Goal: Information Seeking & Learning: Learn about a topic

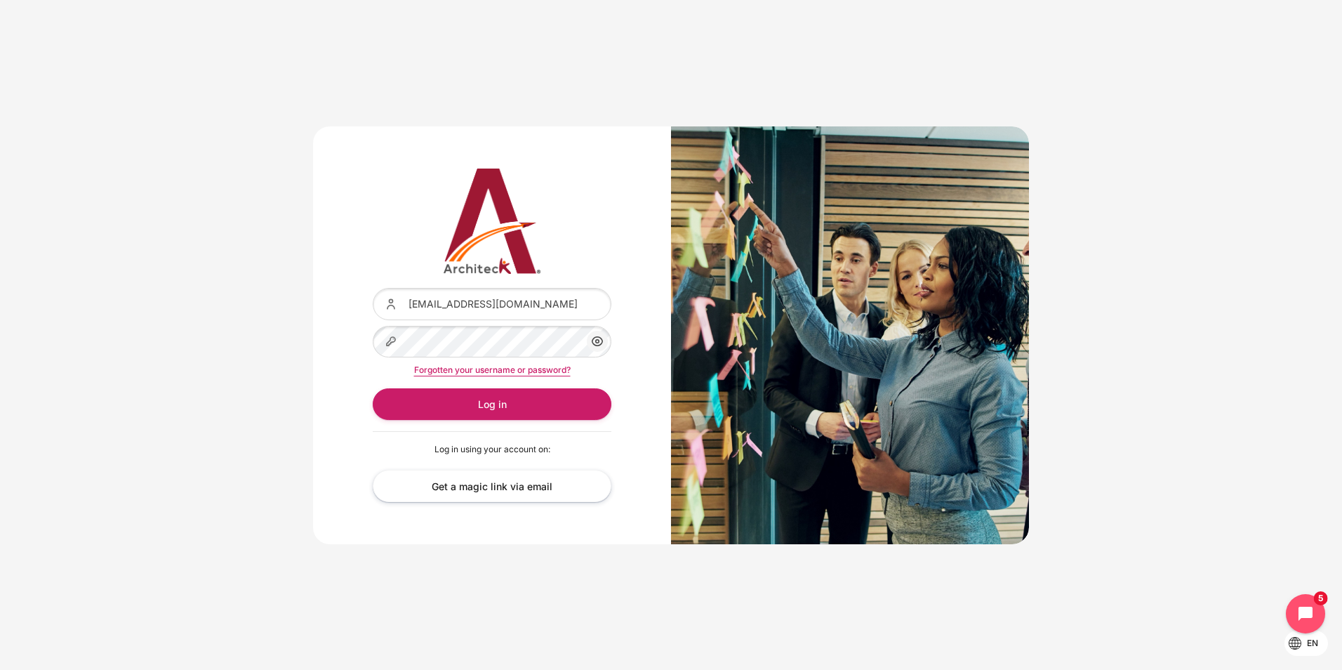
click at [373, 388] on button "Log in" at bounding box center [492, 404] width 239 height 32
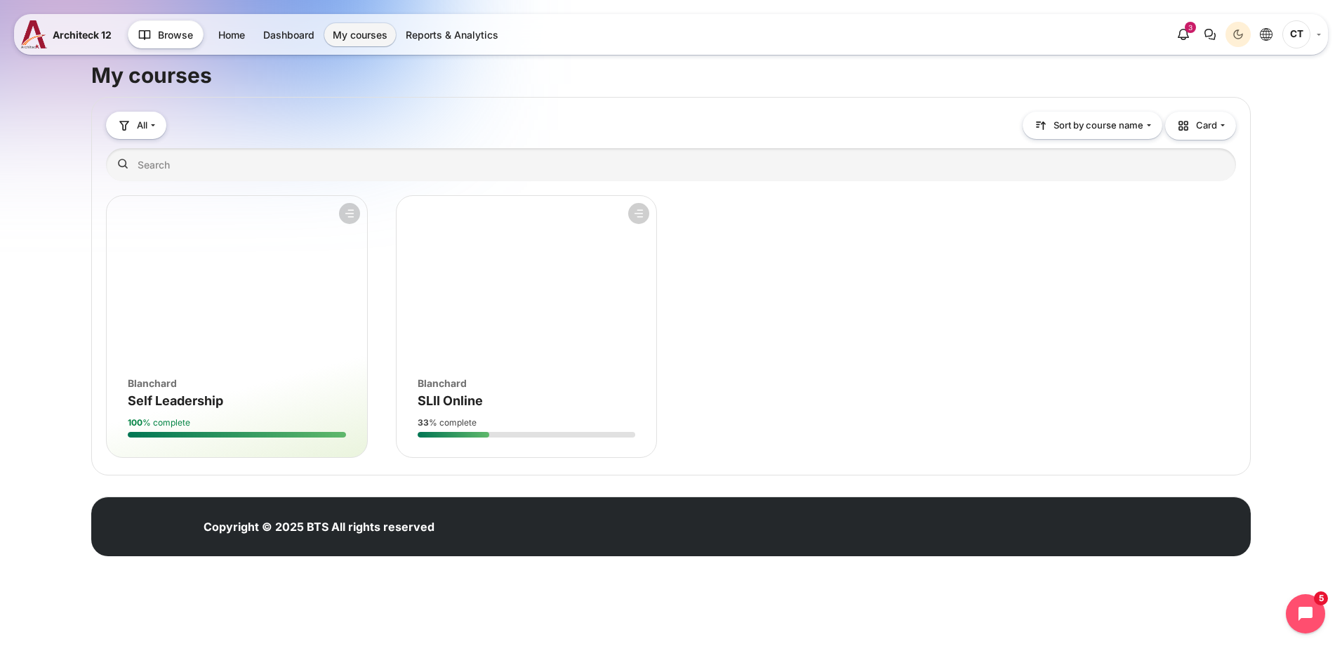
click at [490, 359] on figure "Course overview" at bounding box center [527, 280] width 260 height 168
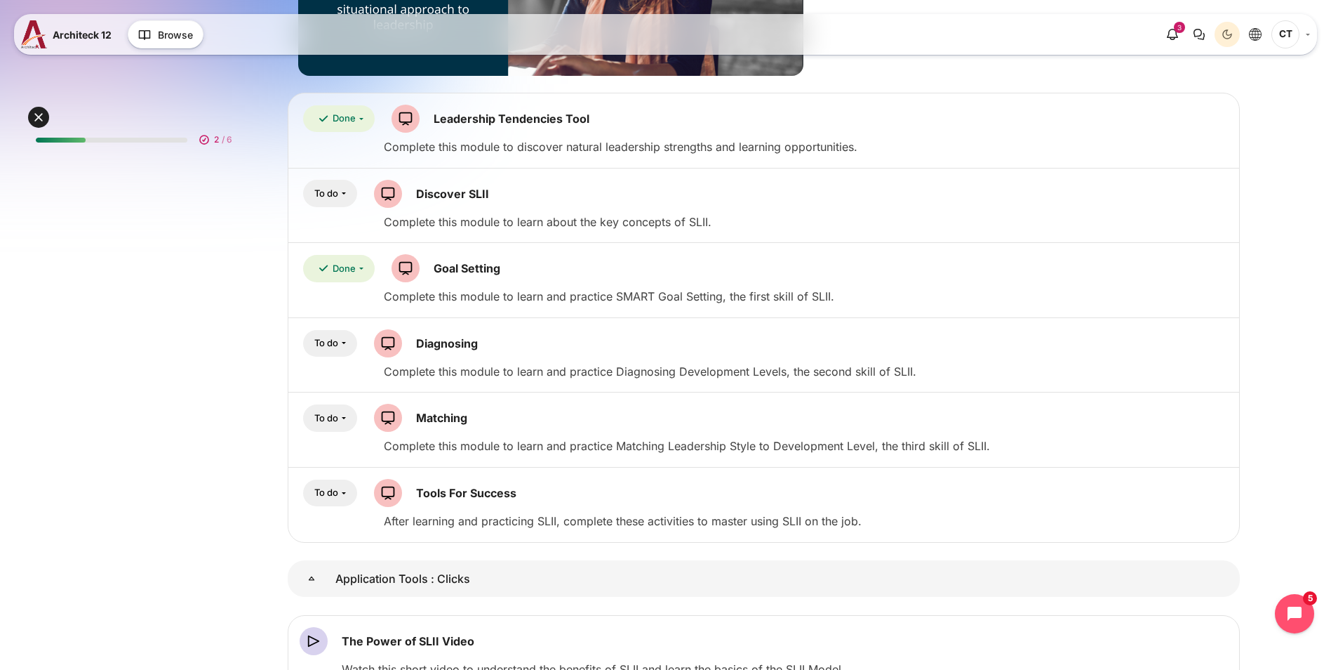
scroll to position [514, 0]
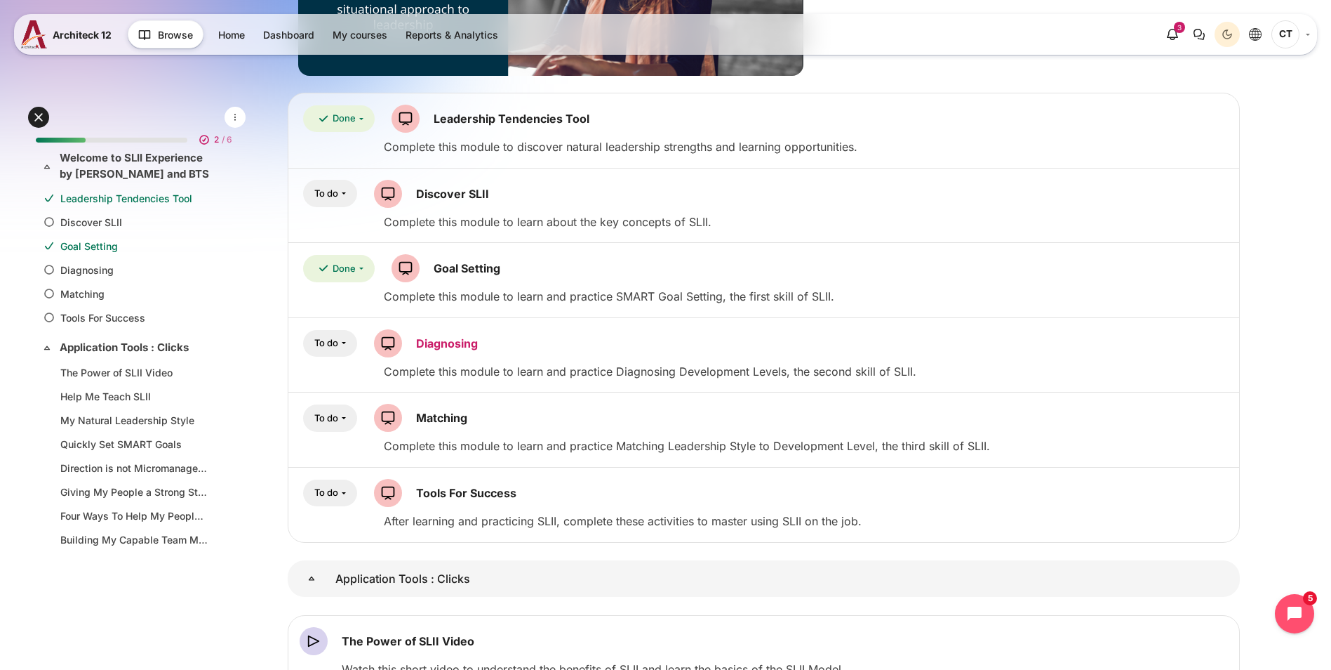
click at [478, 343] on link "Diagnosing SCORM package" at bounding box center [447, 343] width 62 height 14
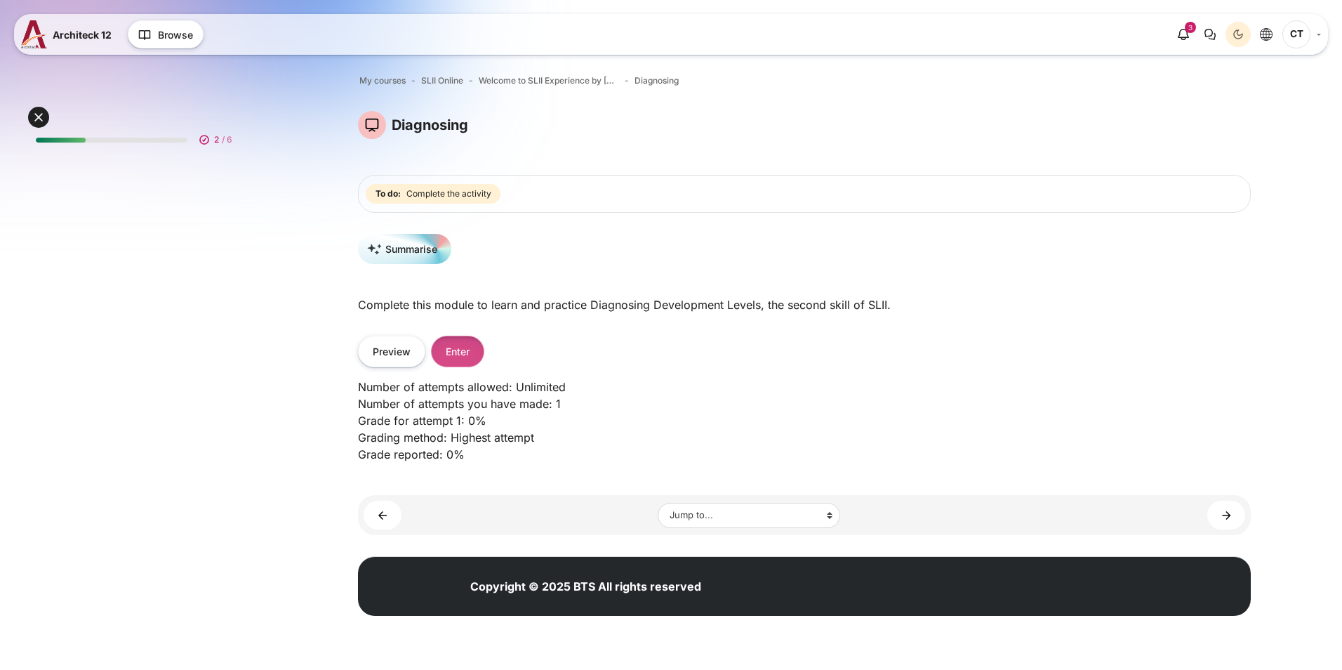
click at [465, 361] on button "Enter" at bounding box center [457, 351] width 53 height 32
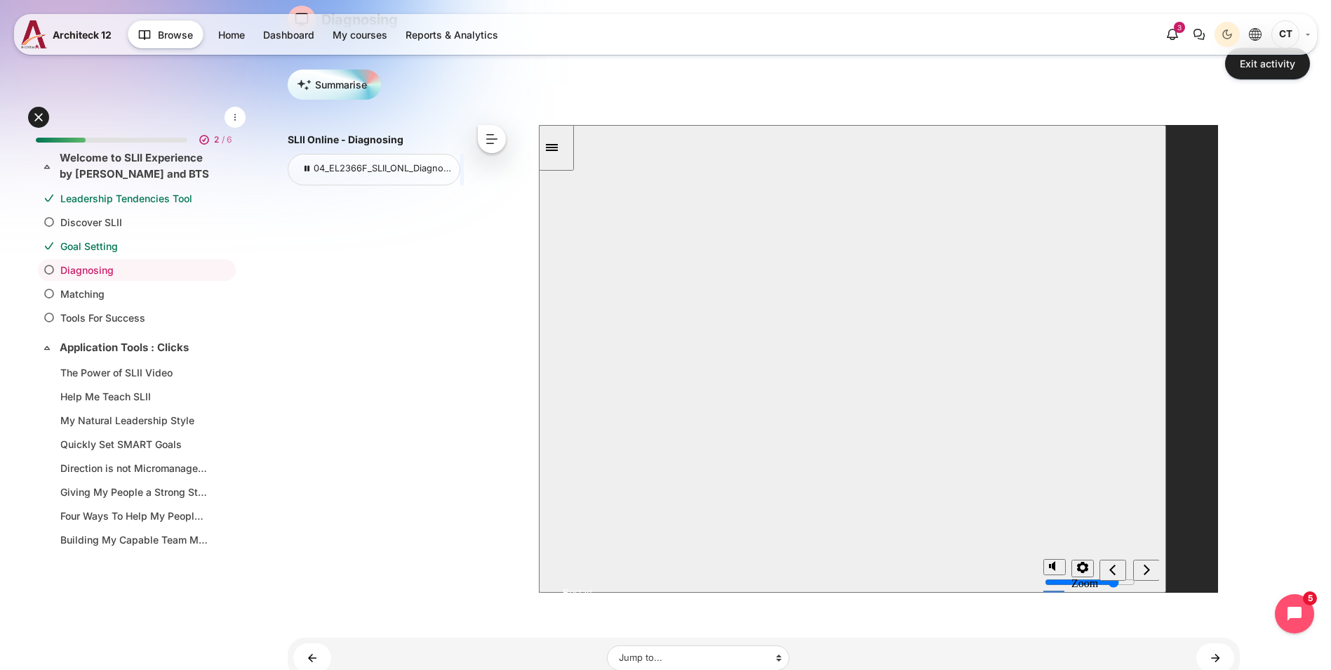
click at [592, 567] on button "Resume" at bounding box center [564, 575] width 53 height 17
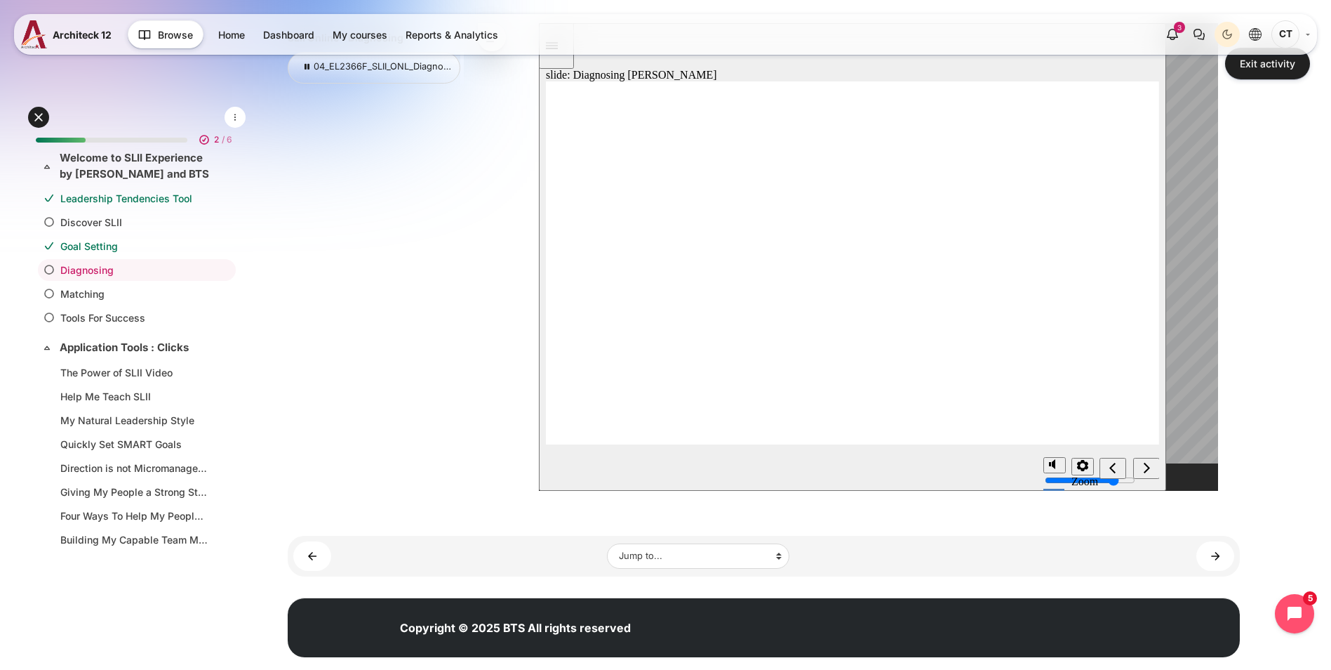
scroll to position [208, 0]
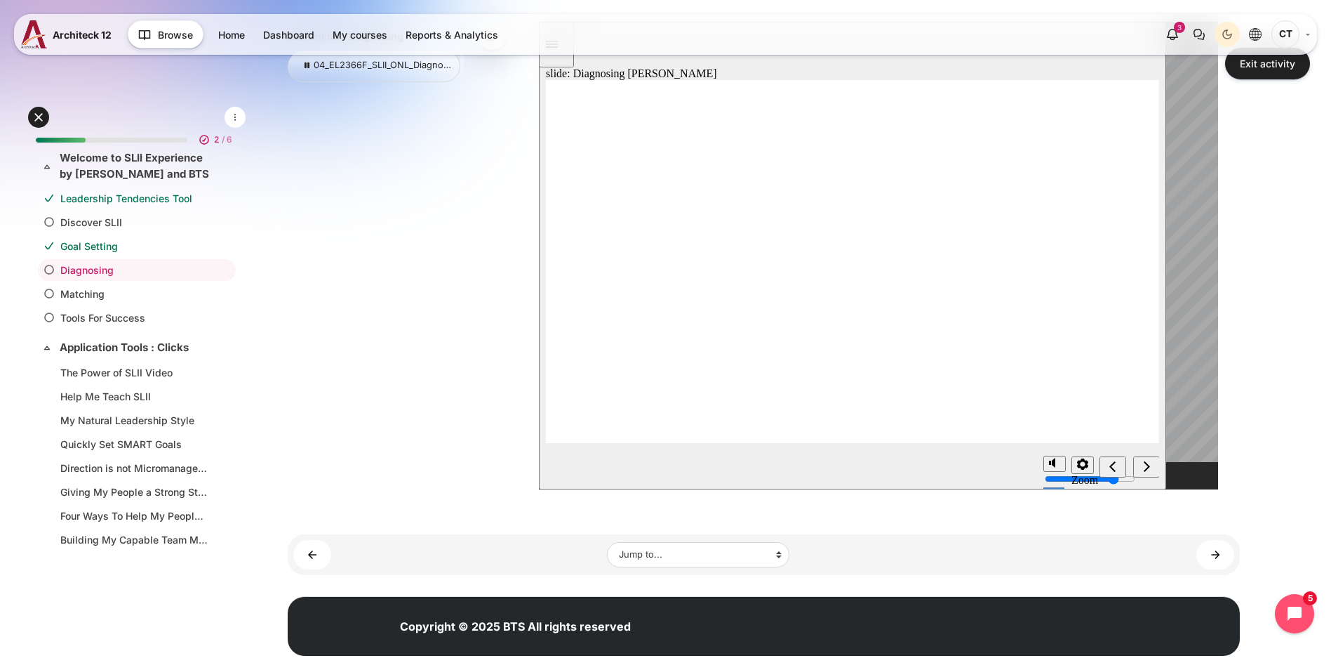
click at [1148, 464] on icon "next" at bounding box center [1146, 466] width 7 height 13
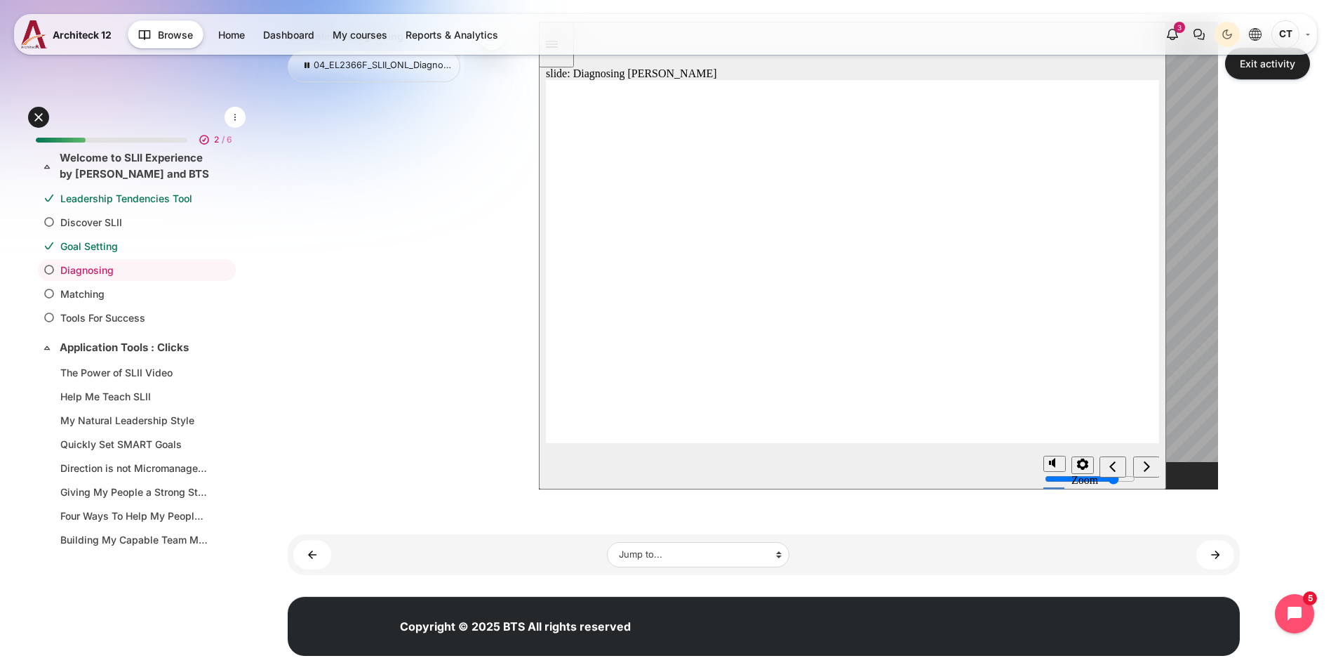
click at [1150, 469] on div "next" at bounding box center [1145, 467] width 15 height 15
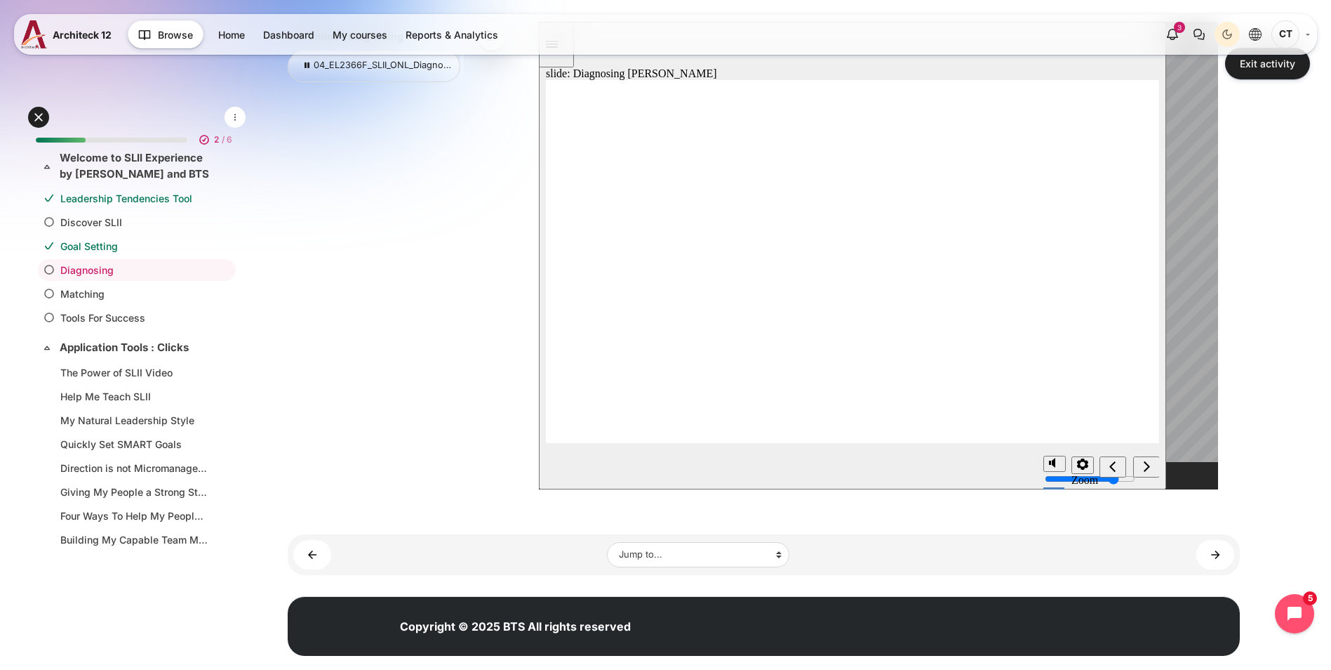
click at [1141, 468] on div "next" at bounding box center [1145, 467] width 15 height 15
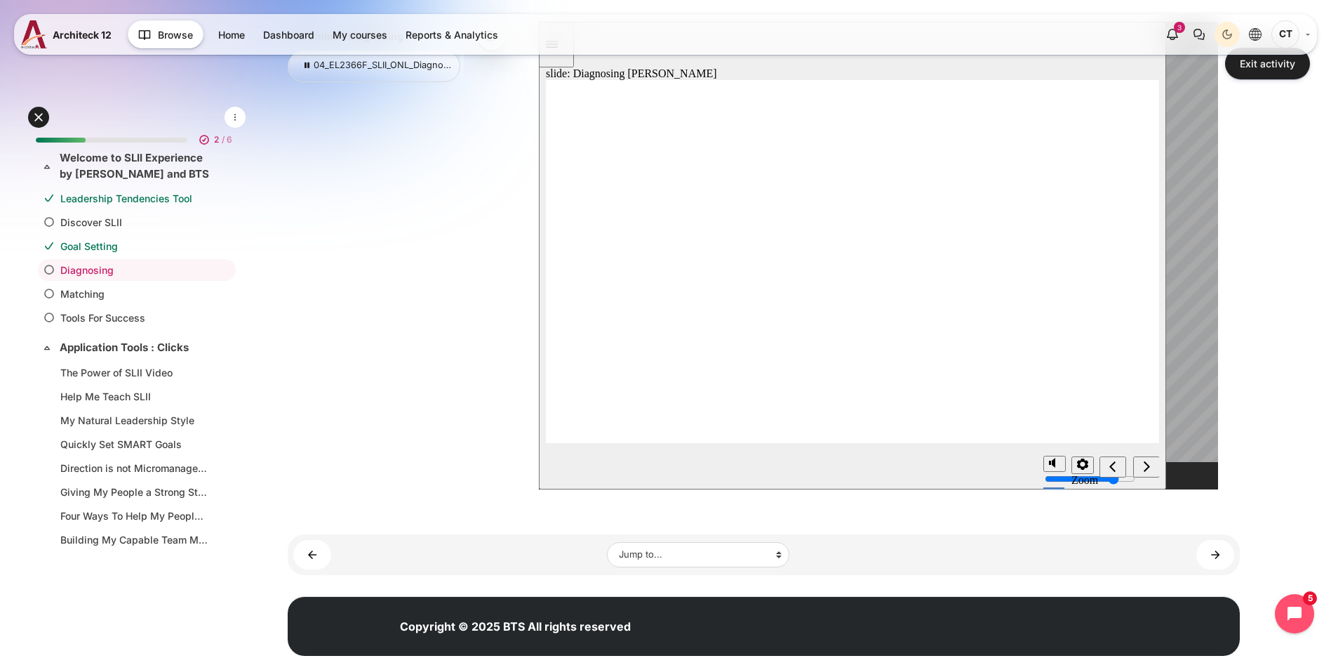
click at [1149, 465] on icon "next" at bounding box center [1146, 466] width 7 height 13
click at [1147, 465] on icon "next" at bounding box center [1146, 465] width 6 height 11
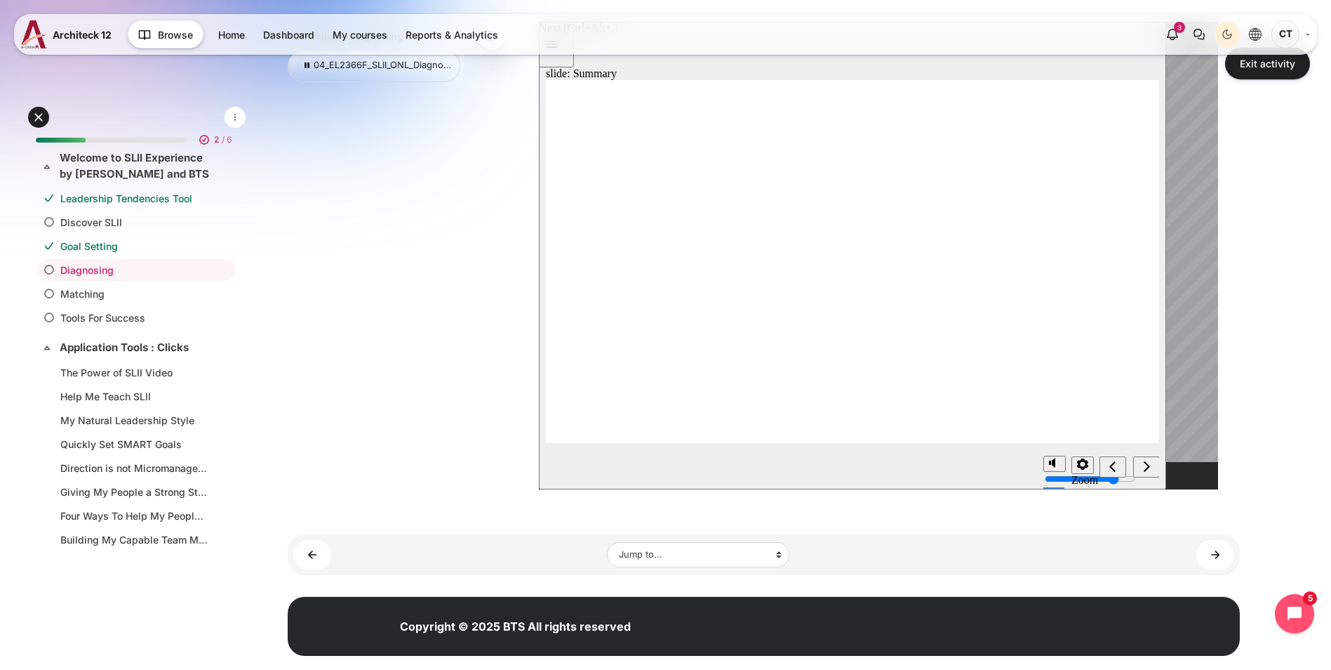
click at [1150, 462] on div "next" at bounding box center [1145, 467] width 15 height 15
radio input "true"
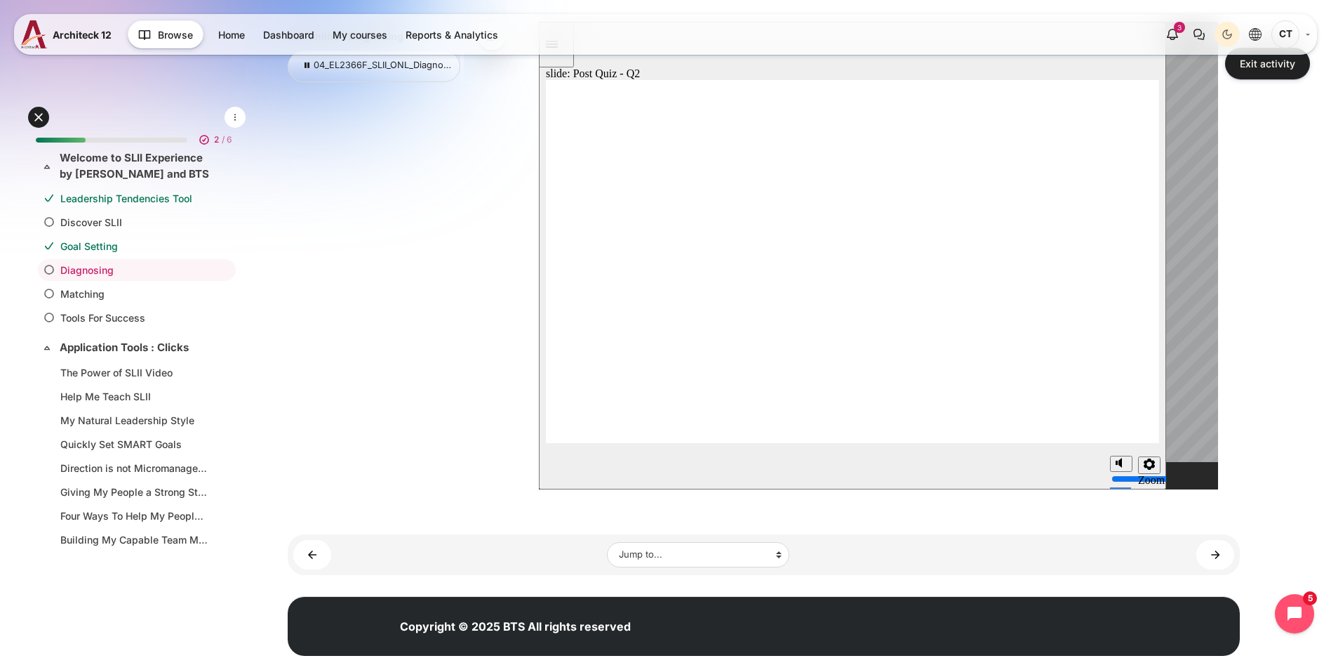
radio input "true"
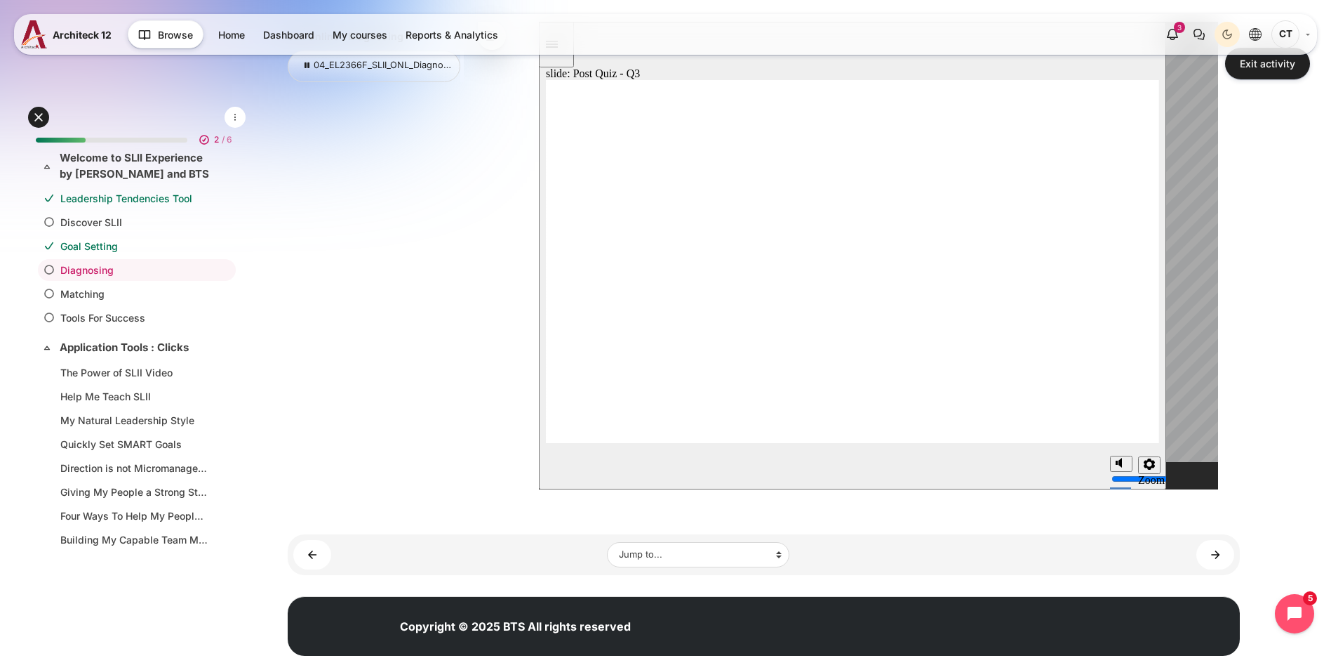
radio input "true"
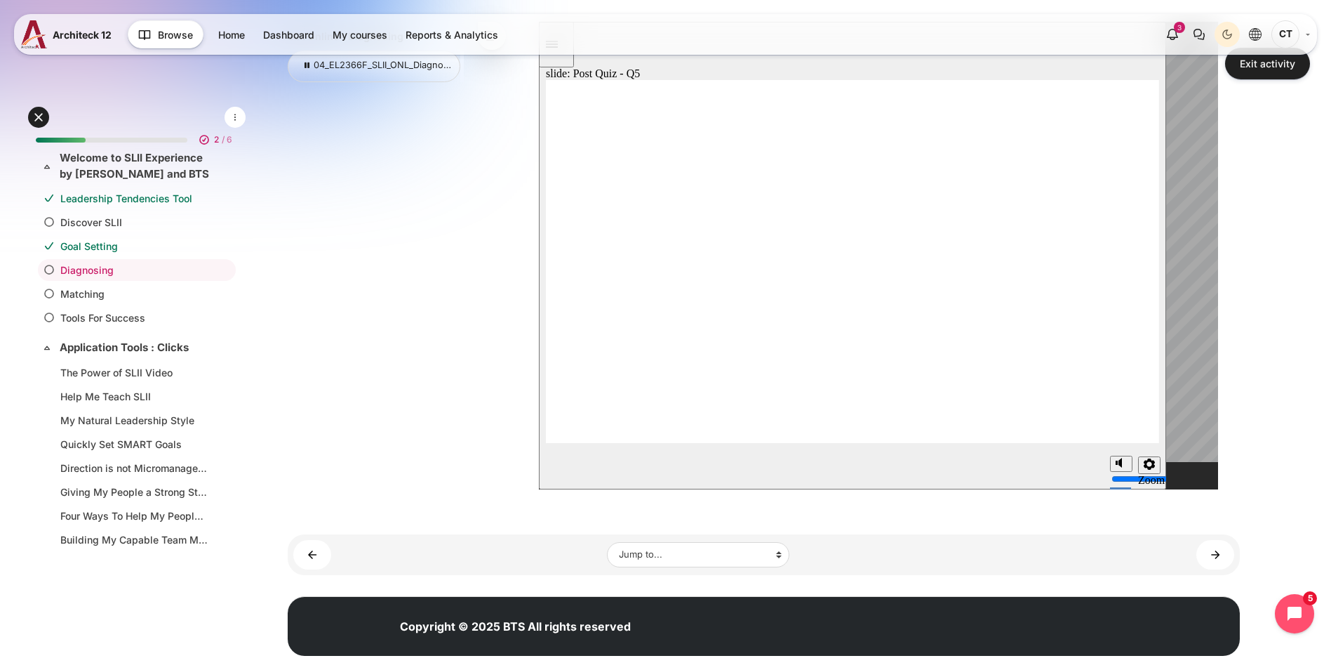
radio input "true"
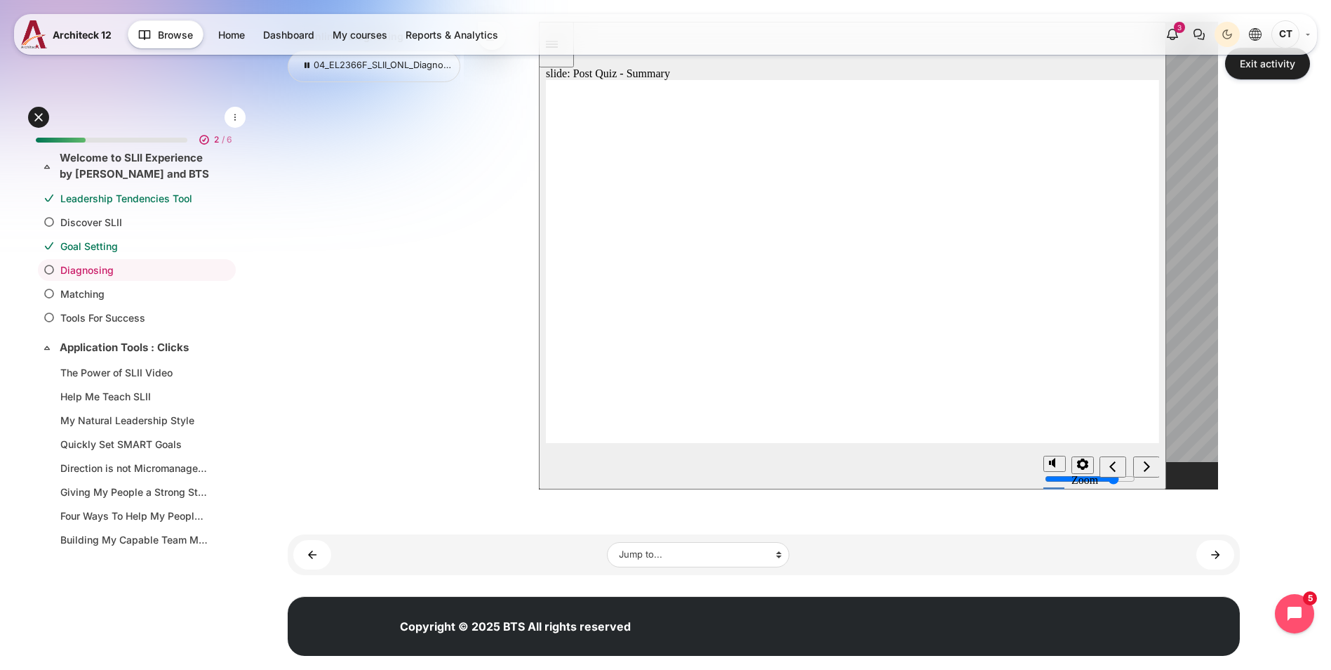
click at [1218, 561] on link "Matching ►" at bounding box center [1216, 554] width 38 height 29
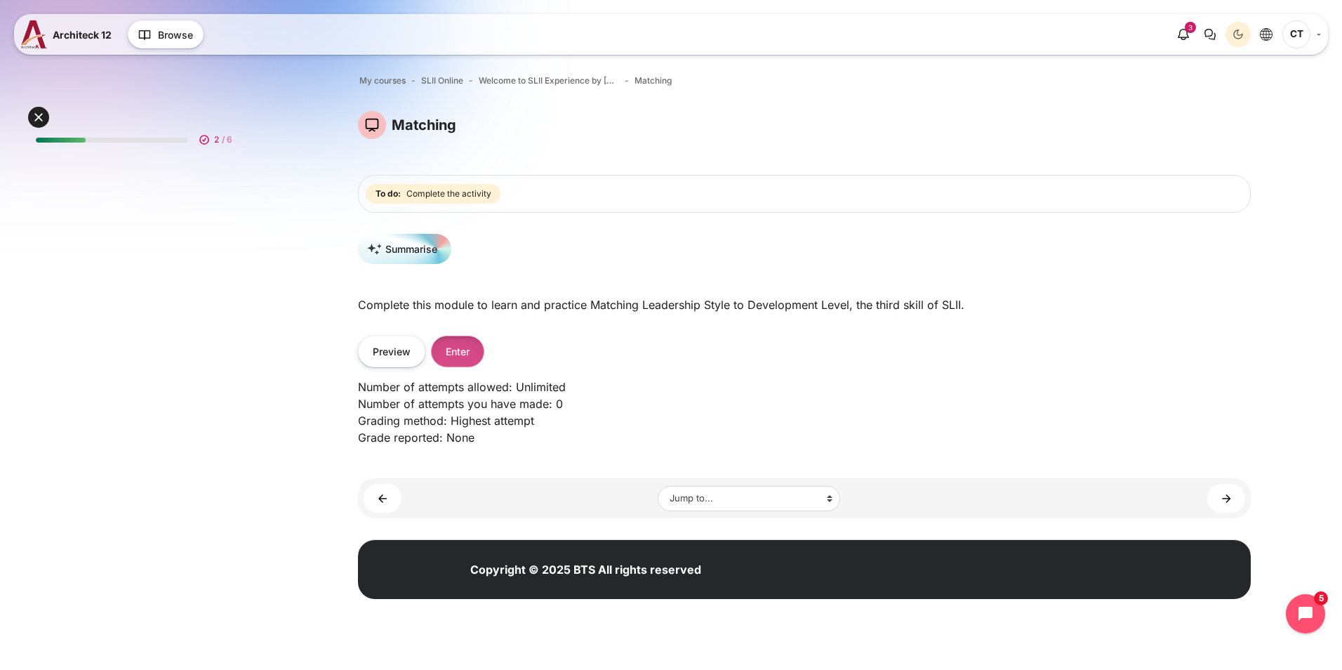
click at [454, 345] on button "Enter" at bounding box center [457, 351] width 53 height 32
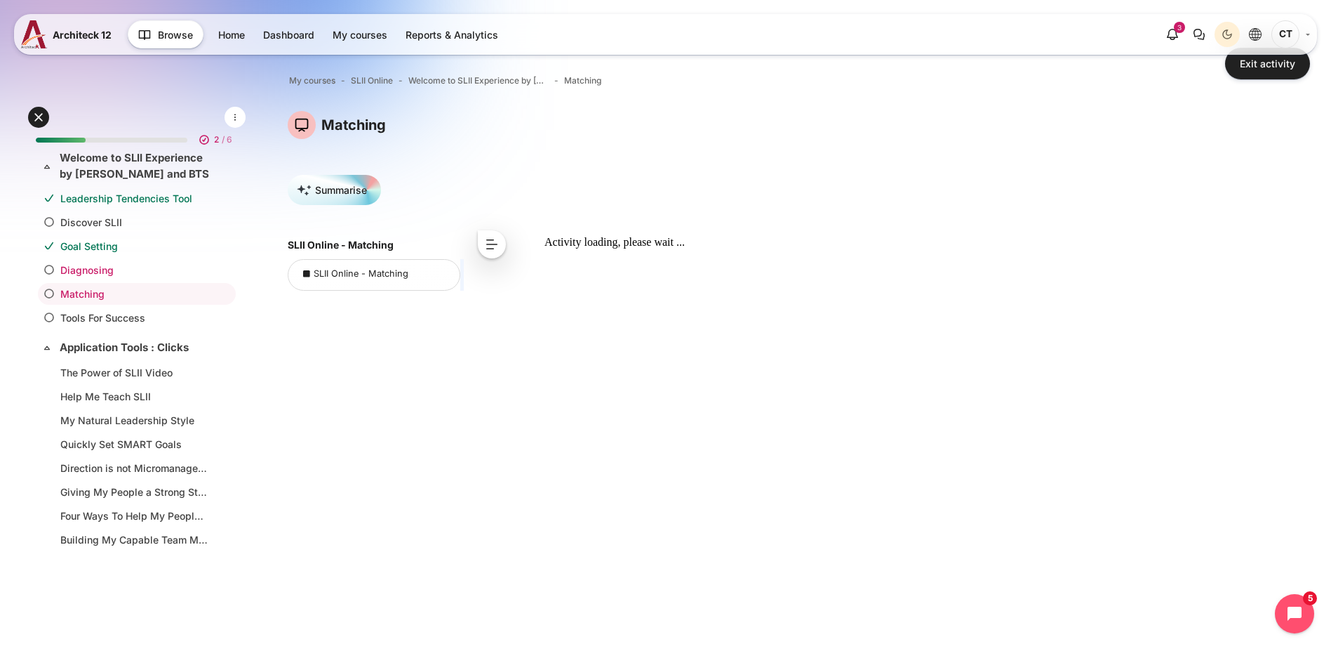
click at [131, 270] on link "Diagnosing" at bounding box center [133, 269] width 147 height 15
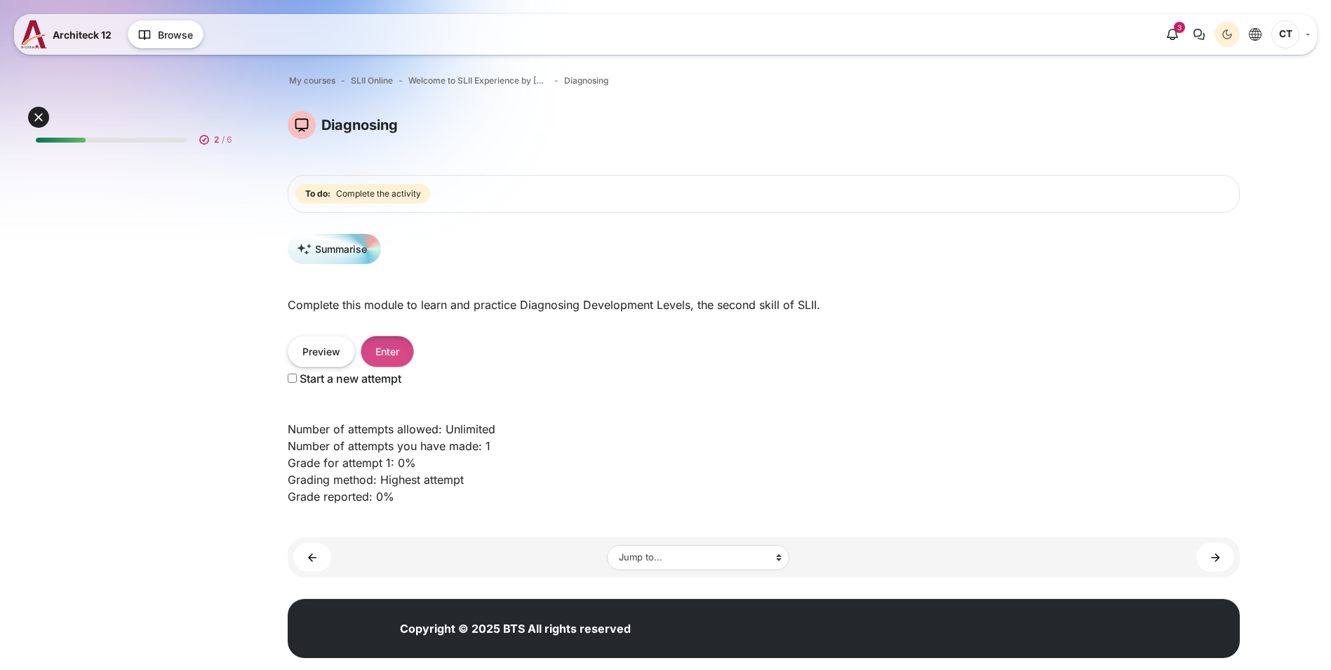
click at [414, 345] on button "Enter" at bounding box center [387, 351] width 53 height 32
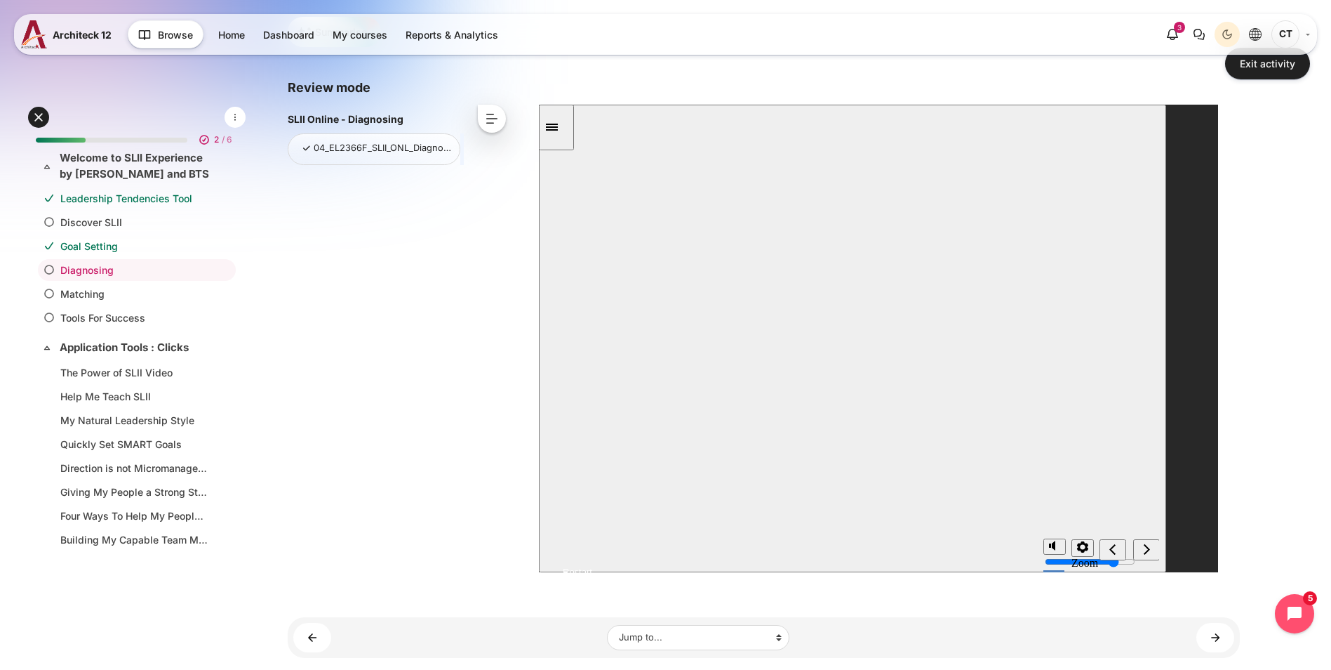
click at [592, 547] on button "Resume" at bounding box center [564, 555] width 53 height 17
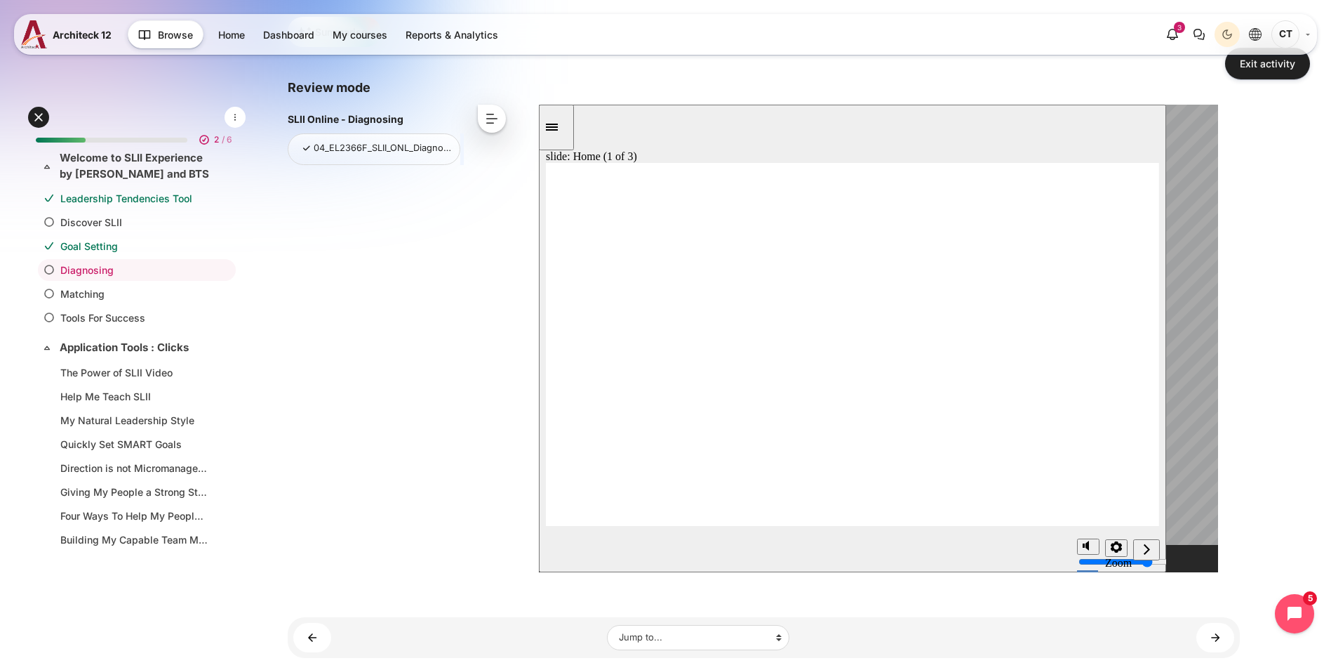
drag, startPoint x: 1079, startPoint y: 262, endPoint x: 1176, endPoint y: 543, distance: 297.0
click at [1148, 553] on icon "next" at bounding box center [1146, 549] width 7 height 13
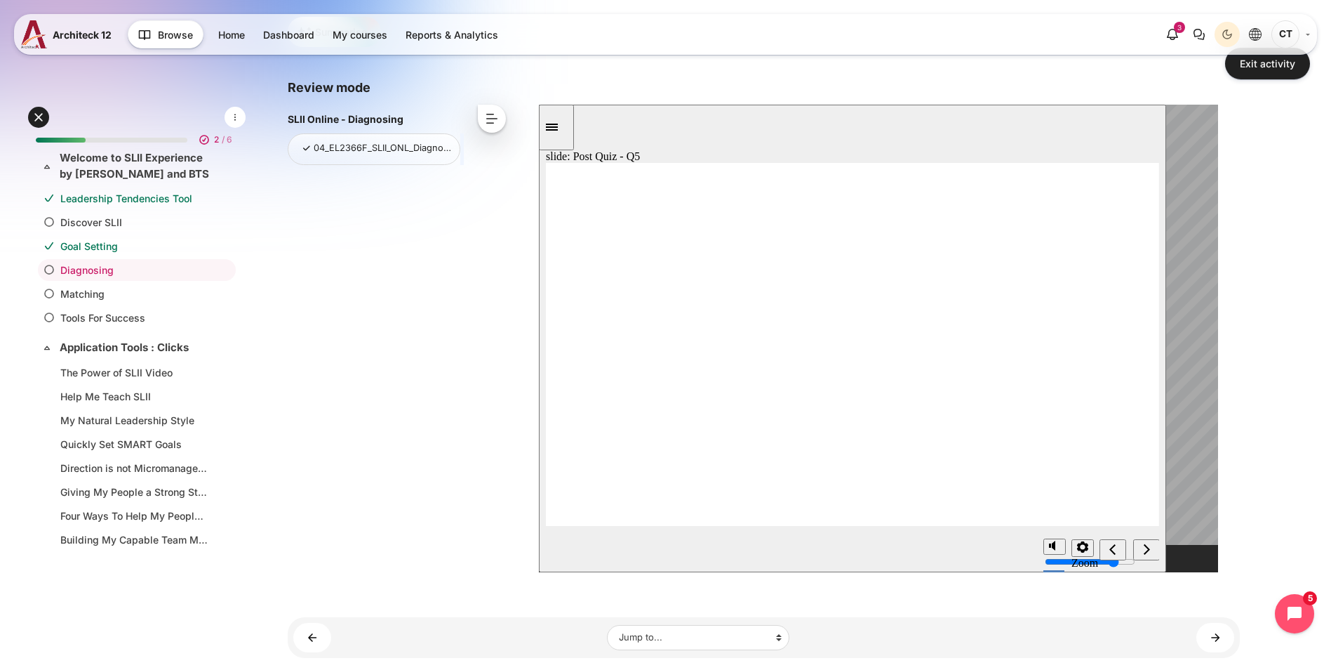
click at [486, 312] on div "SLII Online - Diagnosing 04_EL2366F_SLII_ONL_Diagnosing_V092024_AE < << < ^ > >>" at bounding box center [764, 343] width 952 height 477
click at [1225, 634] on link "Matching ►" at bounding box center [1216, 637] width 38 height 29
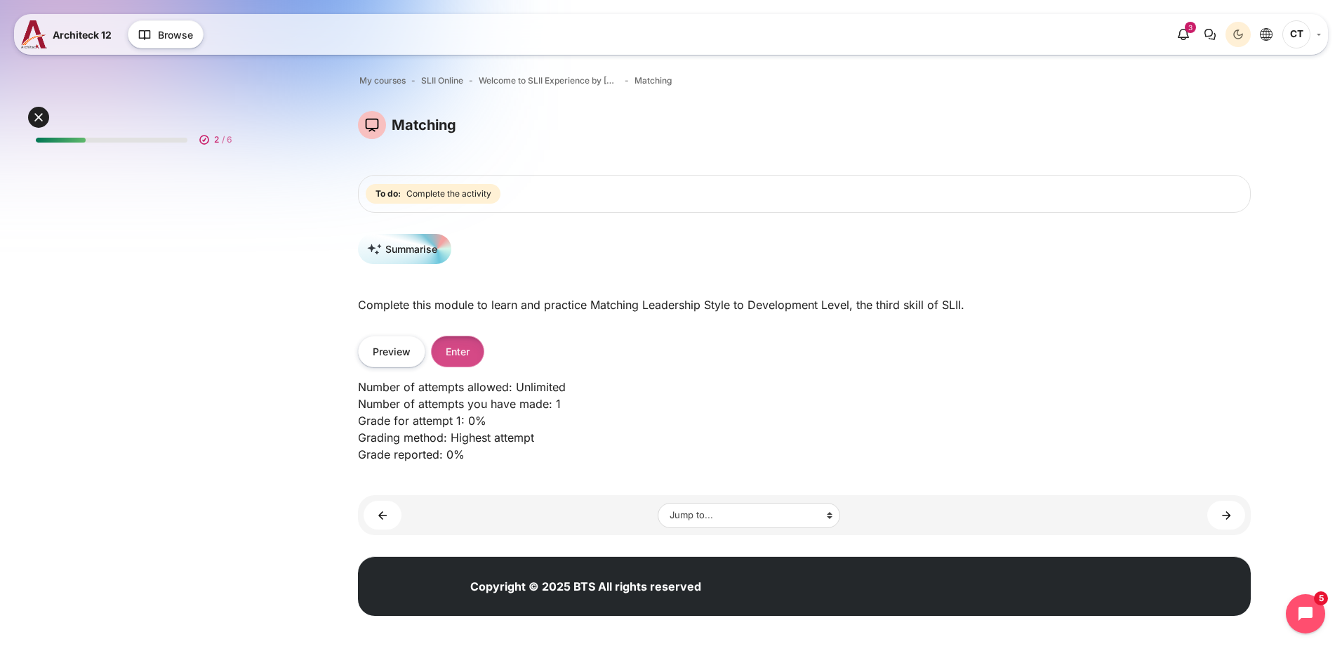
click at [452, 352] on button "Enter" at bounding box center [457, 351] width 53 height 32
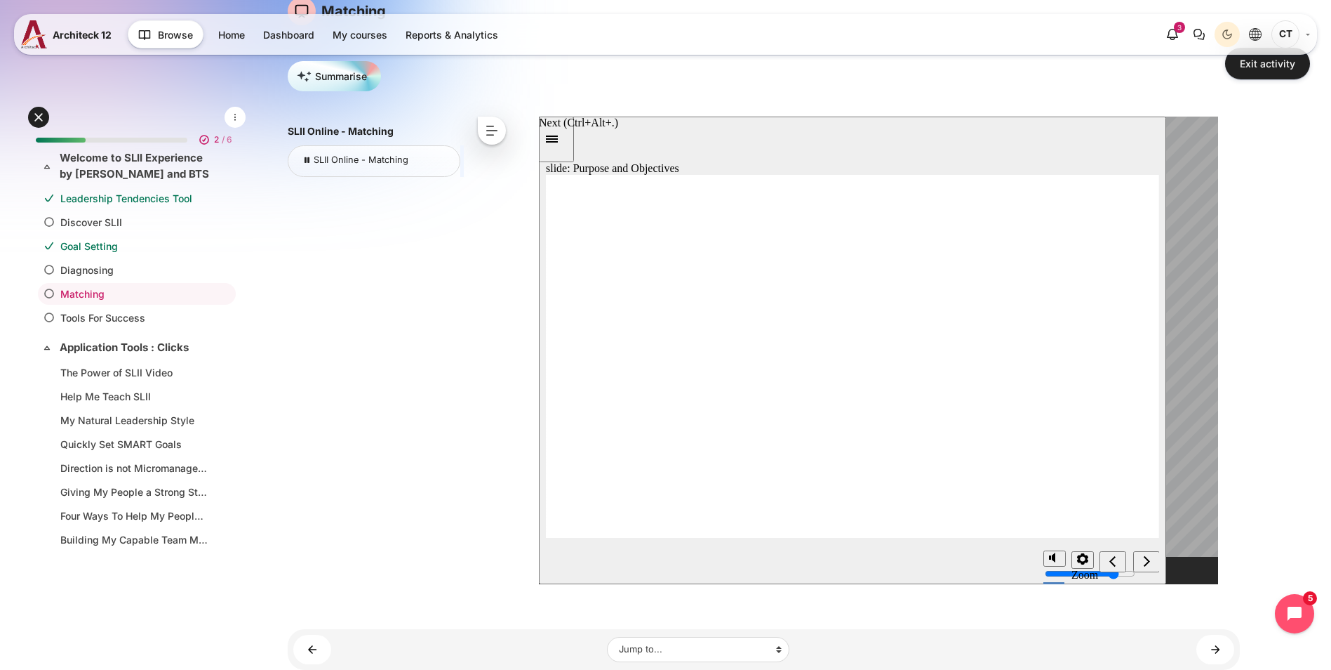
click at [1143, 557] on icon "next" at bounding box center [1146, 560] width 7 height 13
click at [1144, 561] on icon "next" at bounding box center [1146, 560] width 7 height 13
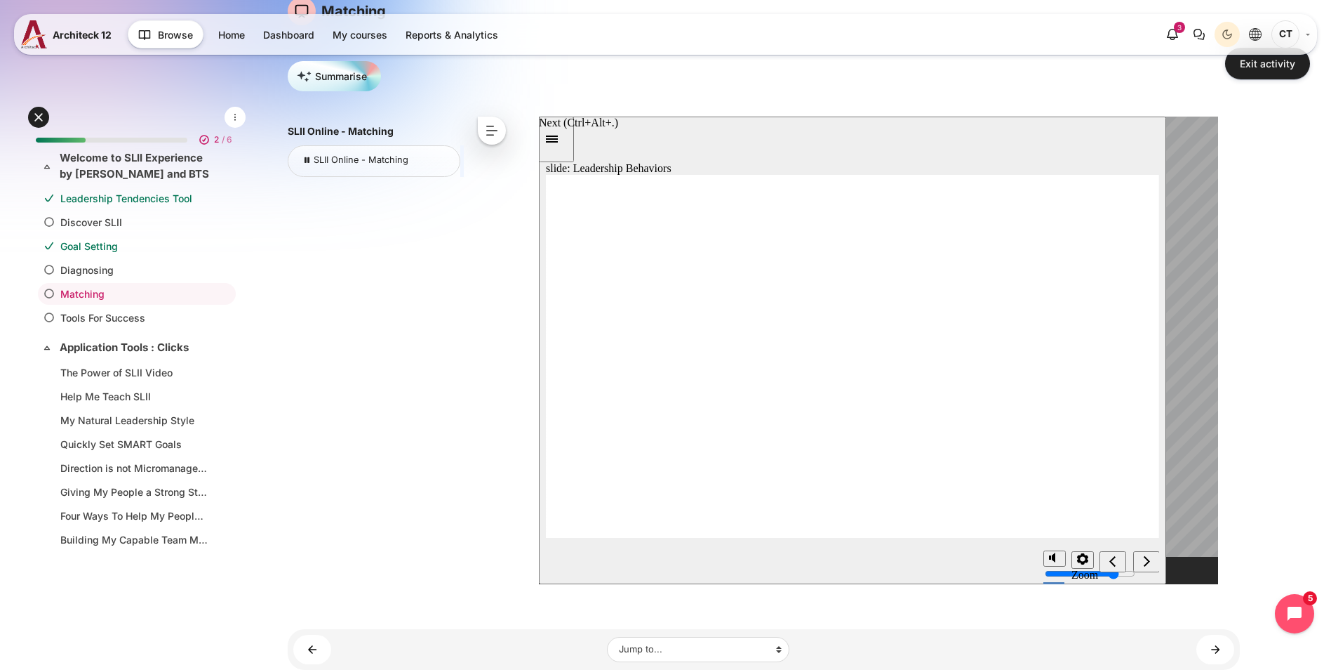
click at [1143, 557] on icon "next" at bounding box center [1146, 560] width 7 height 13
click at [1111, 560] on icon "previous" at bounding box center [1112, 561] width 6 height 11
click at [1147, 562] on icon "next" at bounding box center [1146, 560] width 6 height 11
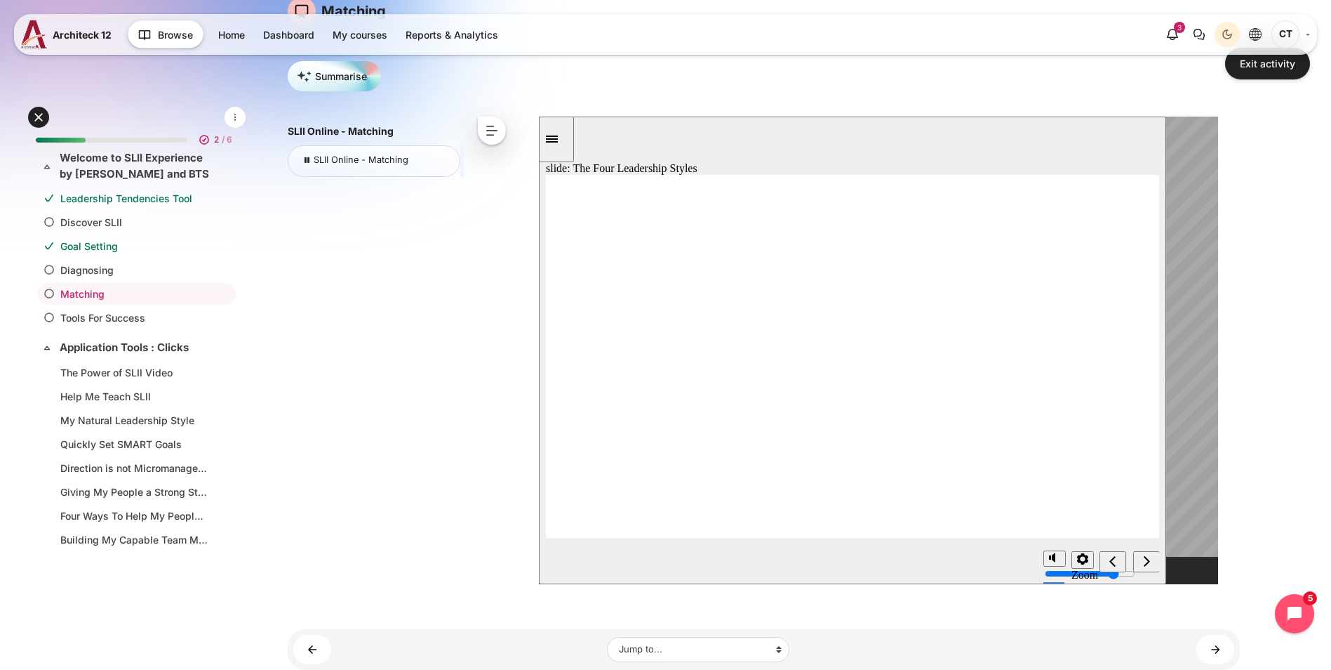
click at [1150, 562] on div "next" at bounding box center [1145, 561] width 15 height 15
click at [1153, 558] on div "next" at bounding box center [1145, 561] width 15 height 15
click at [1154, 568] on div "next" at bounding box center [1145, 561] width 15 height 15
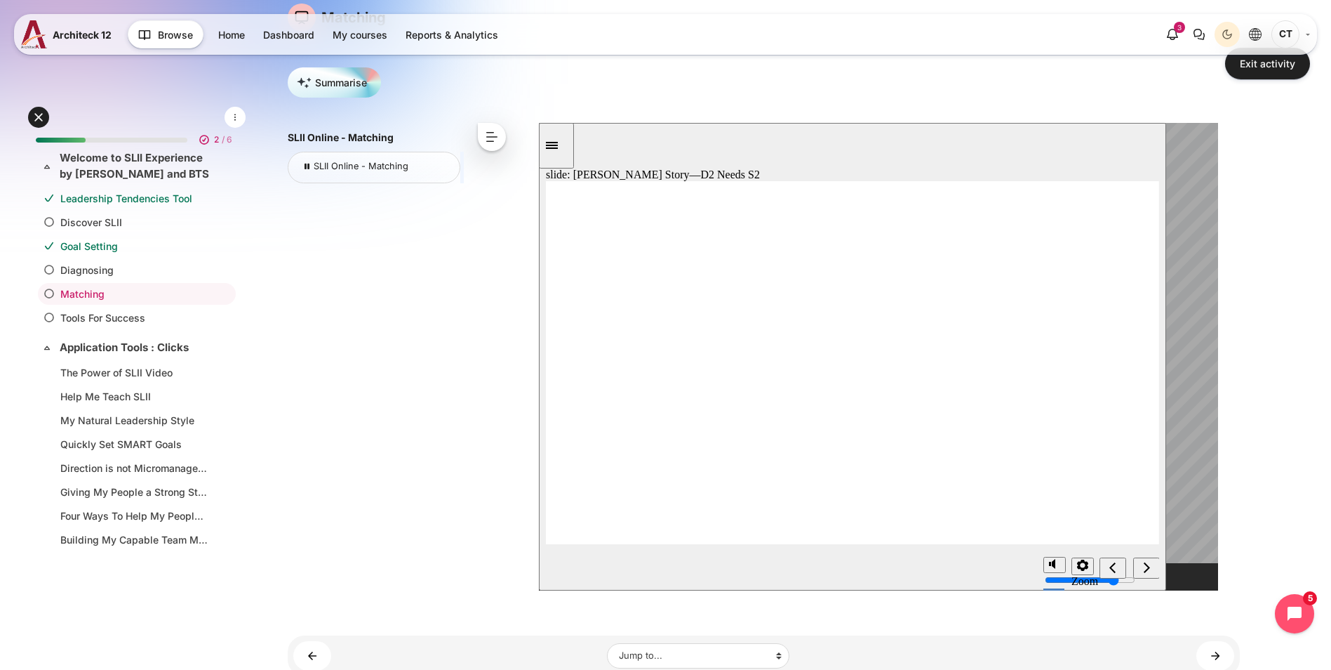
scroll to position [107, 0]
click at [1145, 557] on button "next" at bounding box center [1146, 567] width 27 height 21
click at [1154, 566] on div "next" at bounding box center [1145, 568] width 15 height 15
click at [1148, 561] on icon "next" at bounding box center [1146, 567] width 7 height 13
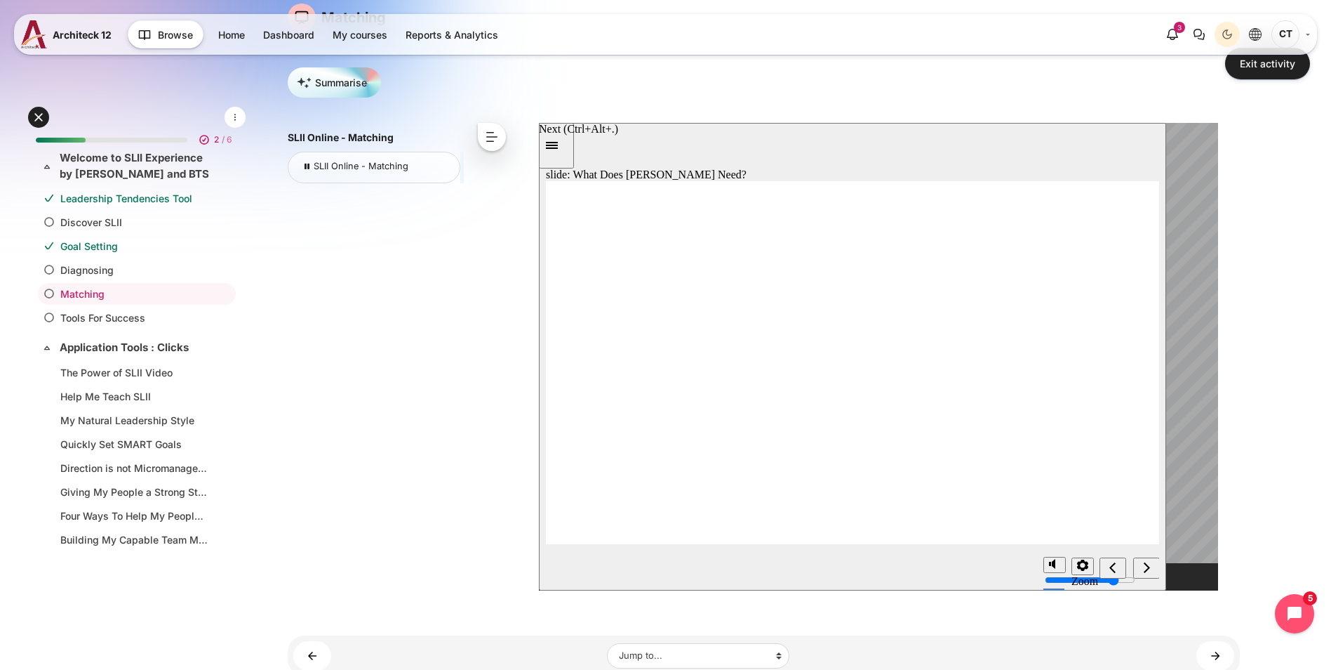
click at [1148, 571] on icon "next" at bounding box center [1146, 567] width 7 height 13
click at [1150, 570] on div "next" at bounding box center [1145, 568] width 15 height 15
drag, startPoint x: 1160, startPoint y: 572, endPoint x: 1150, endPoint y: 564, distance: 12.5
click at [1150, 564] on section "Playback Speed 2 1.75 1.5 1.25 Normal" at bounding box center [851, 568] width 627 height 46
click at [1150, 564] on div "next" at bounding box center [1145, 568] width 15 height 15
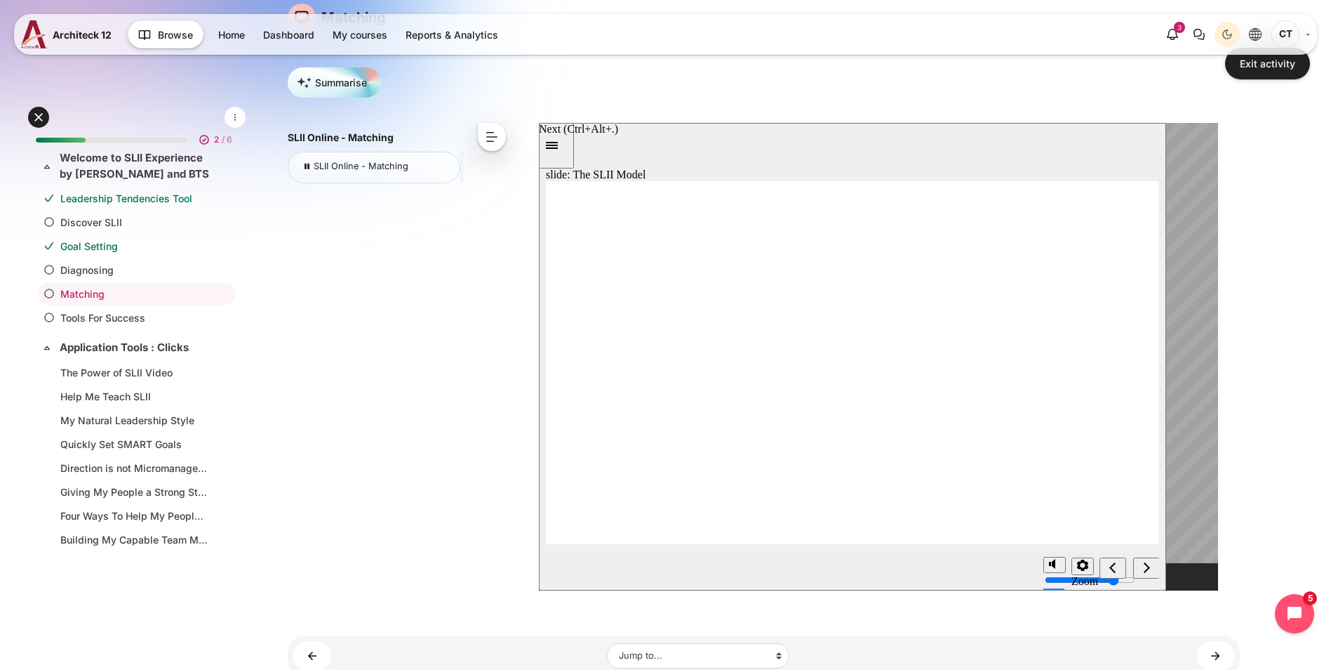
click at [1145, 566] on icon "next" at bounding box center [1146, 567] width 7 height 13
click at [1311, 399] on div "Open course index My courses SLII Online Welcome to SLII Experience by Blanchar…" at bounding box center [764, 363] width 1135 height 861
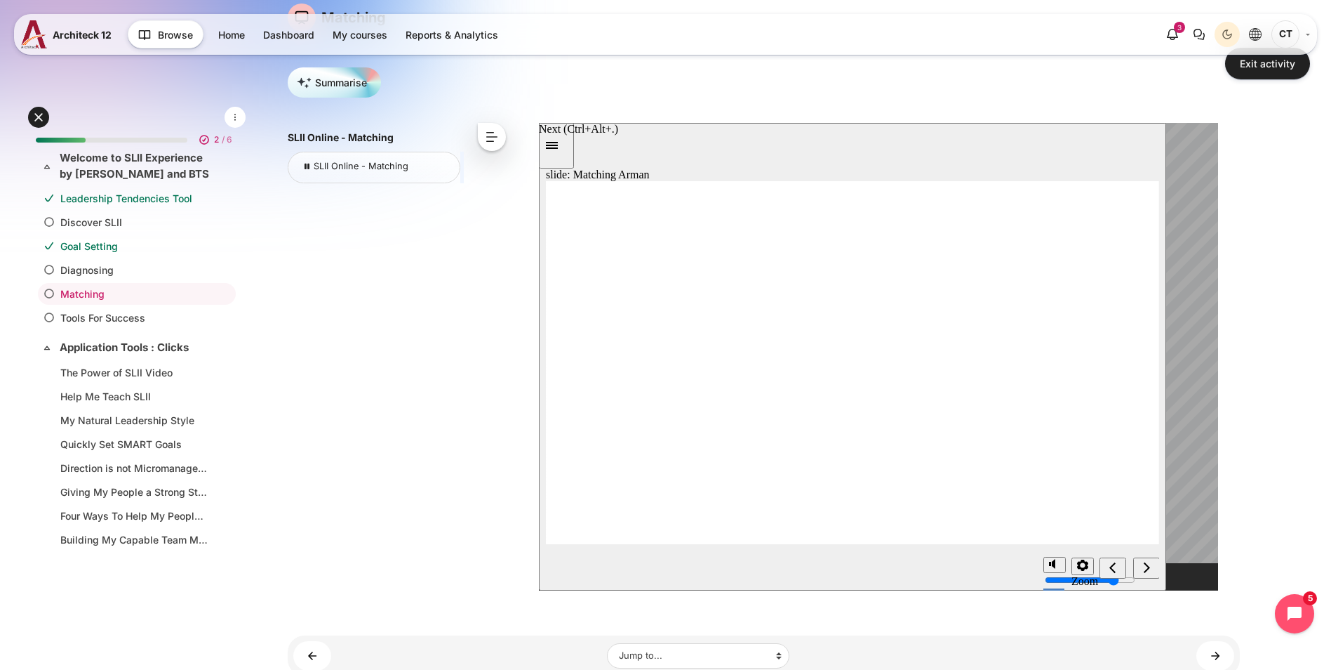
click at [1141, 562] on div "next" at bounding box center [1145, 568] width 15 height 15
click at [1143, 570] on icon "next" at bounding box center [1146, 567] width 7 height 13
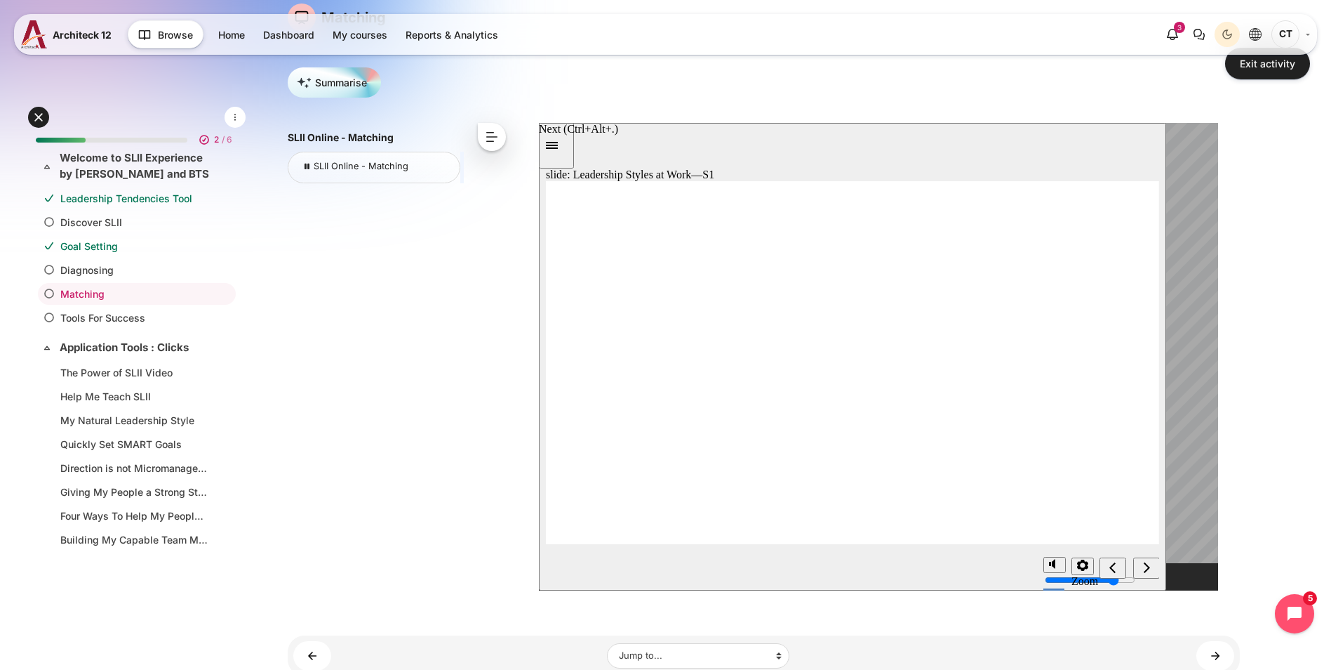
click at [1153, 569] on div "next" at bounding box center [1145, 568] width 15 height 15
click at [1144, 570] on icon "next" at bounding box center [1146, 567] width 7 height 13
click at [1148, 566] on icon "next" at bounding box center [1146, 566] width 6 height 11
click at [1155, 557] on button "next" at bounding box center [1146, 567] width 27 height 21
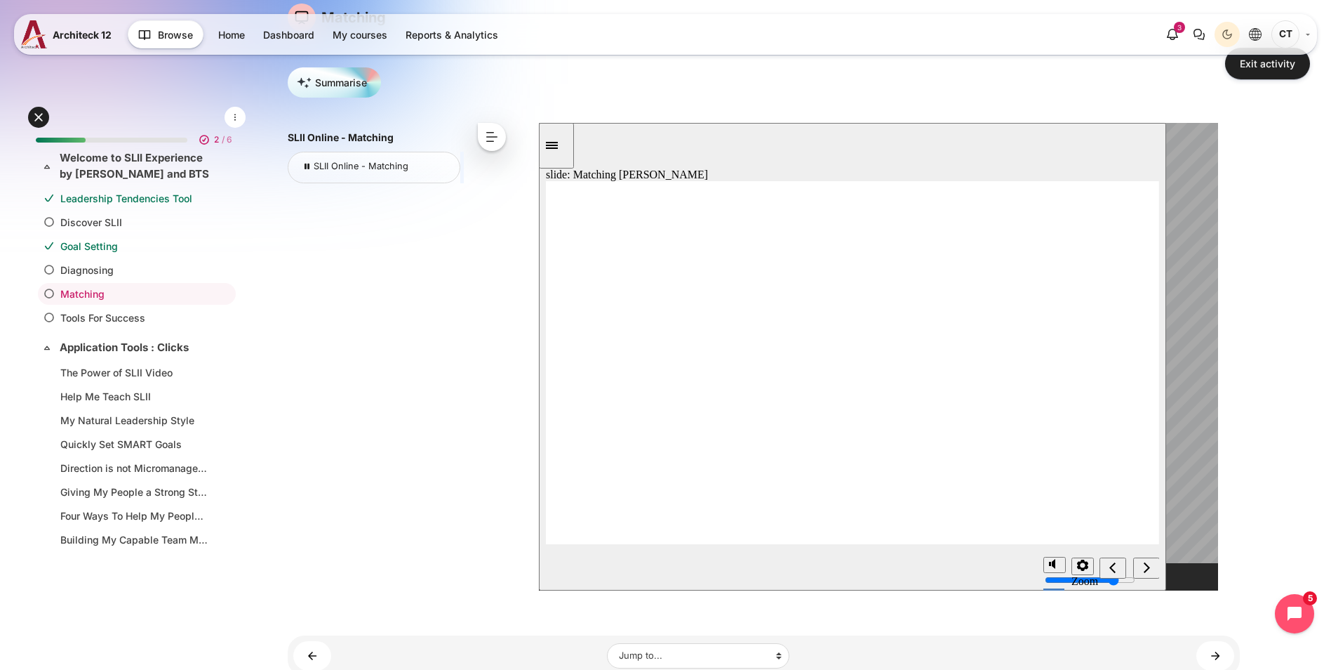
click at [1146, 565] on icon "next" at bounding box center [1146, 566] width 6 height 11
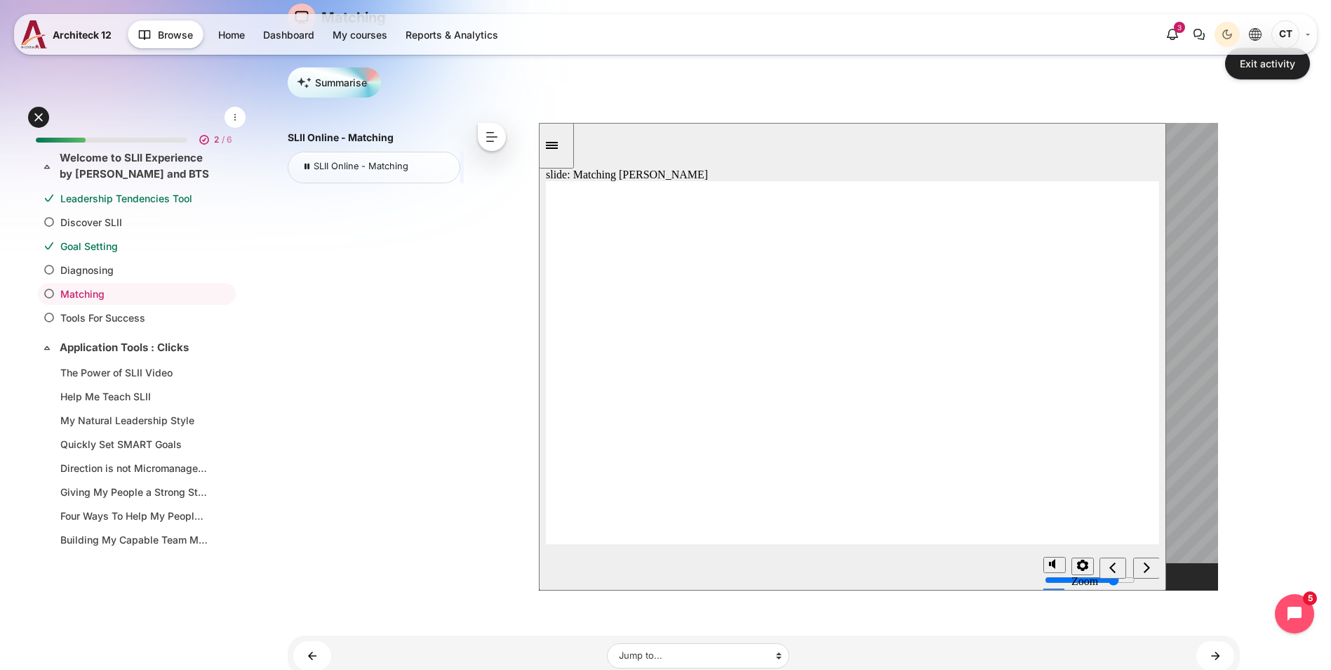
click at [1150, 569] on div "next" at bounding box center [1145, 568] width 15 height 15
click at [1148, 561] on div "next" at bounding box center [1145, 568] width 15 height 15
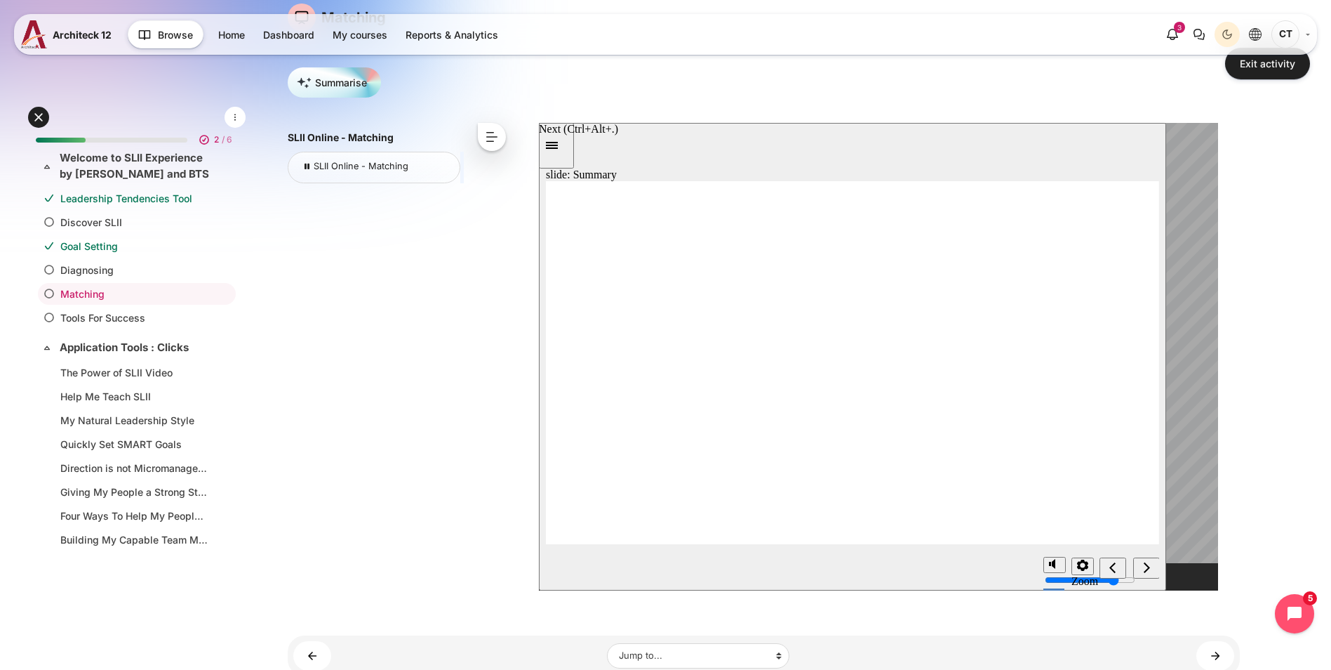
click at [1148, 566] on icon "next" at bounding box center [1146, 567] width 7 height 13
radio input "true"
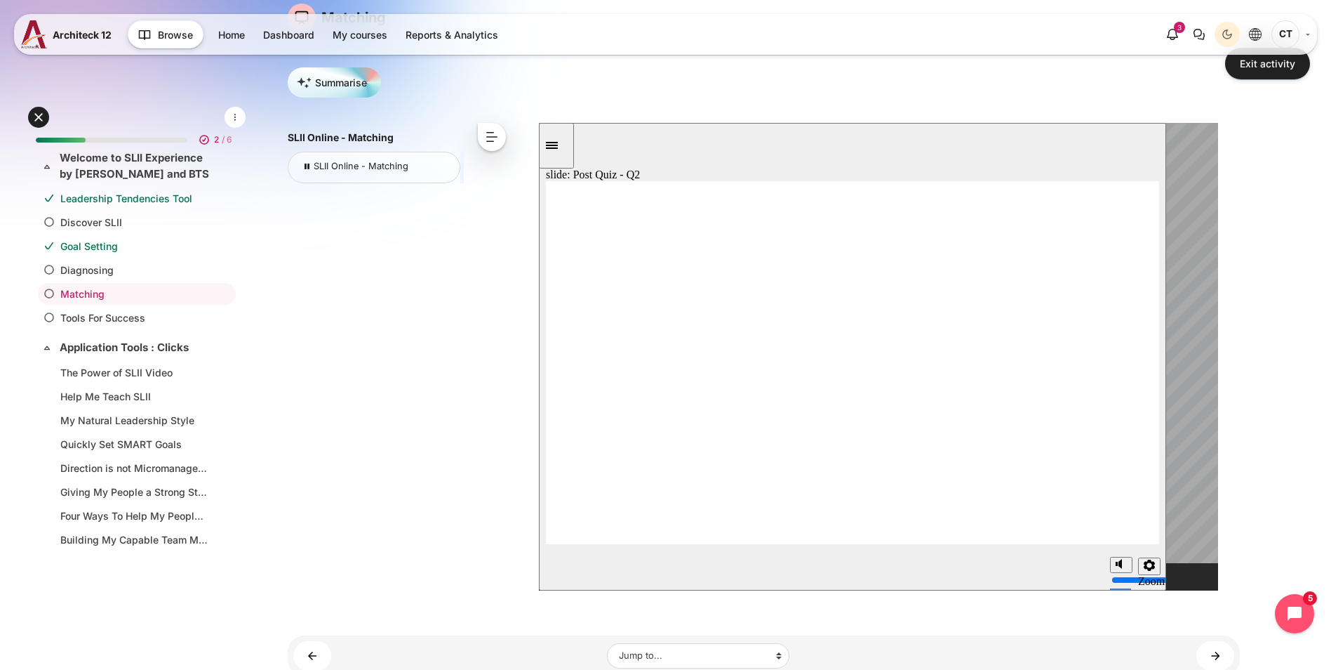
radio input "true"
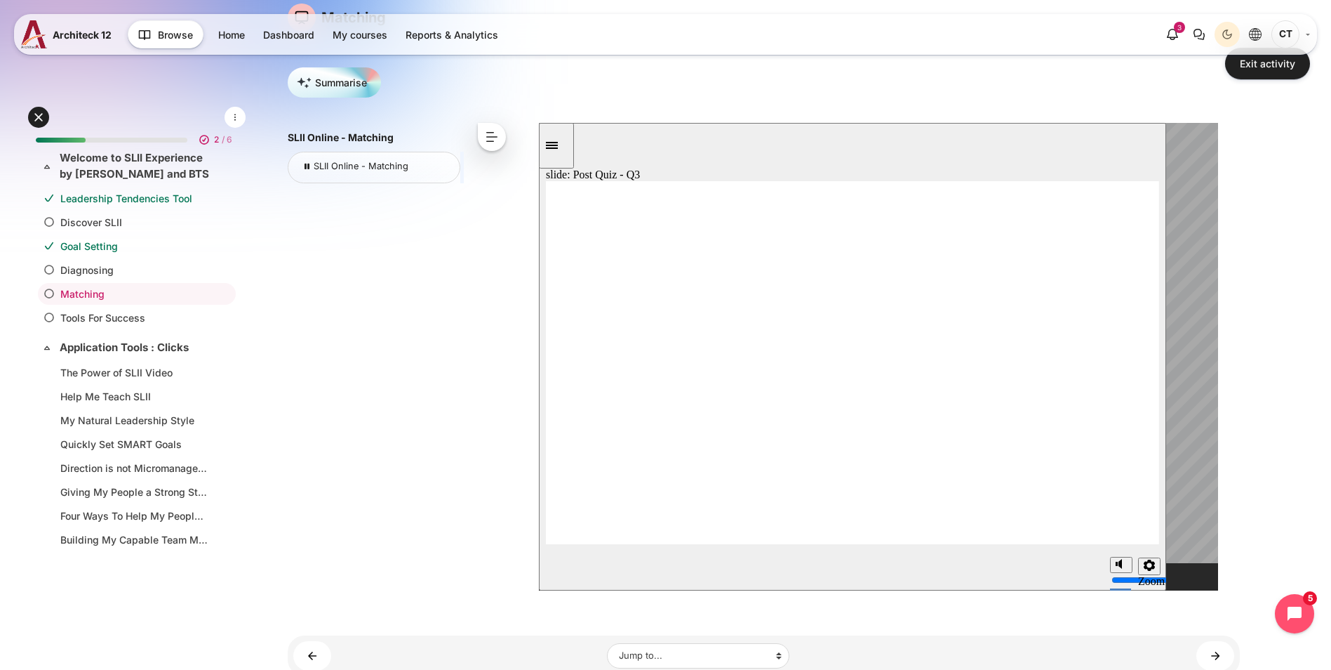
radio input "true"
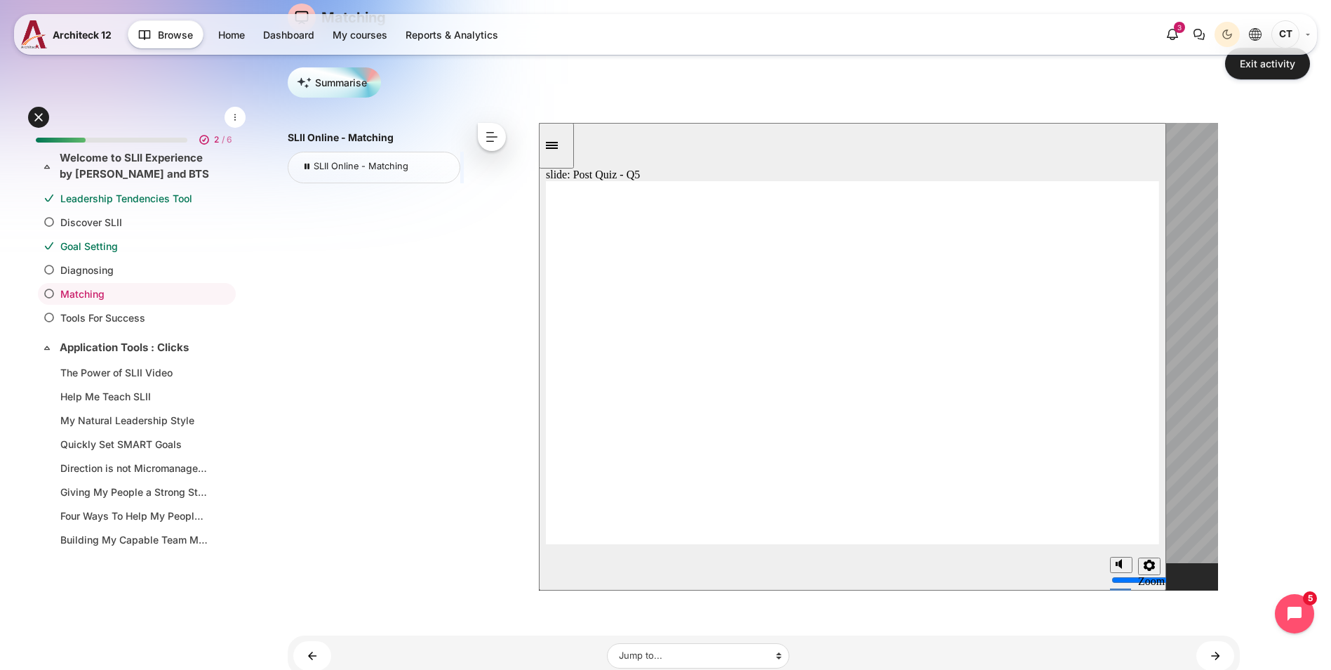
radio input "true"
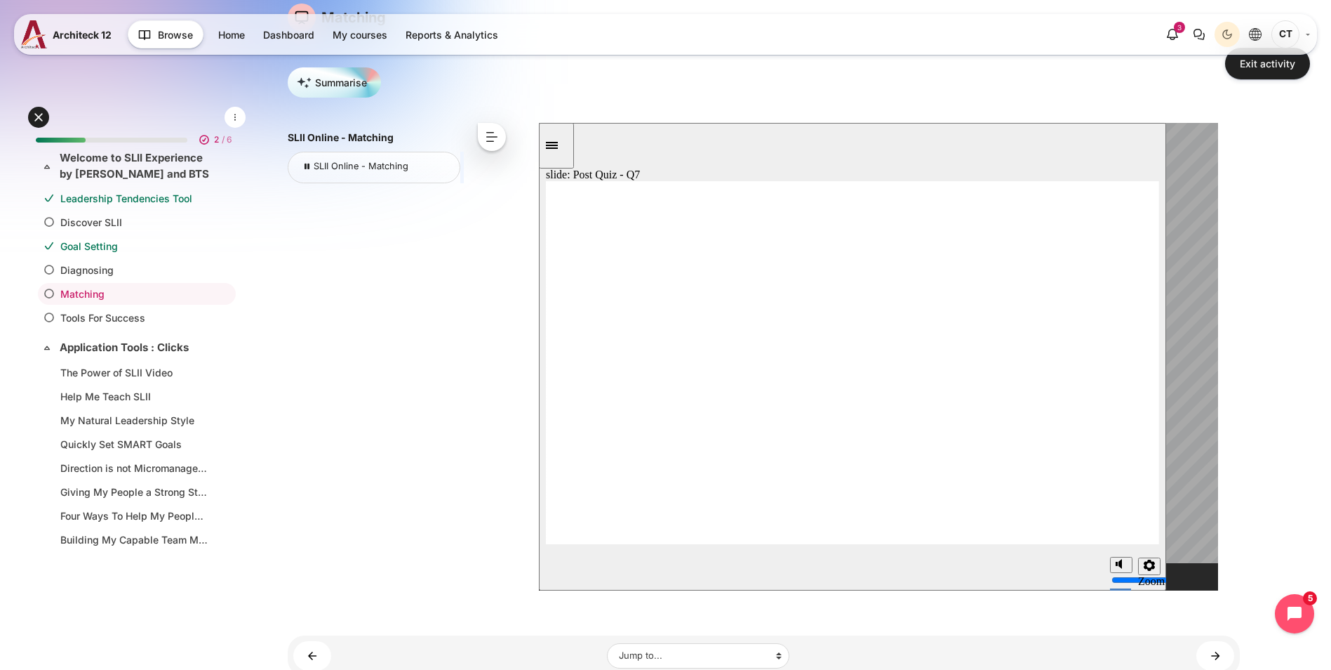
radio input "true"
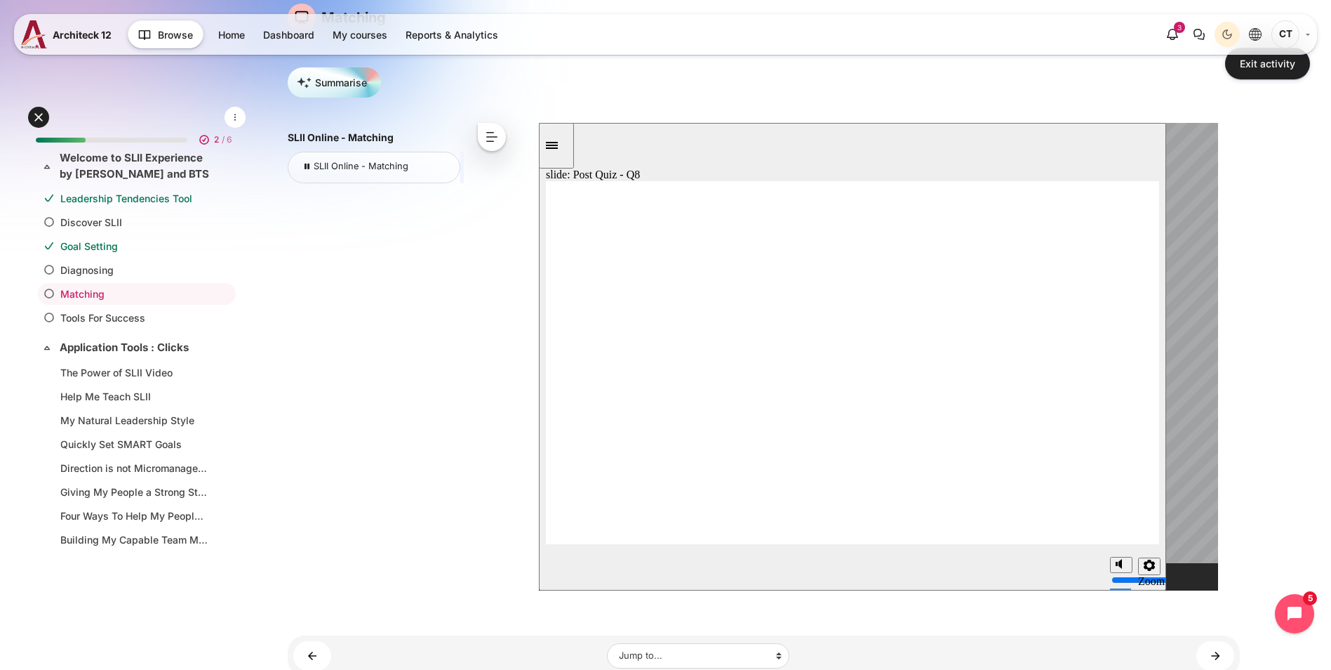
click at [1145, 561] on div "next" at bounding box center [1145, 568] width 15 height 15
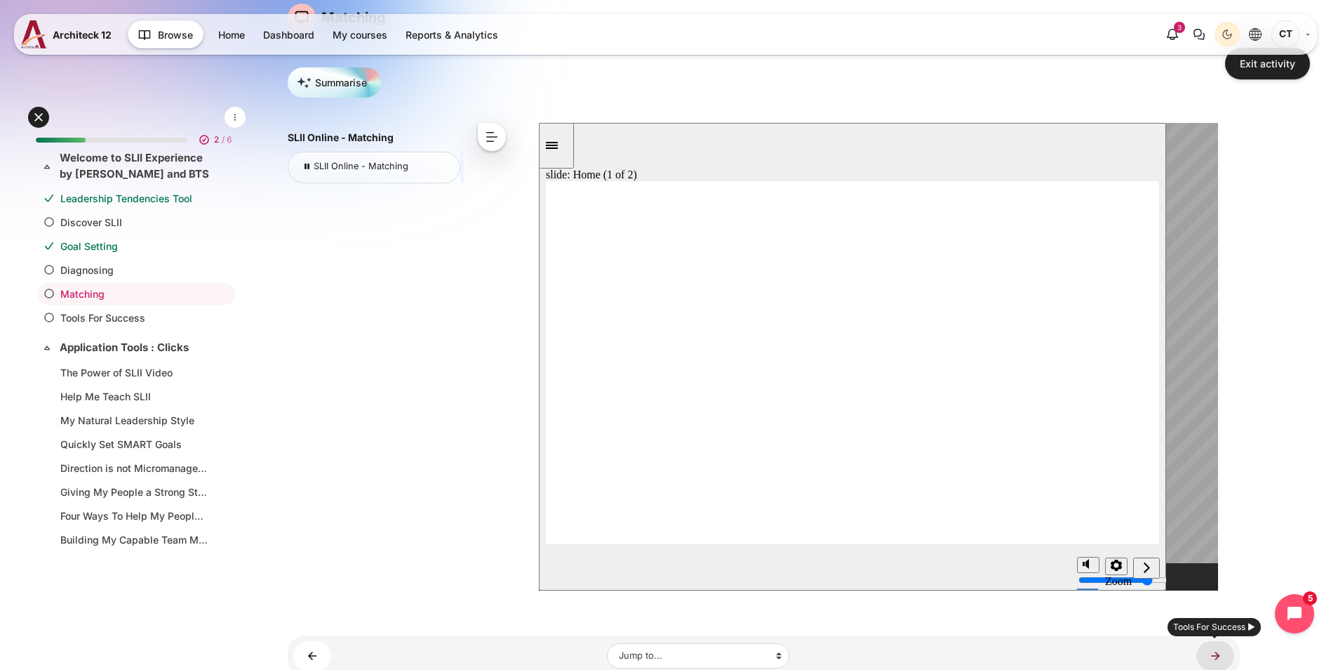
click at [1220, 660] on link "Tools For Success ►" at bounding box center [1216, 655] width 38 height 29
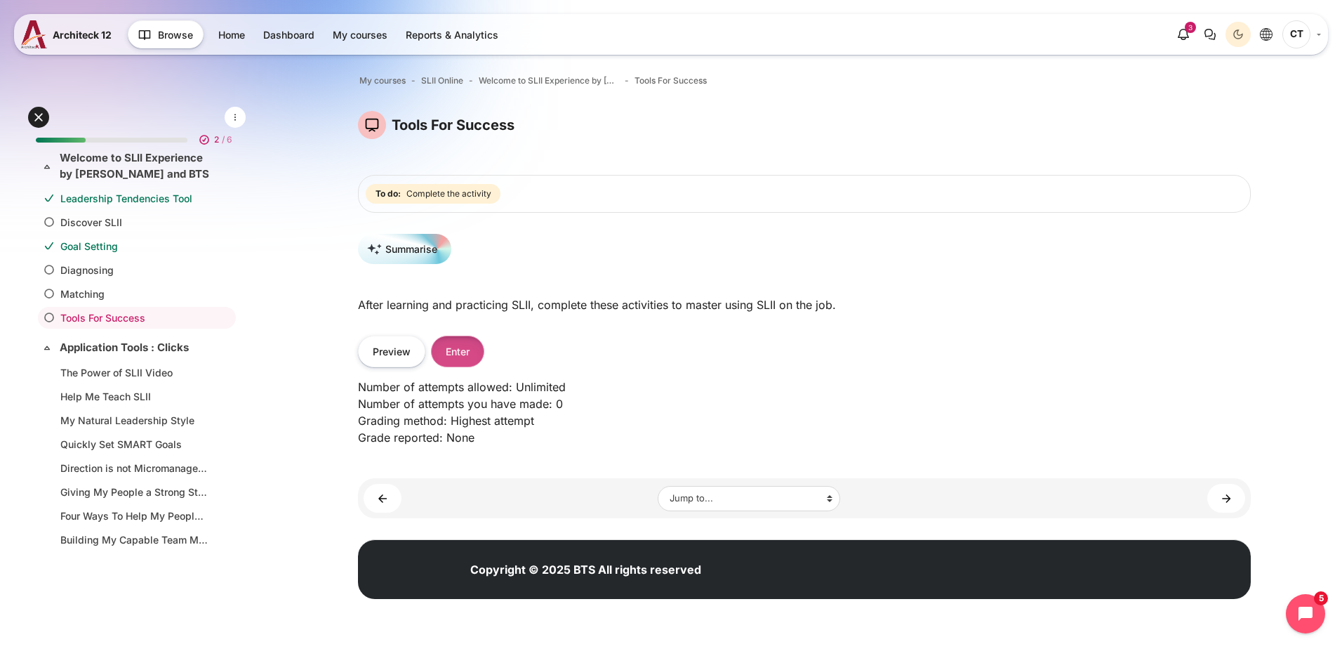
click at [464, 349] on button "Enter" at bounding box center [457, 351] width 53 height 32
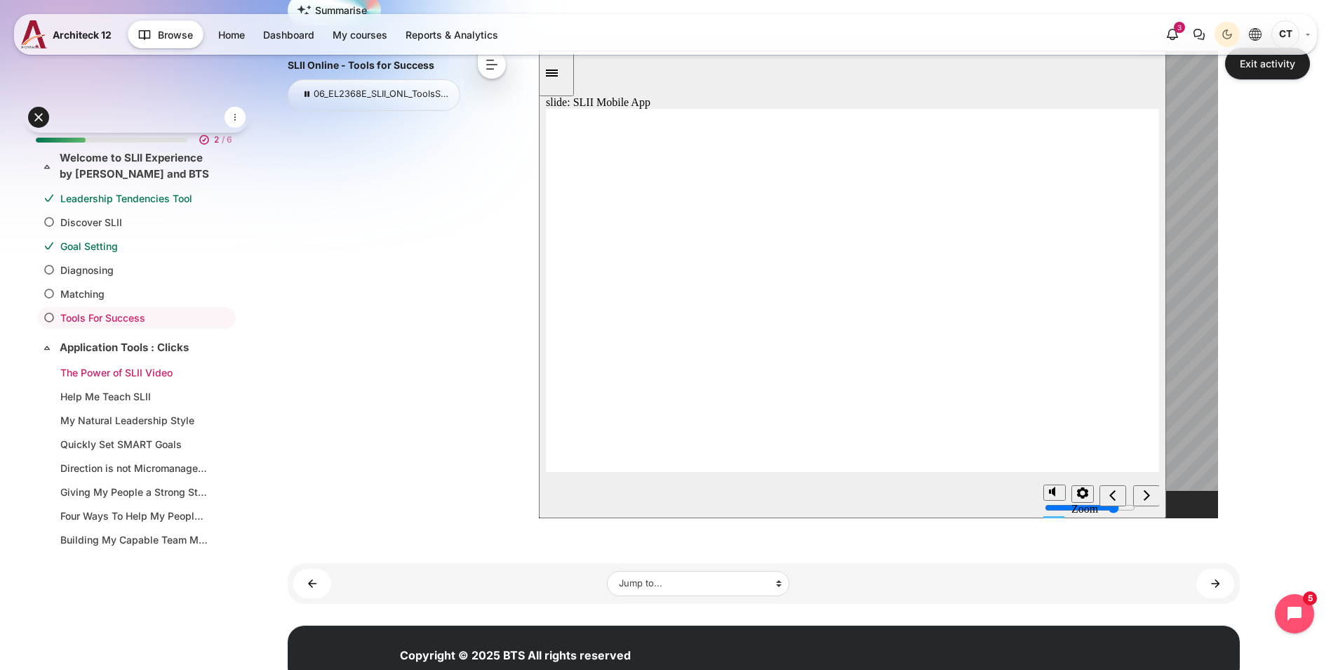
scroll to position [102, 0]
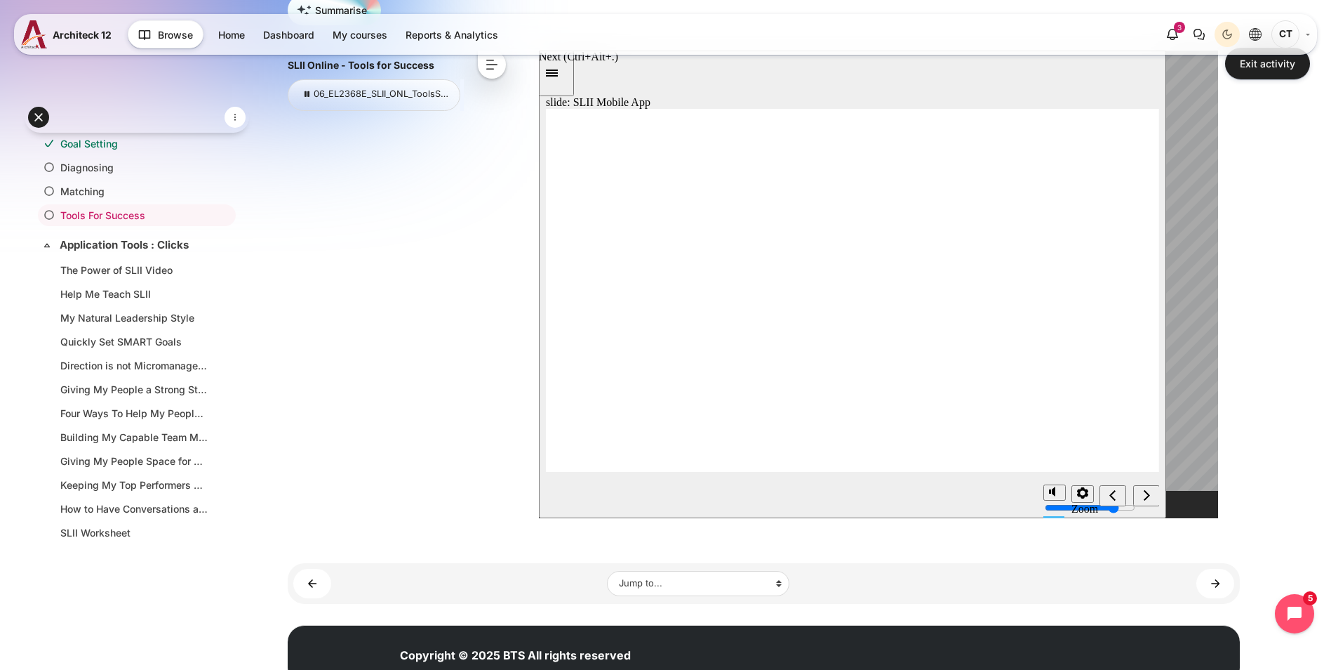
click at [1150, 503] on div "Next (Ctrl+Alt+Period)" at bounding box center [1145, 496] width 15 height 15
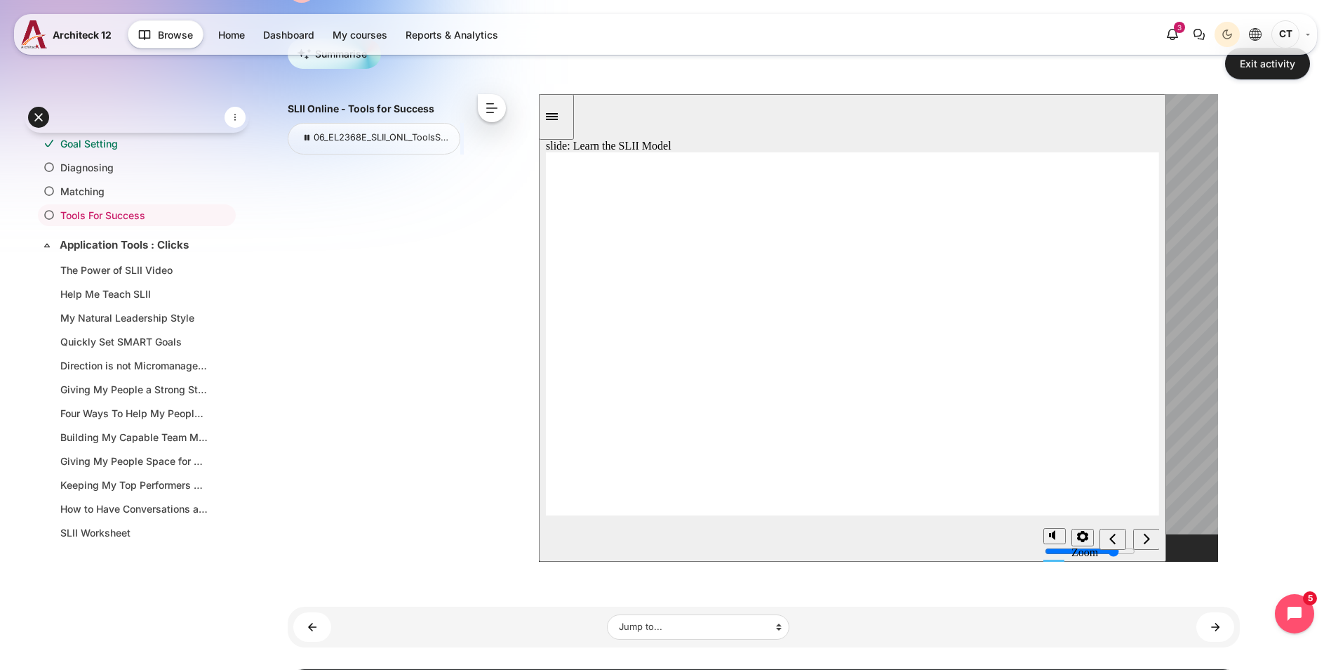
scroll to position [135, 0]
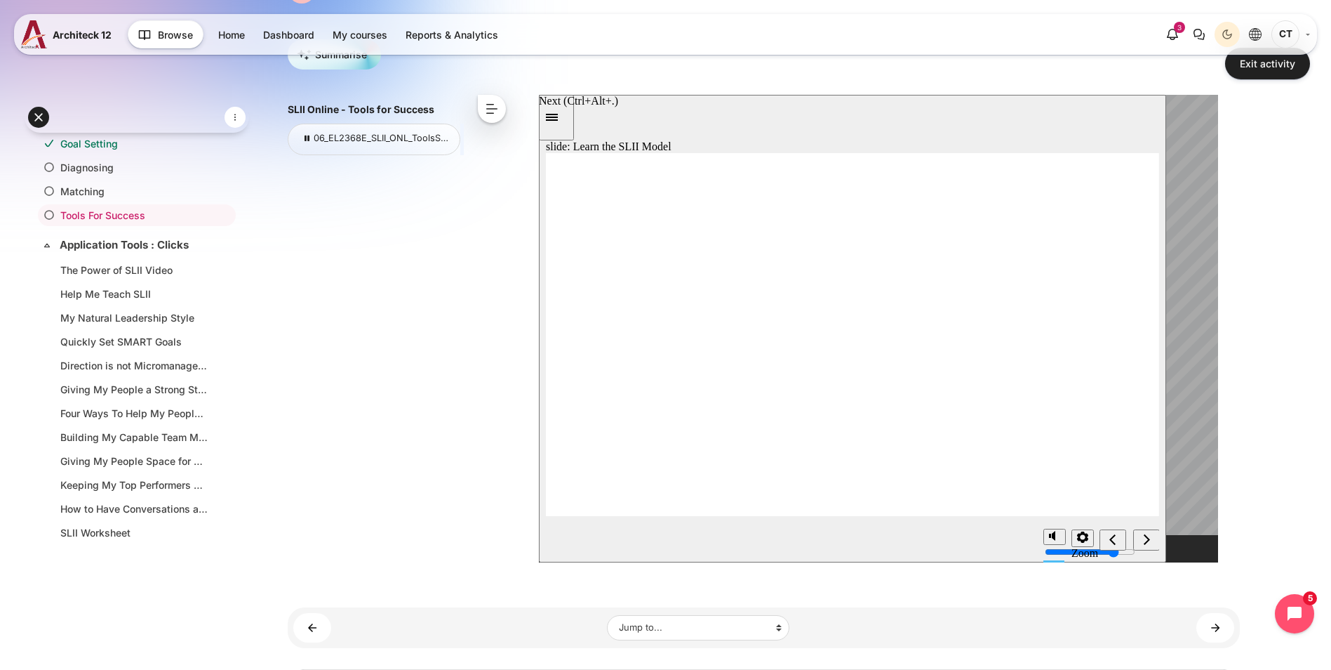
click at [1150, 536] on div "Next (Ctrl+Alt+Period)" at bounding box center [1145, 540] width 15 height 15
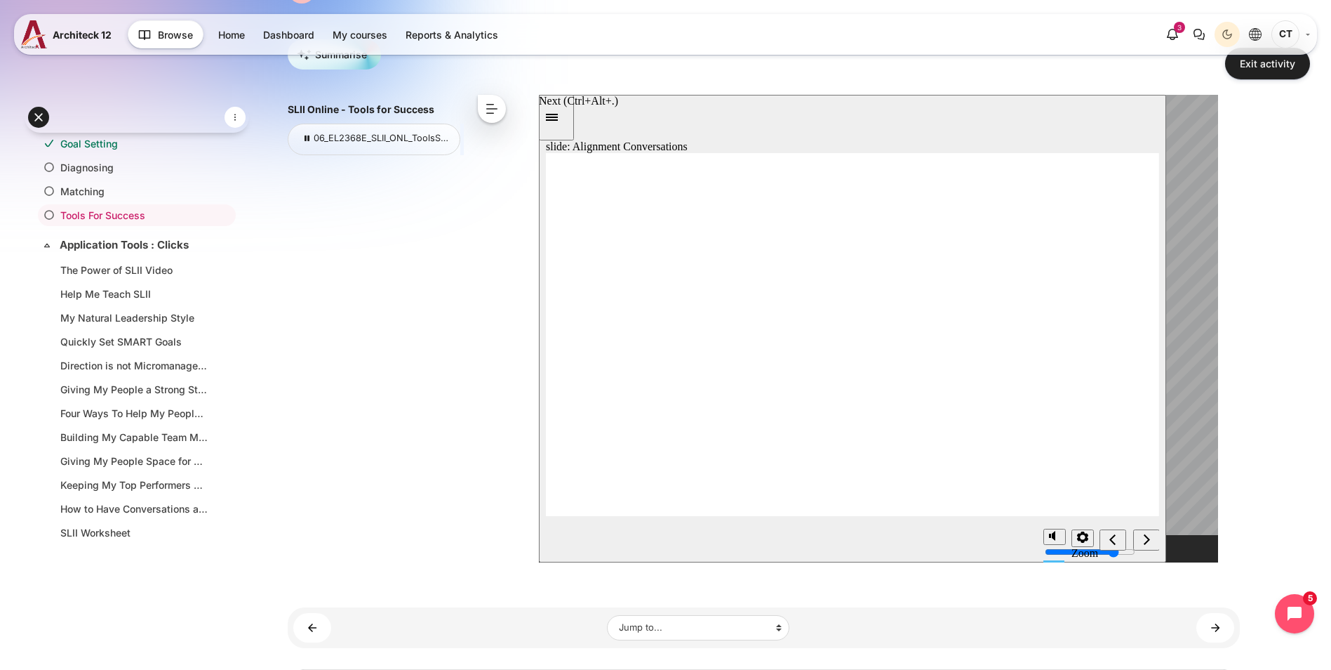
click at [1139, 534] on div "Next (Ctrl+Alt+Period)" at bounding box center [1145, 540] width 15 height 15
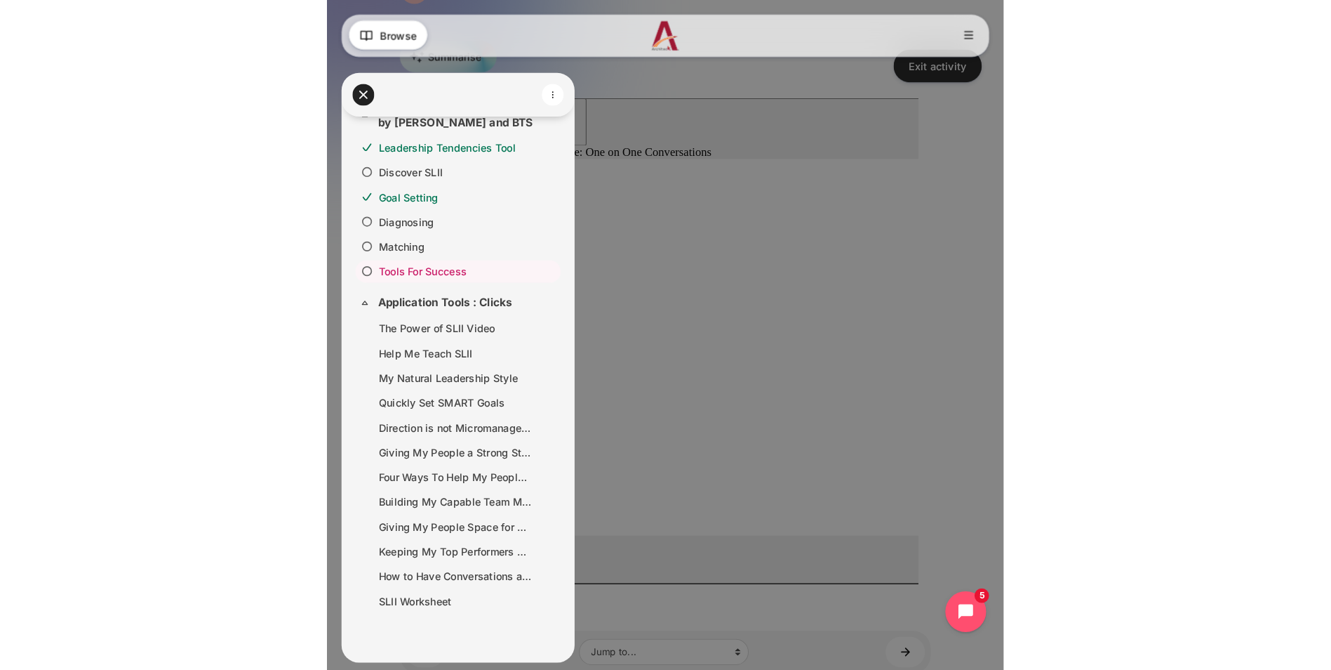
scroll to position [102, 0]
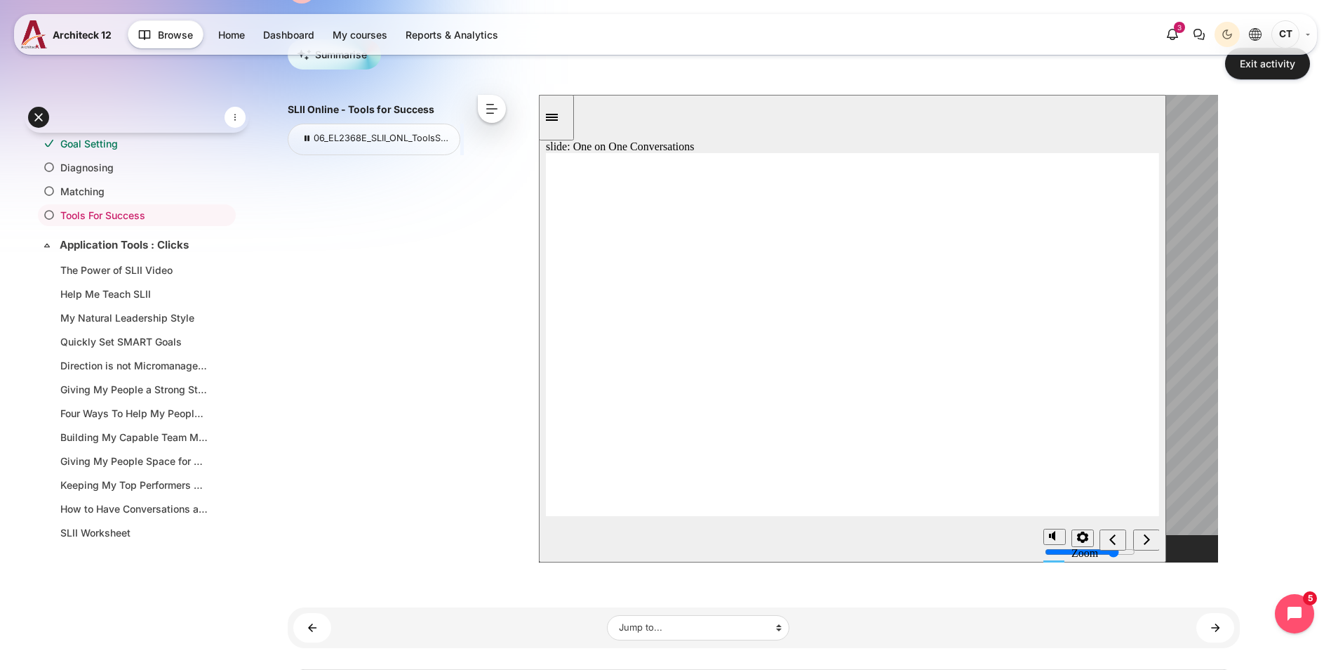
click at [1146, 533] on div "Next (Ctrl+Alt+Period)" at bounding box center [1145, 540] width 15 height 15
click at [1145, 537] on icon "Next (Ctrl+Alt+Period)" at bounding box center [1146, 538] width 6 height 11
click at [1225, 620] on link "The Power of SLII Video ►" at bounding box center [1216, 627] width 38 height 29
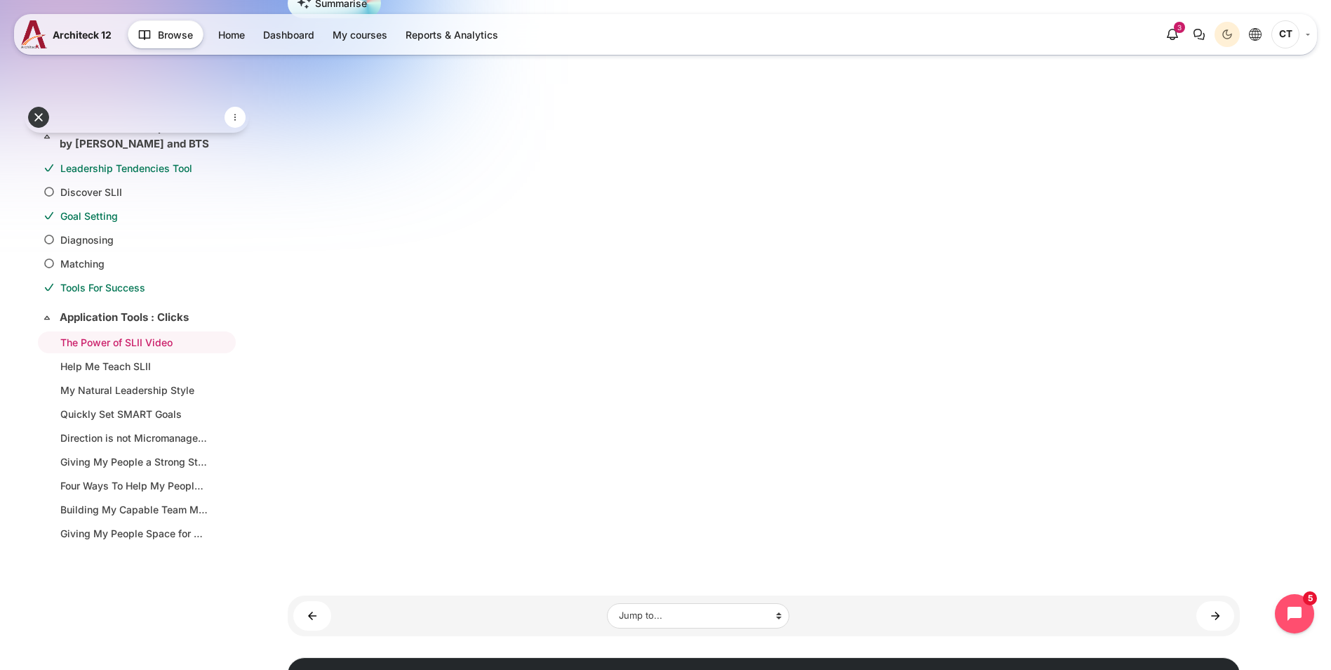
scroll to position [227, 0]
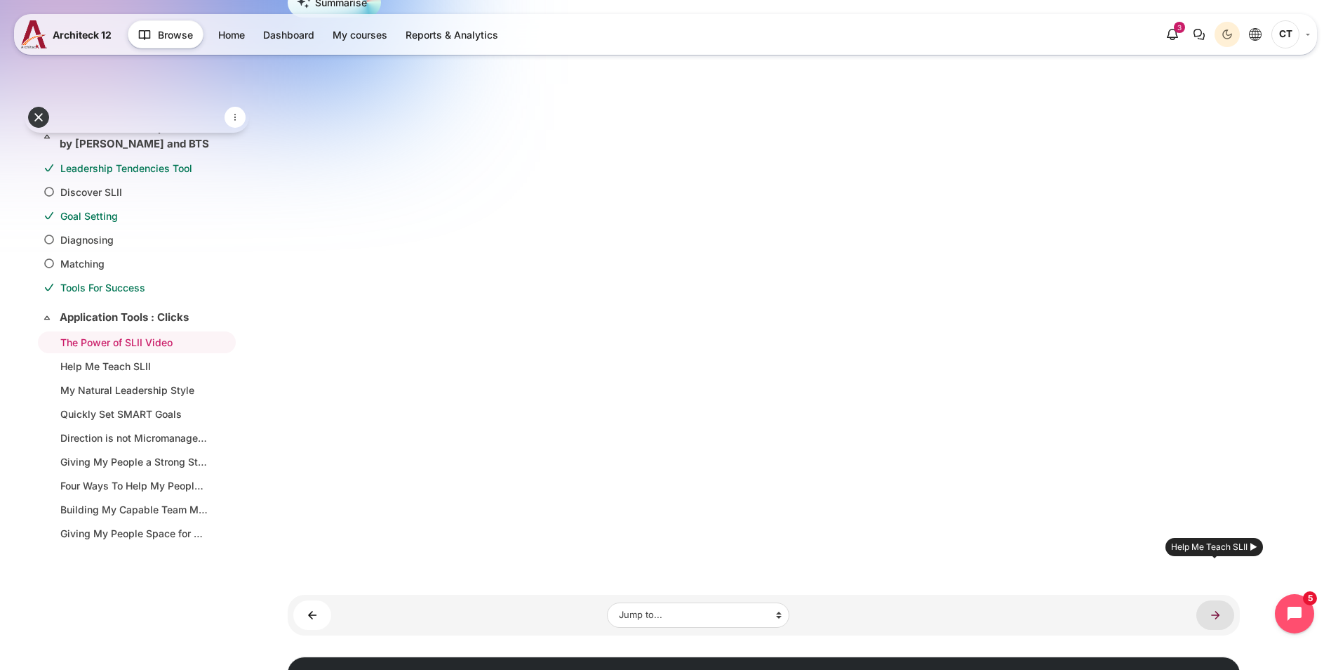
click at [1211, 600] on link "Help Me Teach SLII ►" at bounding box center [1216, 614] width 38 height 29
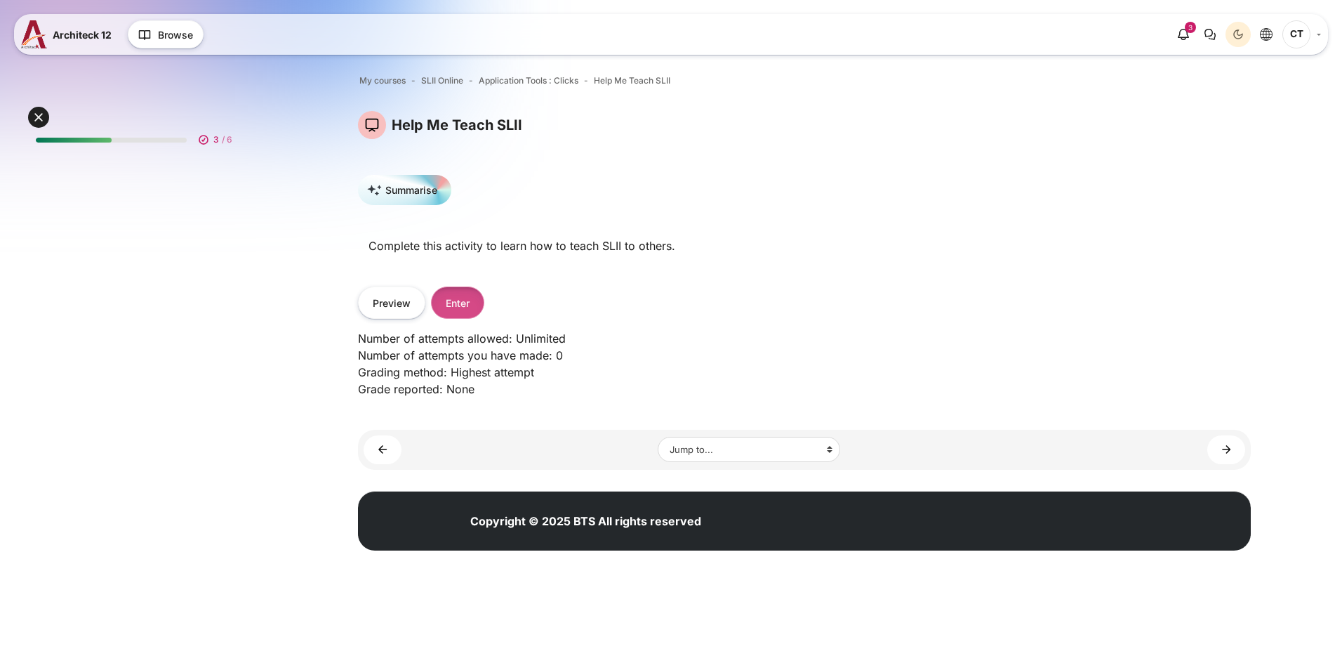
click at [472, 307] on button "Enter" at bounding box center [457, 302] width 53 height 32
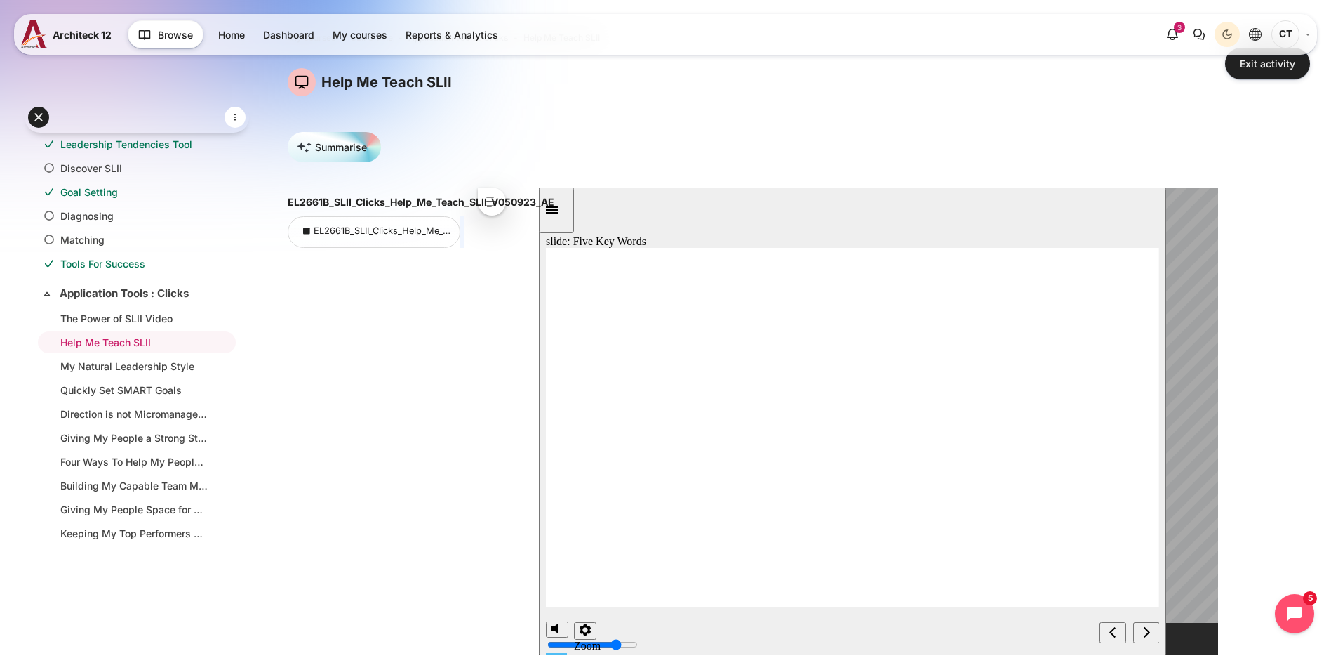
click at [1154, 634] on div "next" at bounding box center [1145, 632] width 15 height 15
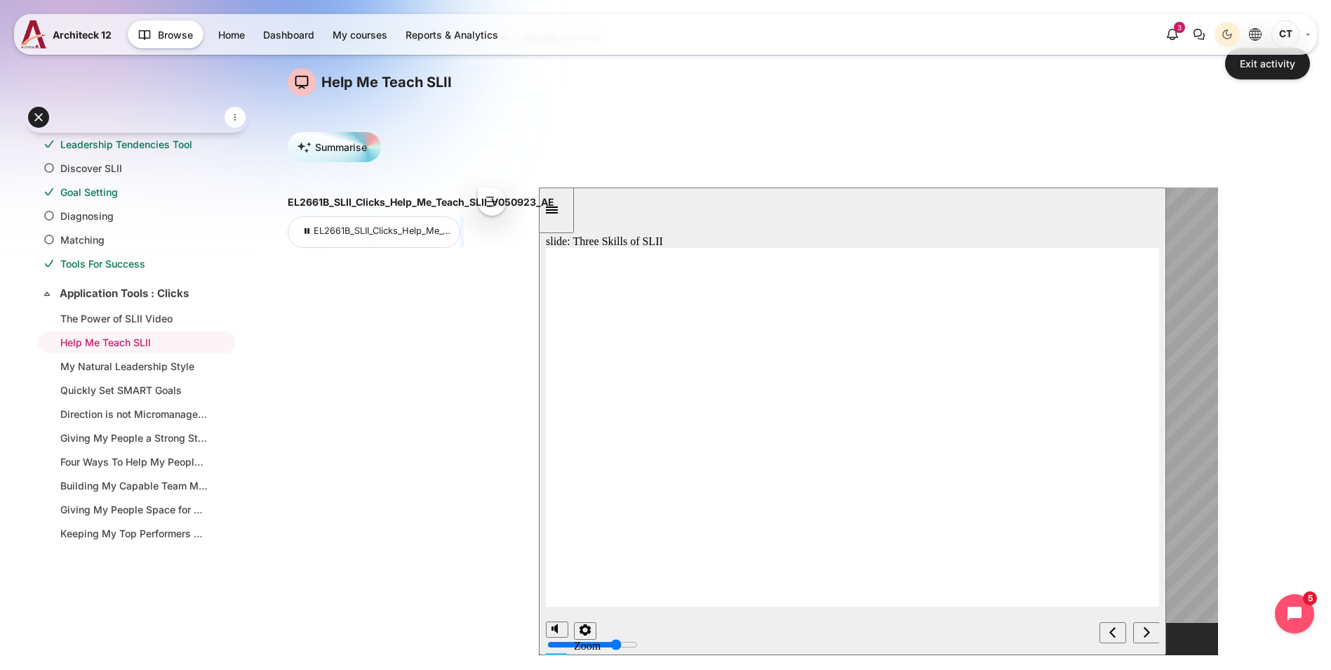
click at [1145, 626] on icon "next" at bounding box center [1146, 631] width 7 height 13
click at [1148, 632] on icon "next" at bounding box center [1146, 631] width 6 height 11
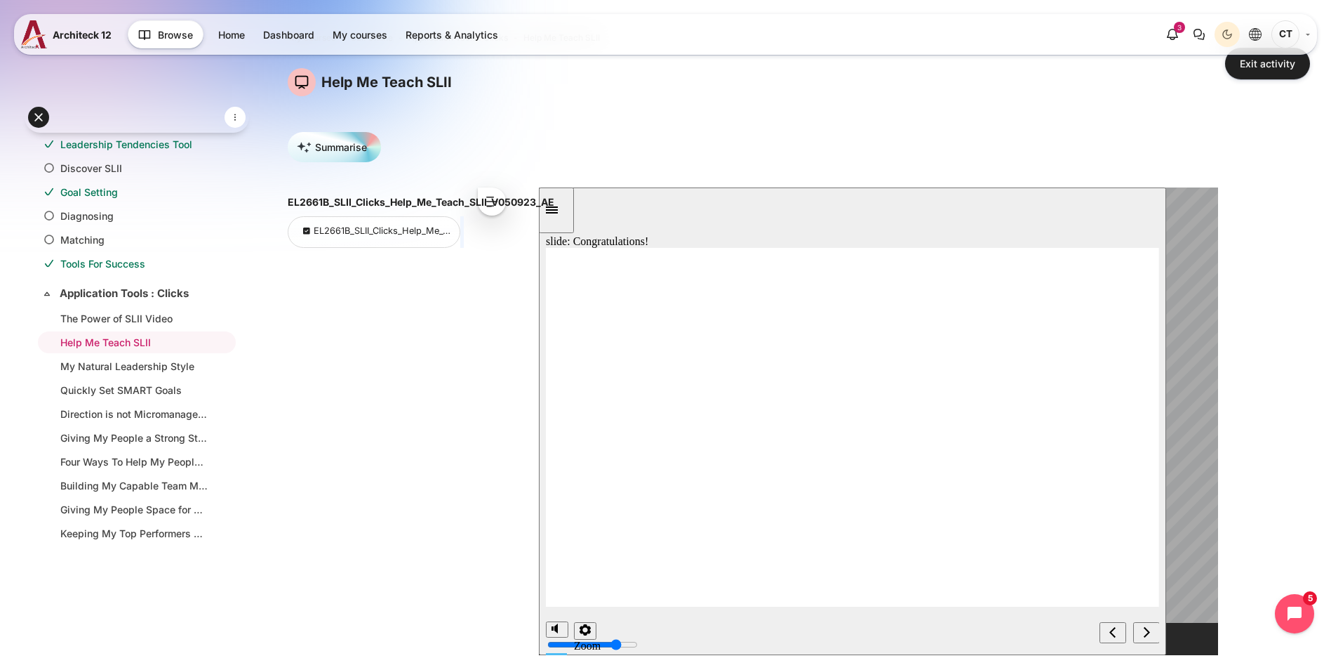
click at [1145, 636] on icon "next" at bounding box center [1146, 631] width 6 height 11
click at [1145, 631] on icon "next" at bounding box center [1146, 631] width 7 height 13
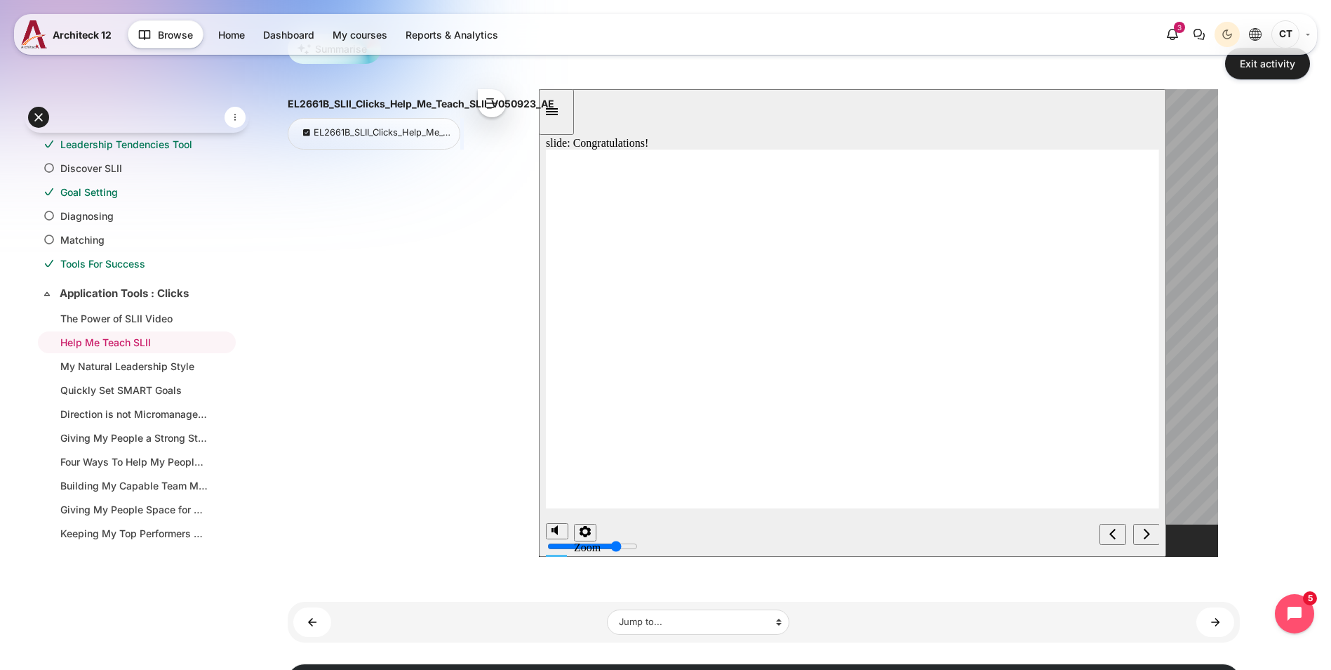
scroll to position [146, 0]
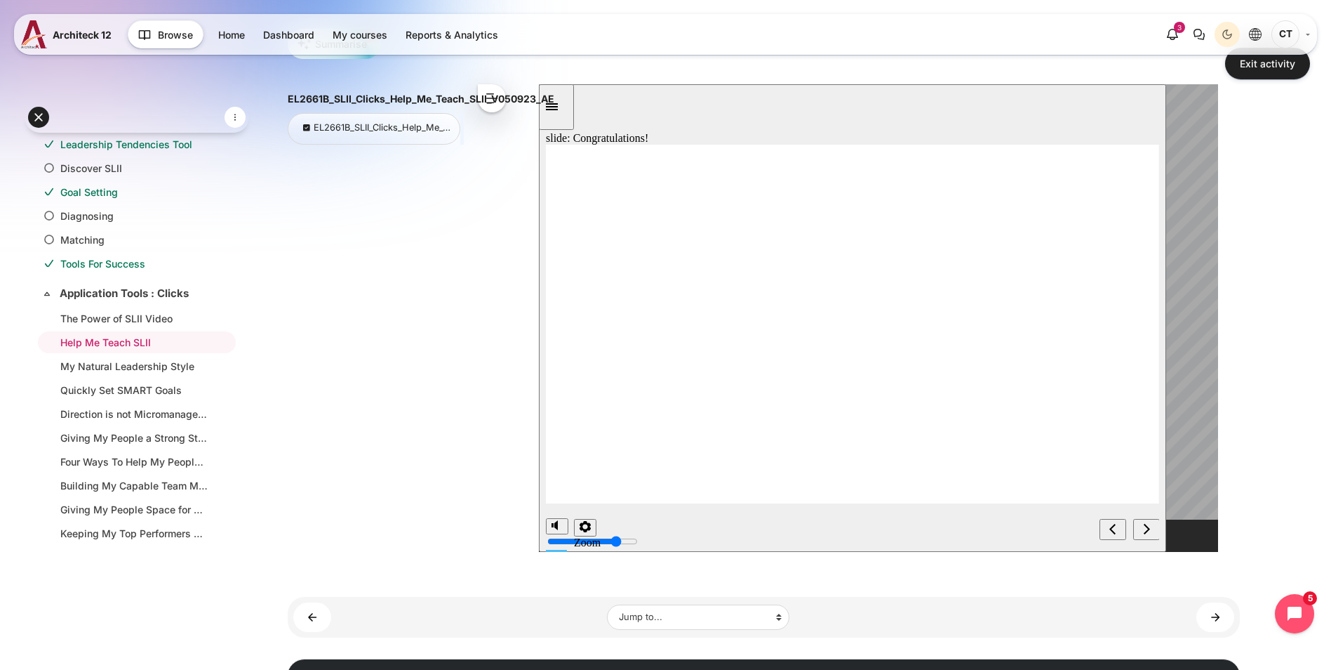
click at [1154, 528] on div "next" at bounding box center [1145, 529] width 15 height 15
drag, startPoint x: 1154, startPoint y: 528, endPoint x: 1140, endPoint y: 538, distance: 17.1
click at [1140, 537] on div "next" at bounding box center [1145, 529] width 15 height 15
click at [1214, 625] on link "My Natural Leadership Style ►" at bounding box center [1216, 616] width 38 height 29
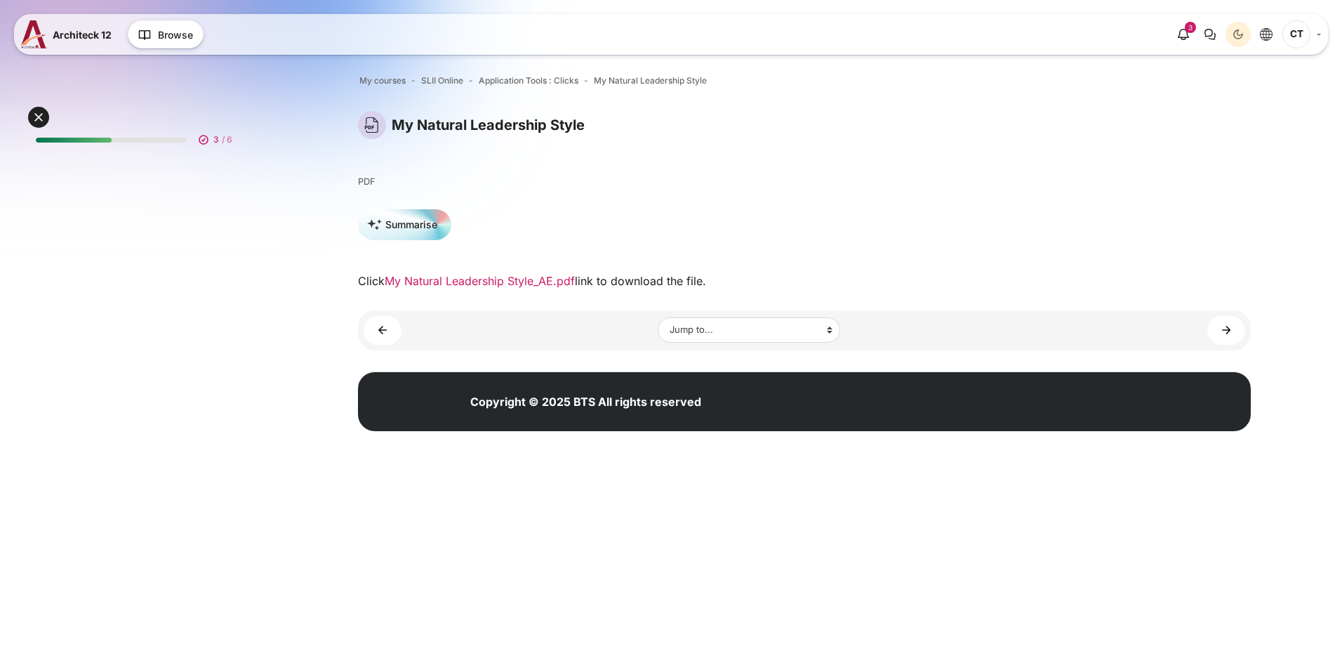
click at [451, 286] on link "My Natural Leadership Style_AE.pdf" at bounding box center [480, 281] width 190 height 14
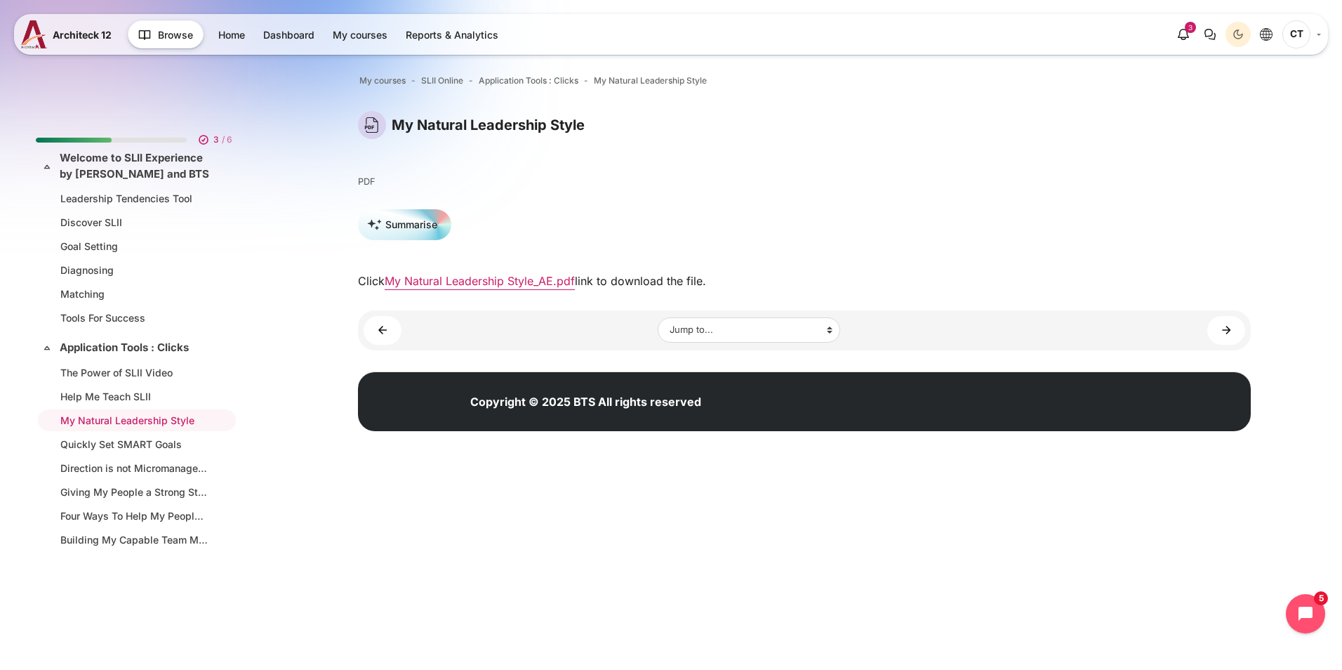
click at [836, 229] on div "Summarise" at bounding box center [804, 229] width 893 height 41
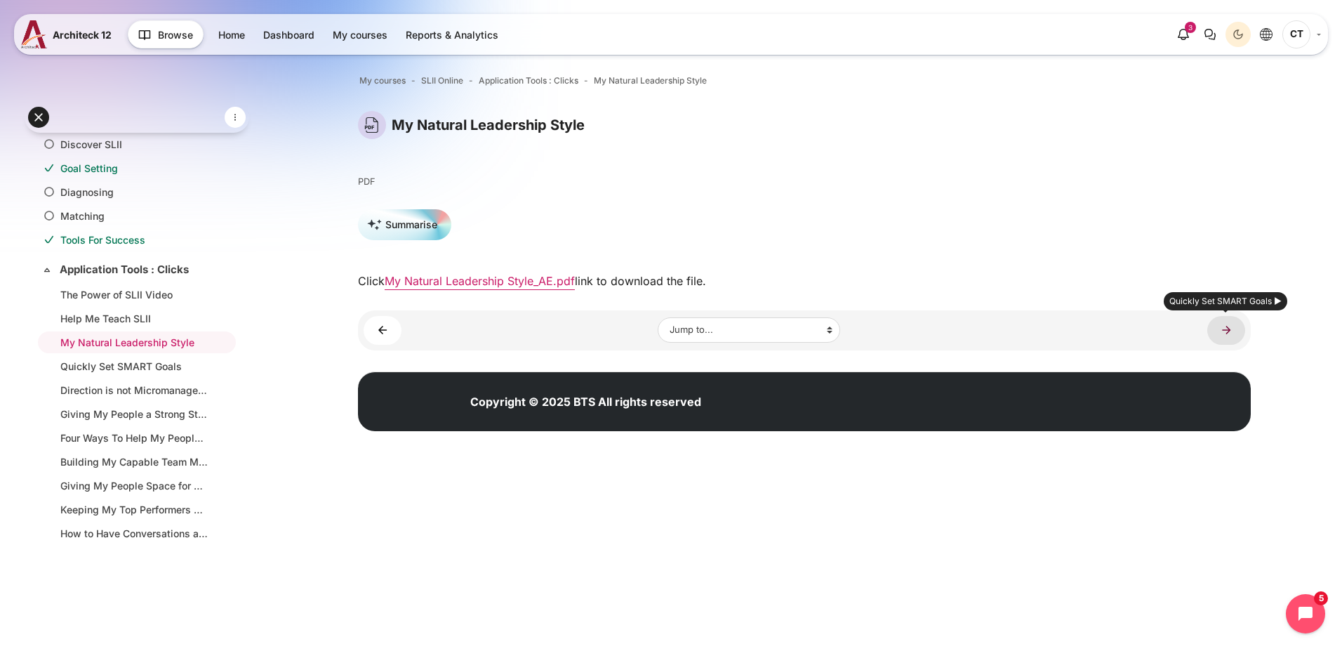
click at [1232, 326] on link "Quickly Set SMART Goals ►" at bounding box center [1226, 330] width 38 height 29
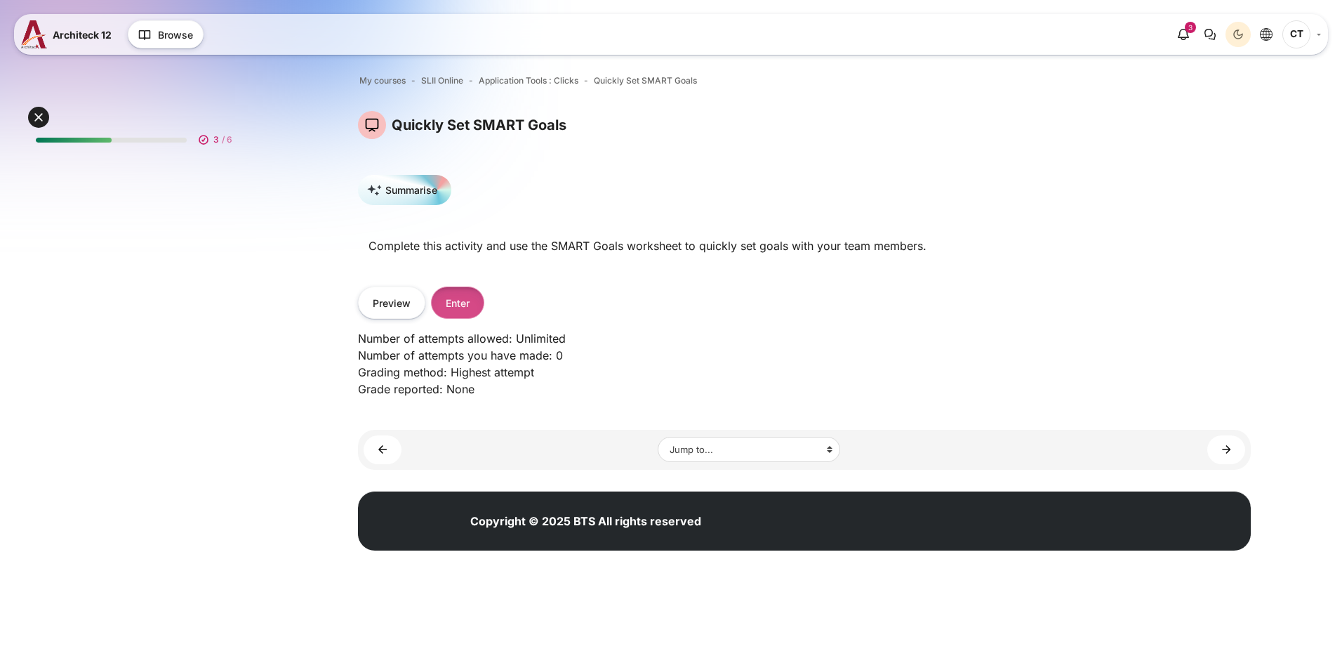
click at [463, 306] on button "Enter" at bounding box center [457, 302] width 53 height 32
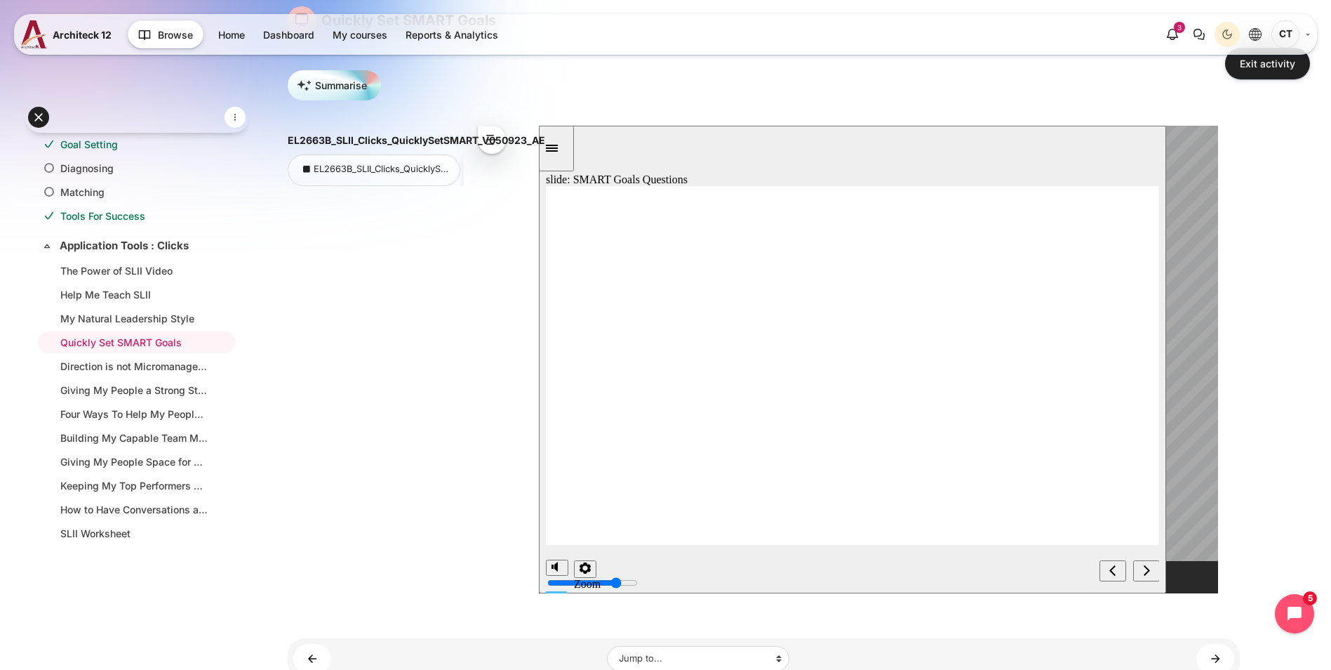
scroll to position [114, 0]
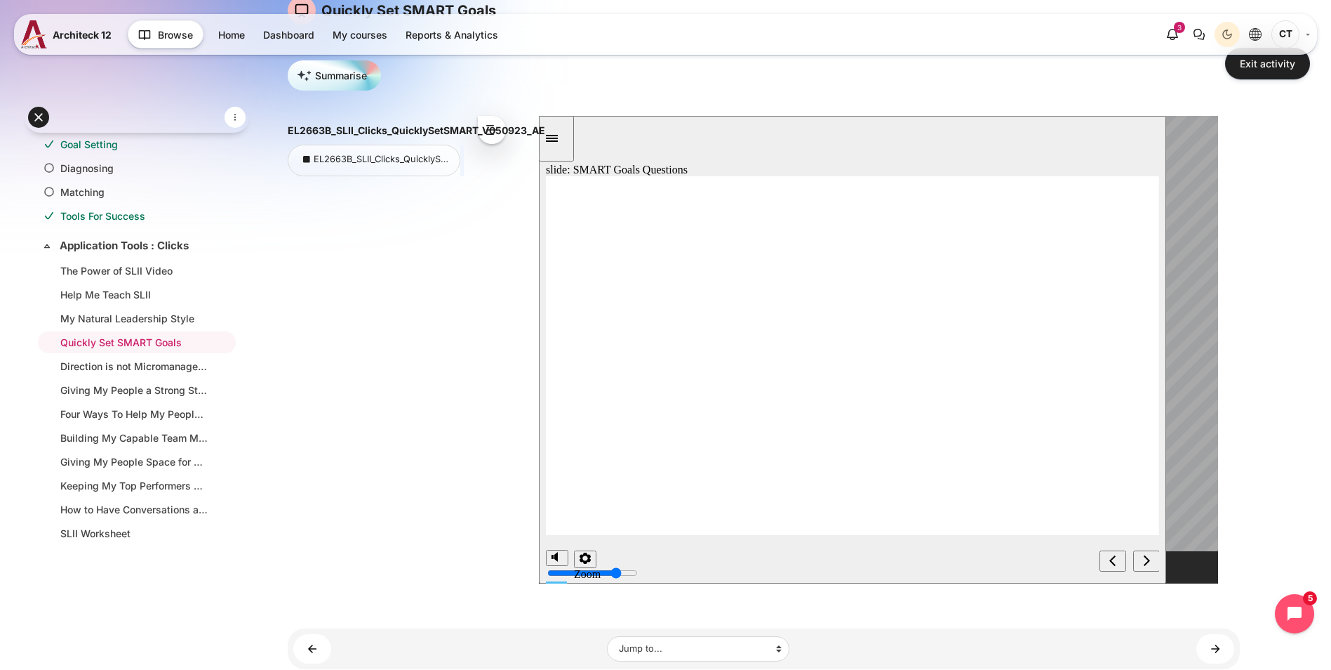
click at [1142, 554] on div "next" at bounding box center [1145, 561] width 15 height 15
click at [1143, 559] on icon "next" at bounding box center [1146, 560] width 7 height 13
click at [1147, 569] on div "next" at bounding box center [1145, 561] width 15 height 15
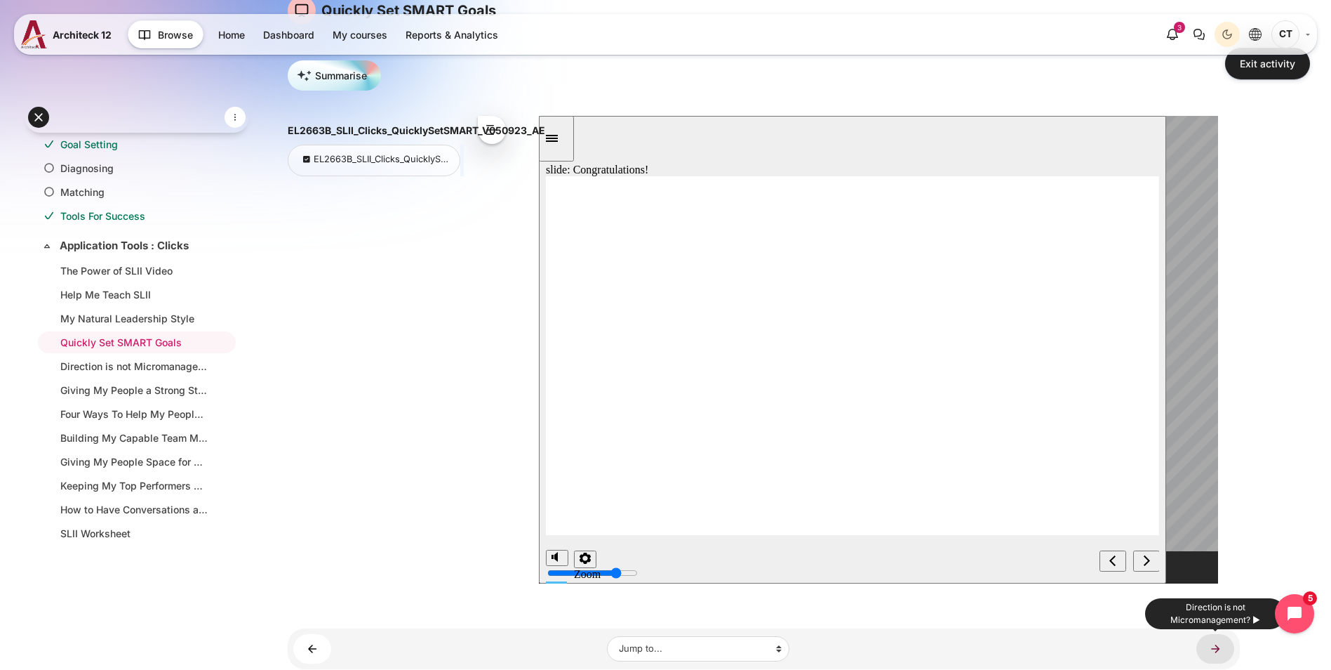
click at [1211, 647] on link "Direction is not Micromanagement? ►" at bounding box center [1216, 648] width 38 height 29
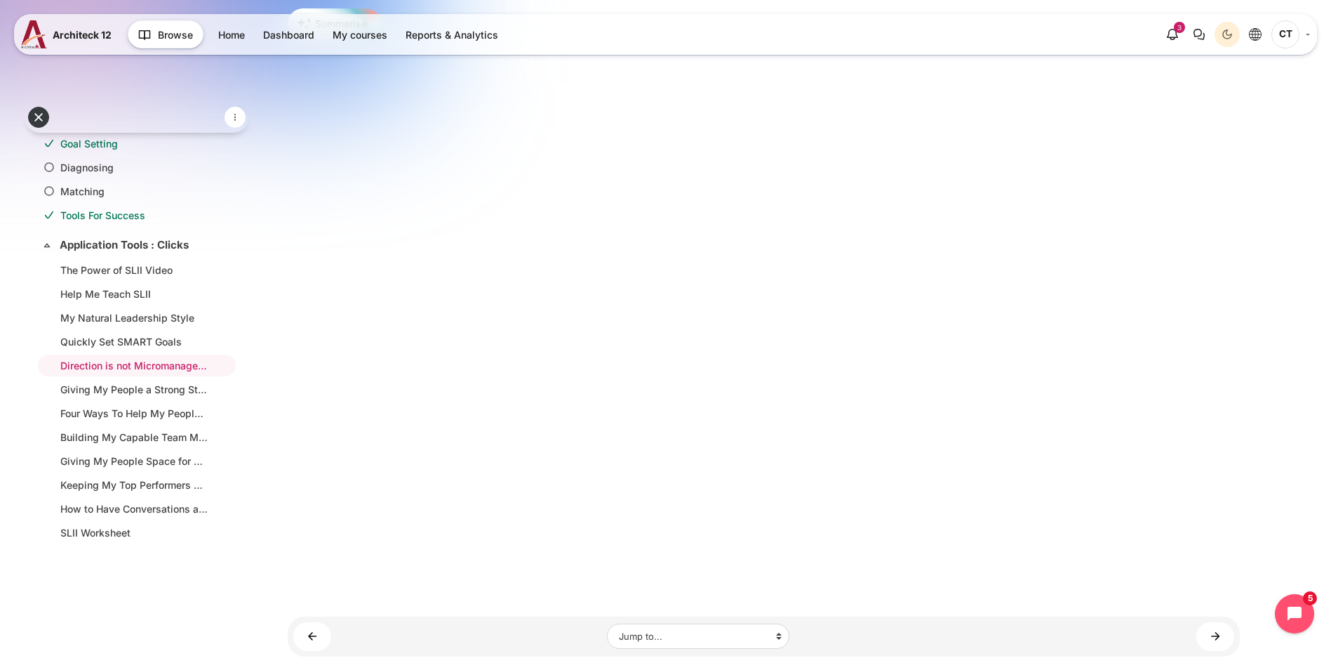
scroll to position [273, 0]
click at [1224, 632] on link "Giving My People a Strong Start ►" at bounding box center [1216, 646] width 38 height 29
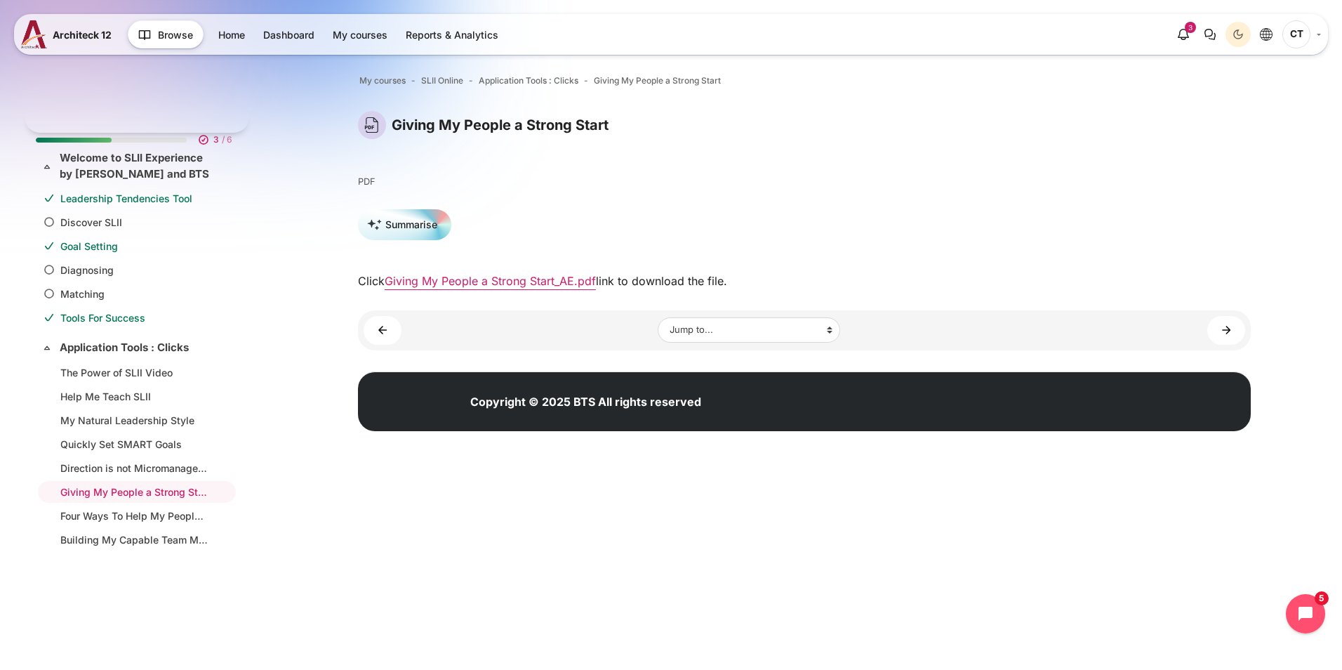
scroll to position [102, 0]
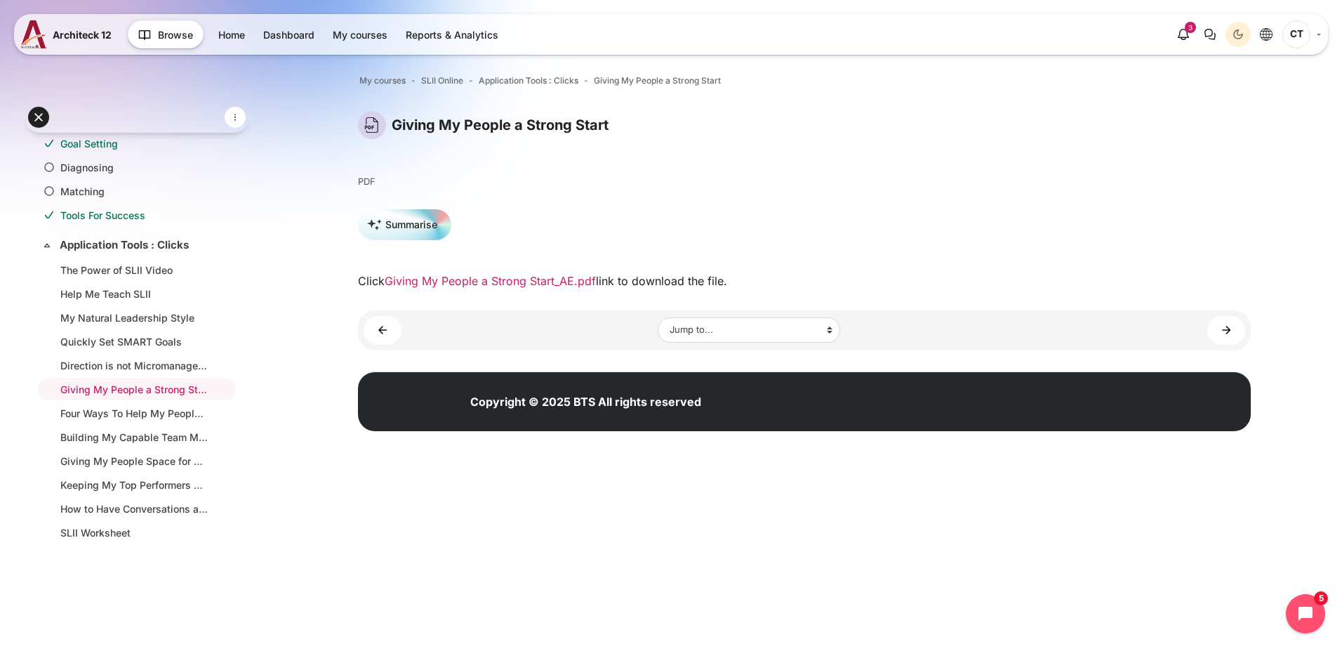
click at [532, 277] on link "Giving My People a Strong Start_AE.pdf" at bounding box center [490, 281] width 211 height 14
click at [512, 285] on link "Giving My People a Strong Start_AE.pdf" at bounding box center [490, 281] width 211 height 14
click at [1218, 338] on link "Four Ways To Help My People In a Crisis ►" at bounding box center [1226, 330] width 38 height 29
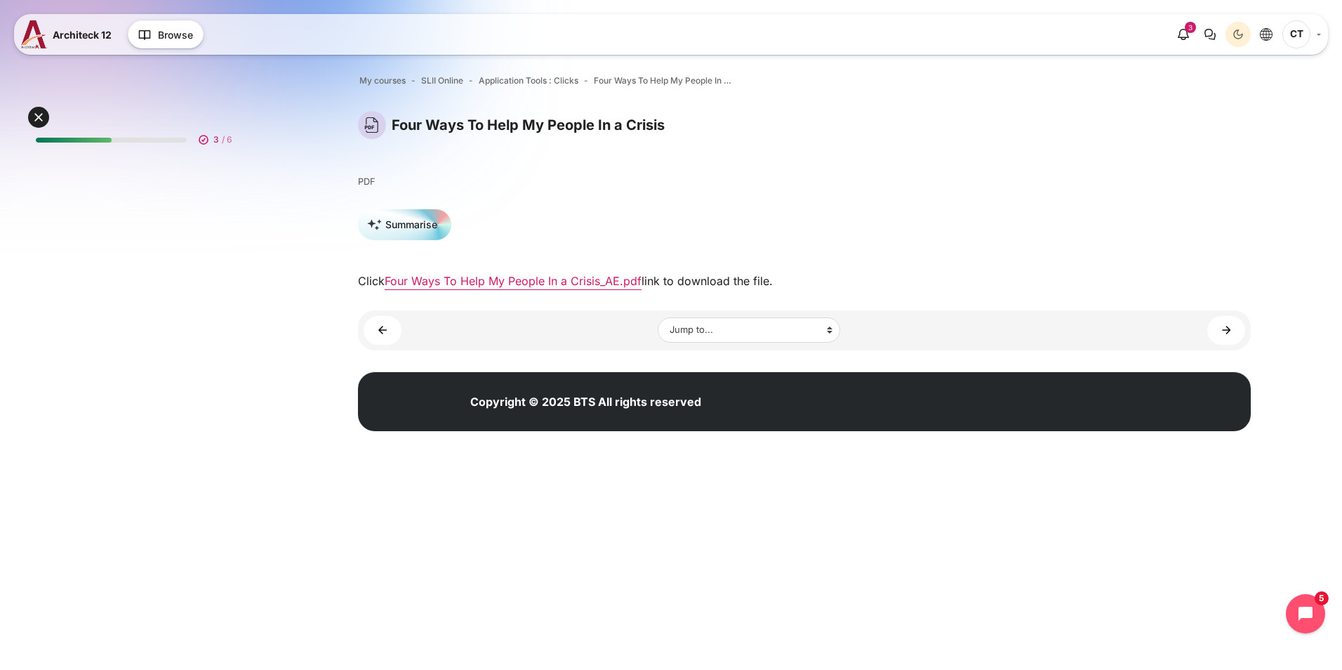
scroll to position [102, 0]
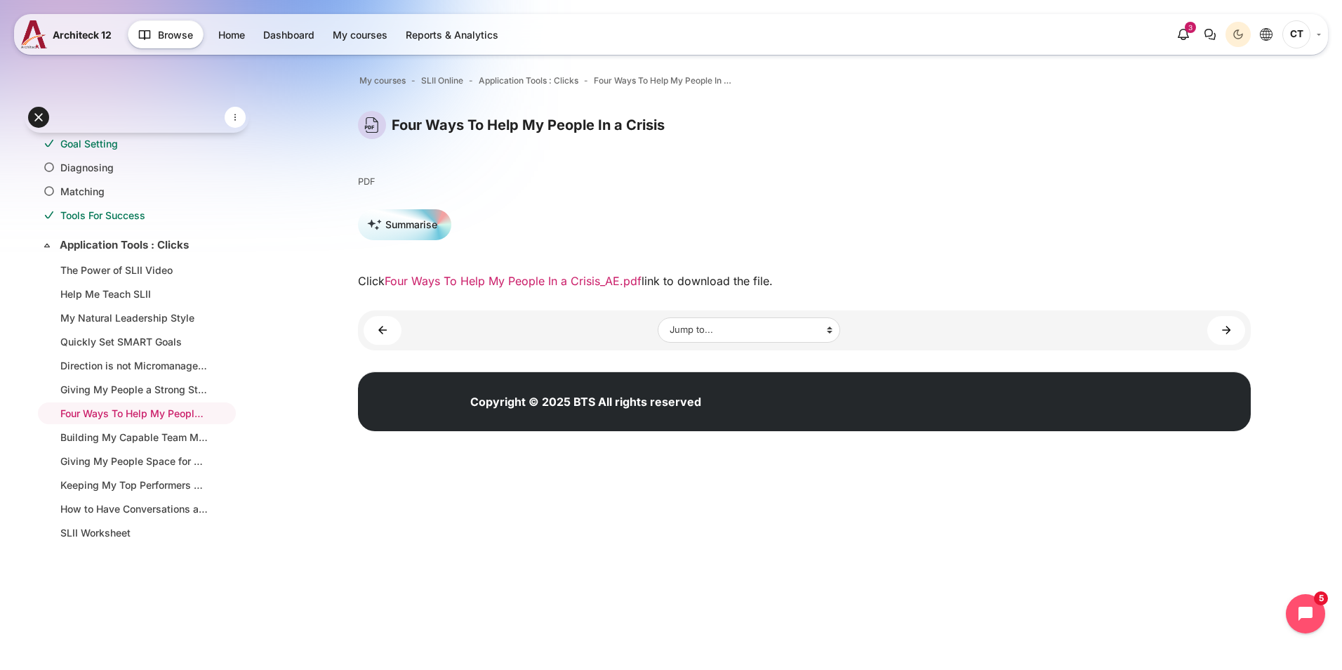
click at [588, 279] on link "Four Ways To Help My People In a Crisis_AE.pdf" at bounding box center [513, 281] width 257 height 14
click at [1227, 326] on link "Building My Capable Team Members' Confidence ►" at bounding box center [1226, 330] width 38 height 29
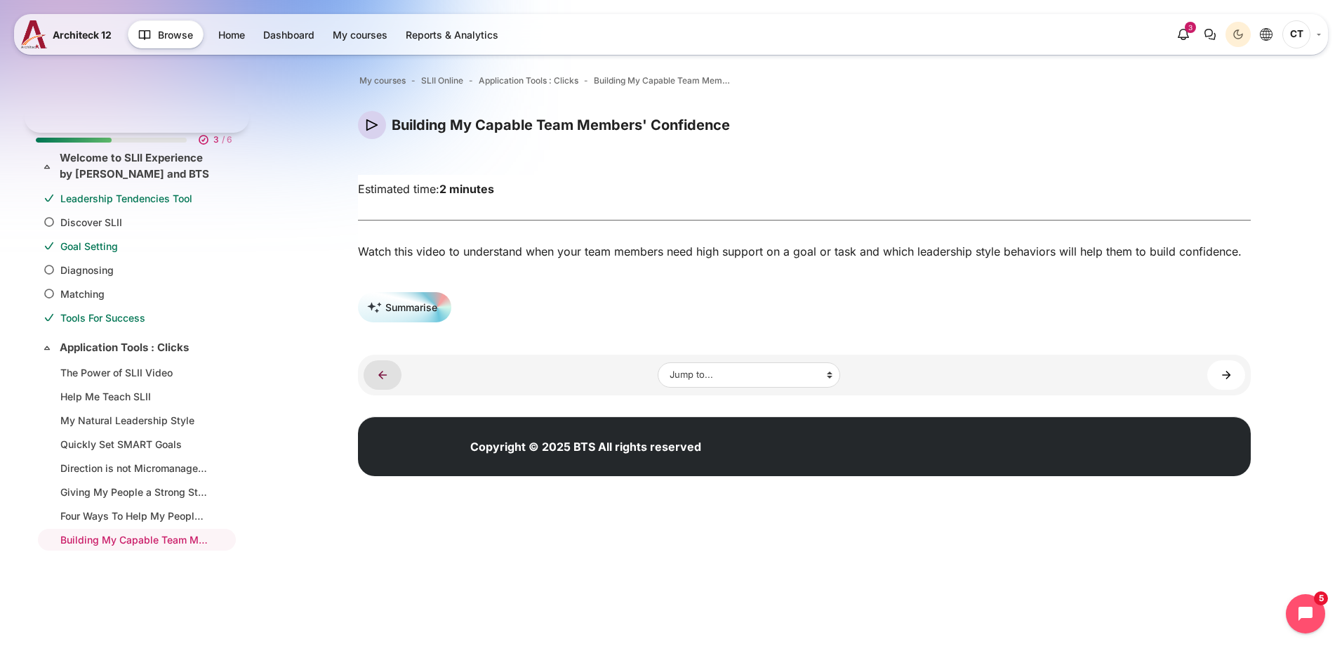
scroll to position [102, 0]
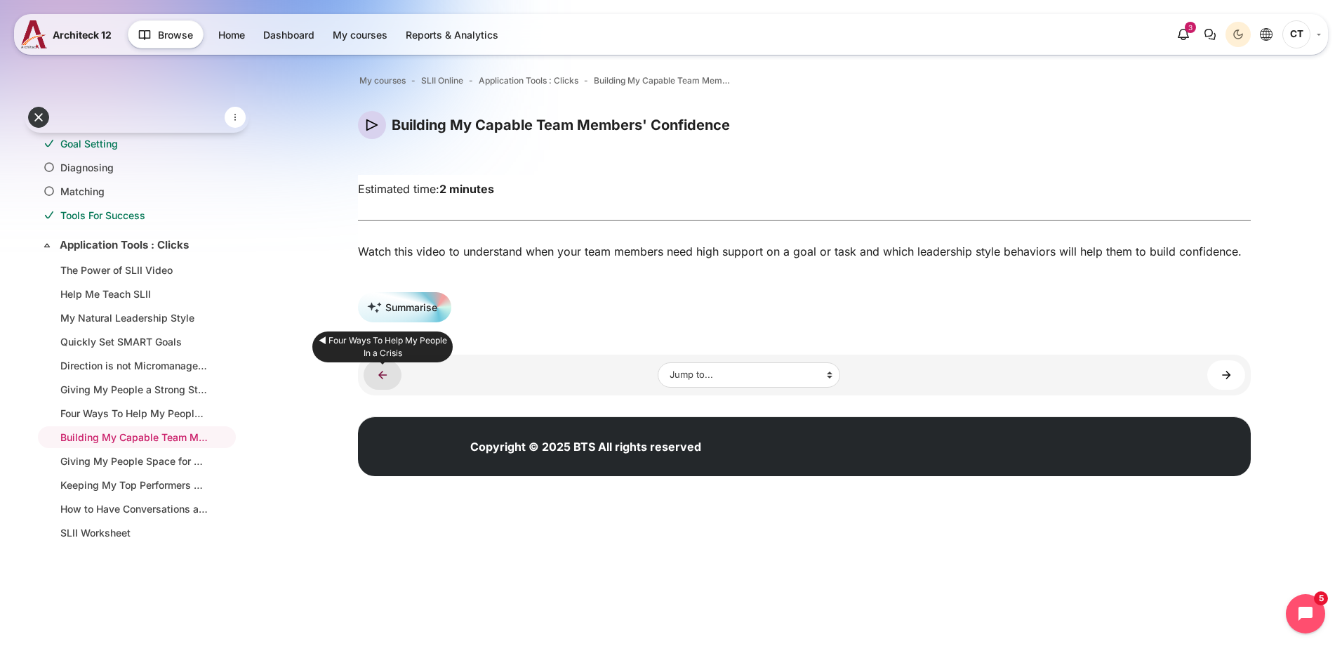
click at [371, 381] on link "◄ Four Ways To Help My People In a Crisis" at bounding box center [383, 374] width 38 height 29
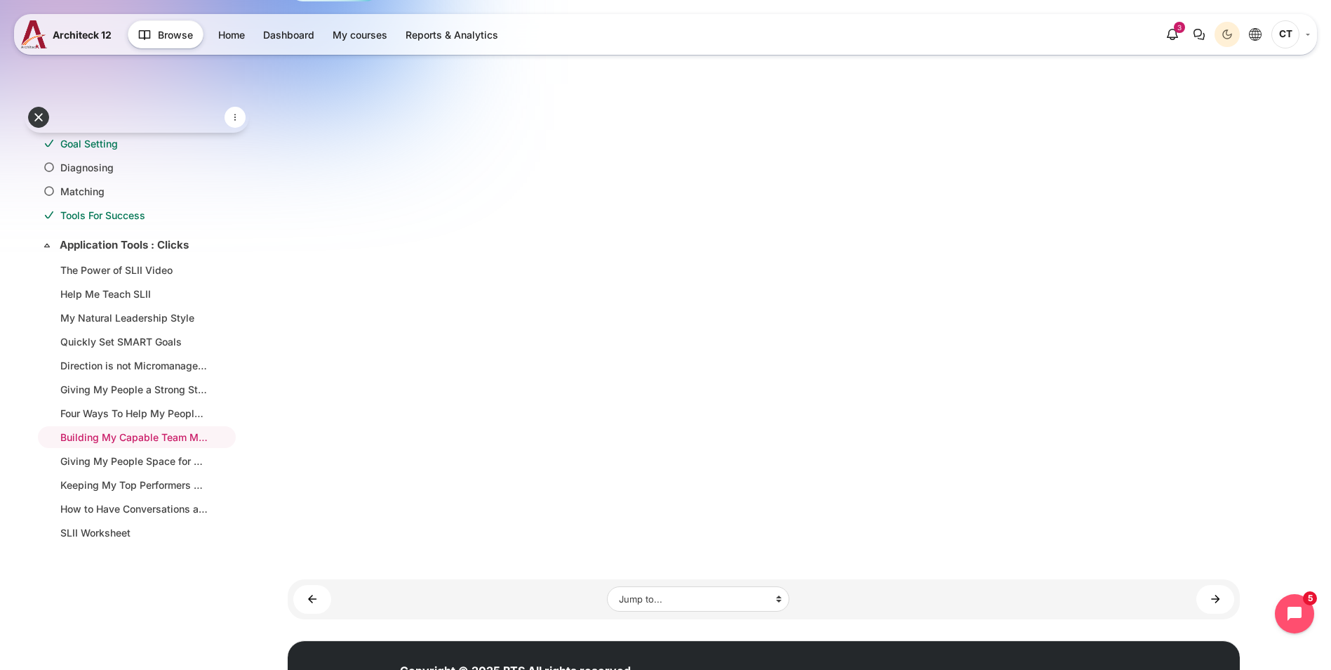
scroll to position [270, 0]
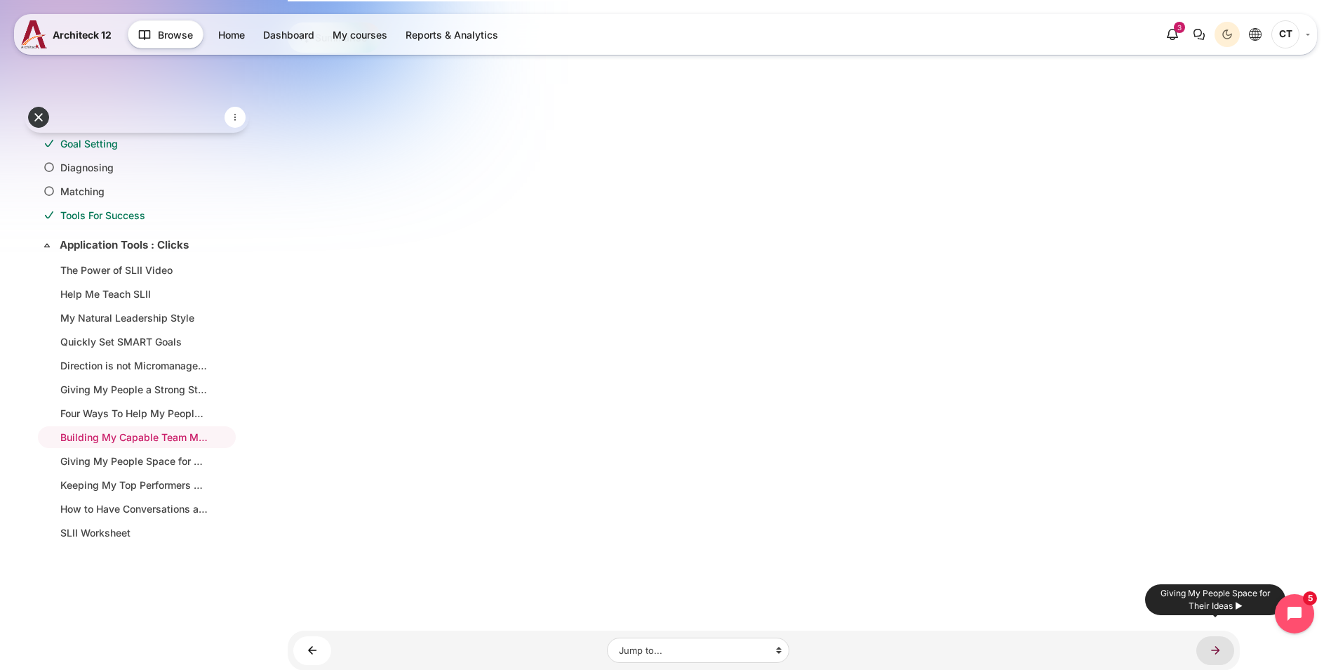
click at [1213, 648] on link "Giving My People Space for Their Ideas ►" at bounding box center [1216, 650] width 38 height 29
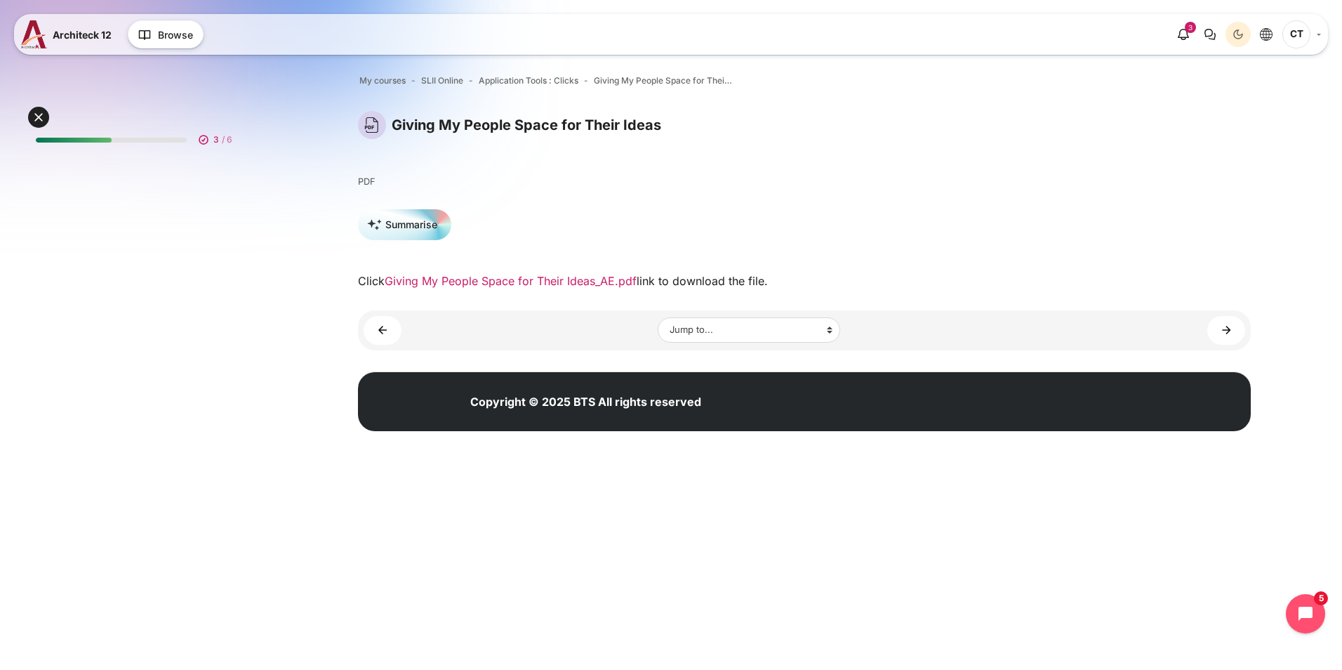
click at [535, 281] on link "Giving My People Space for Their Ideas_AE.pdf" at bounding box center [511, 281] width 252 height 14
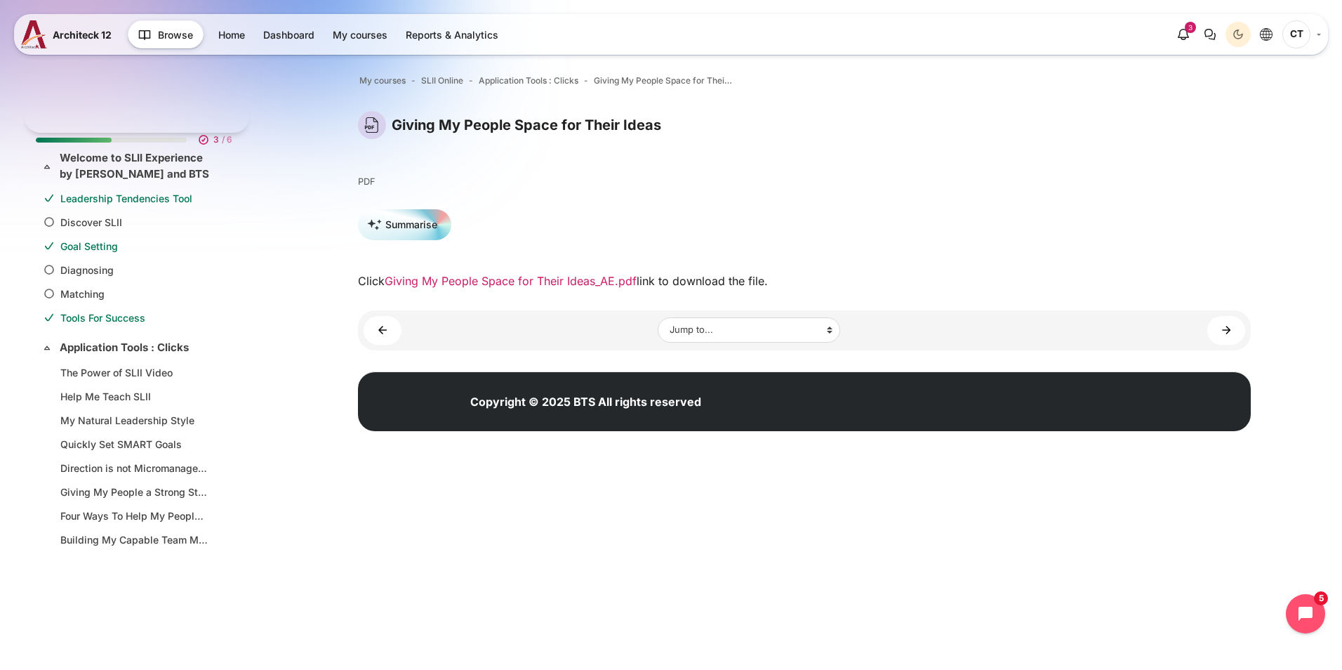
scroll to position [102, 0]
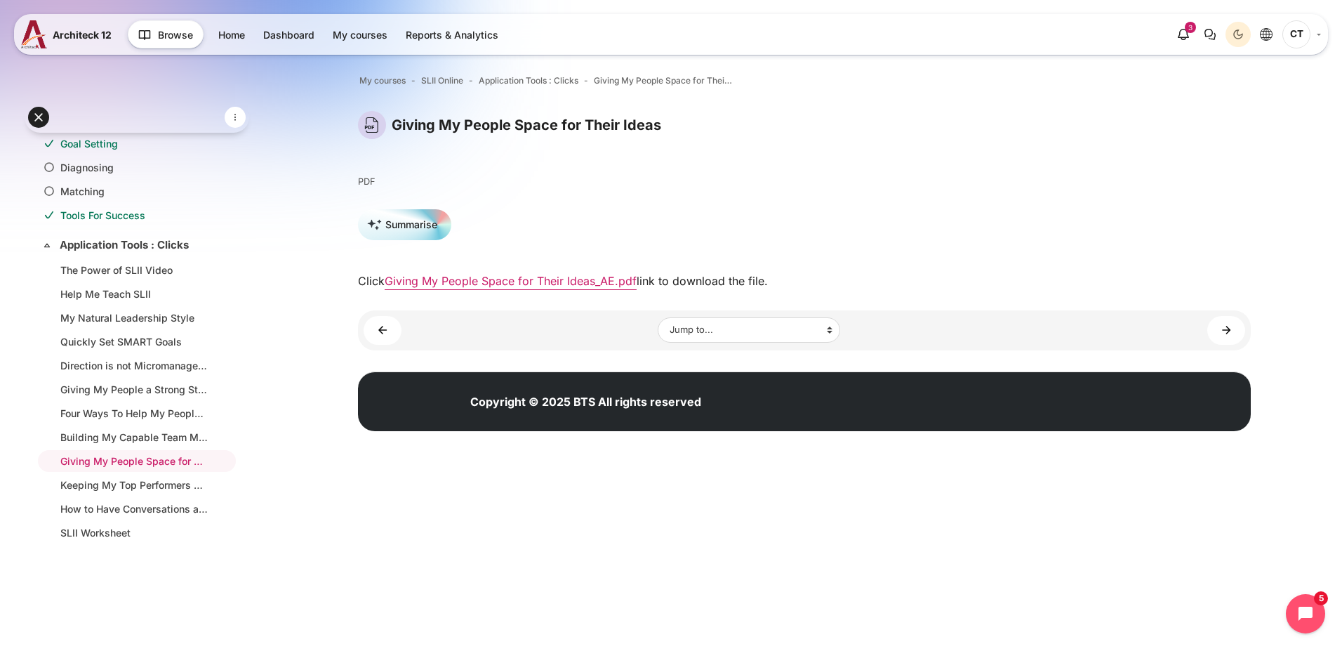
click at [726, 195] on div "Giving My People Space for Their Ideas Blocks Completion requirements PDF" at bounding box center [804, 200] width 893 height 178
click at [1230, 324] on link "Keeping My Top Performers Engaged ►" at bounding box center [1226, 330] width 38 height 29
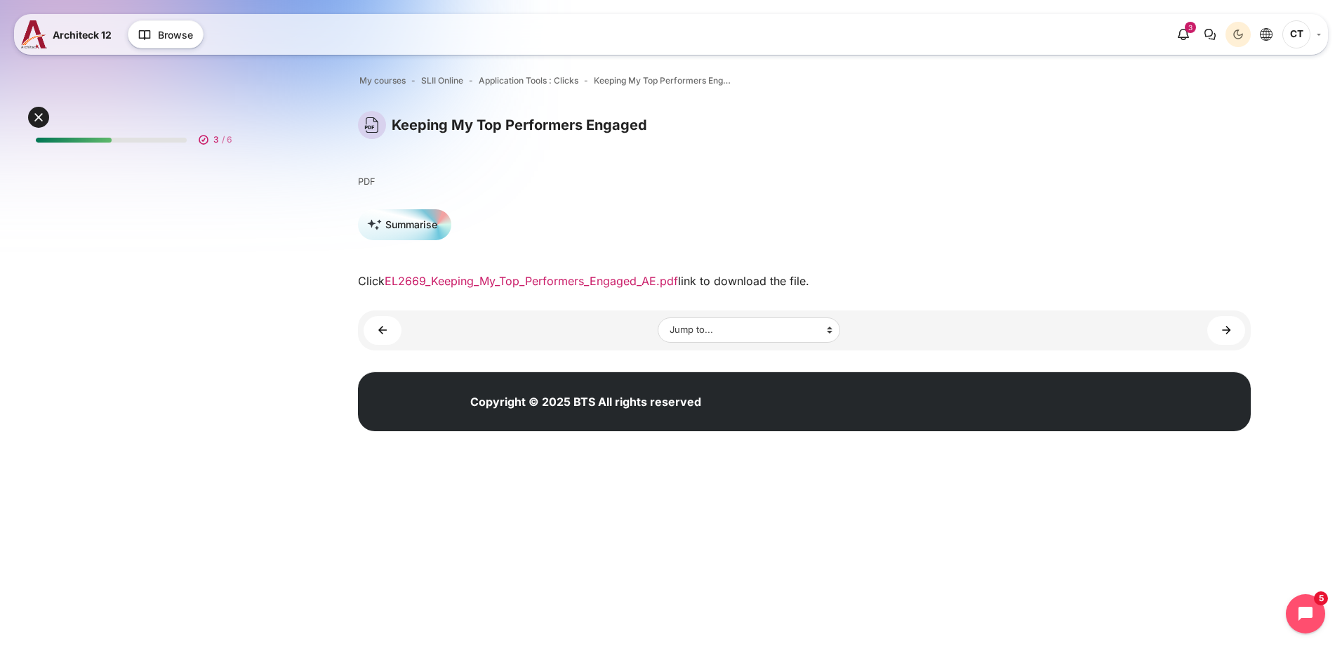
click at [580, 280] on link "EL2669_Keeping_My_Top_Performers_Engaged_AE.pdf" at bounding box center [531, 281] width 293 height 14
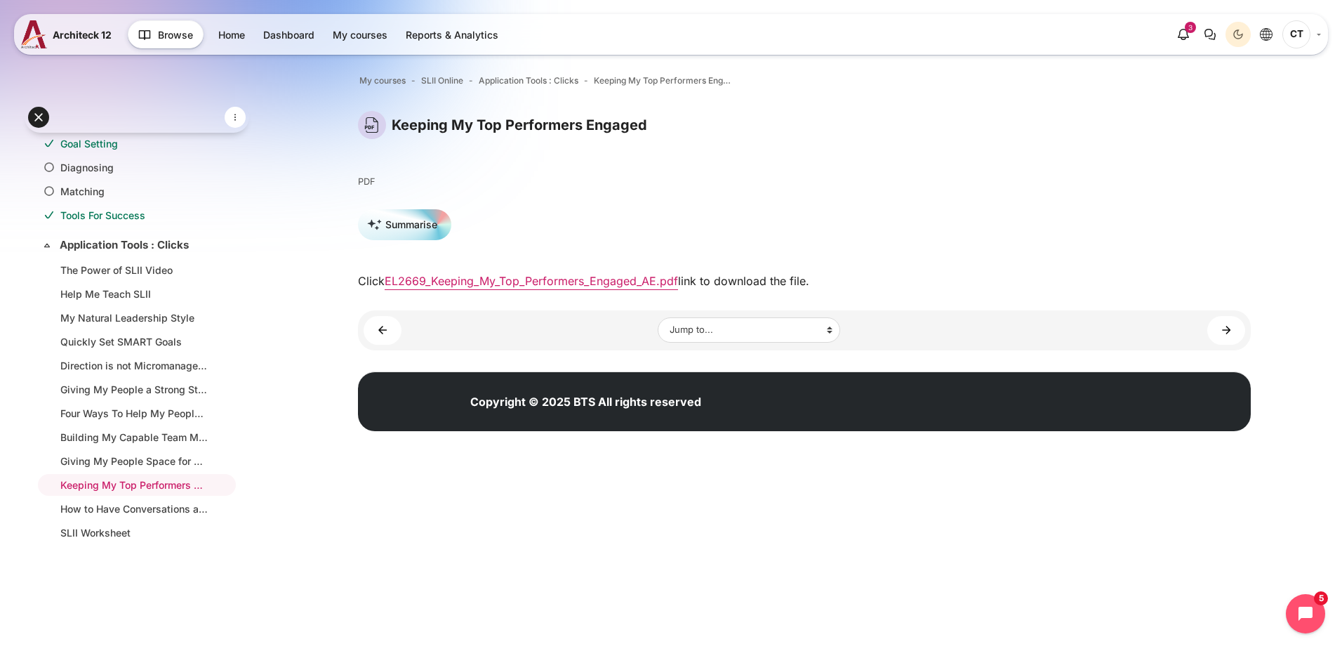
click at [830, 186] on p "PDF" at bounding box center [804, 181] width 893 height 13
click at [1230, 324] on link "How to Have Conversations about Goals ►" at bounding box center [1226, 330] width 38 height 29
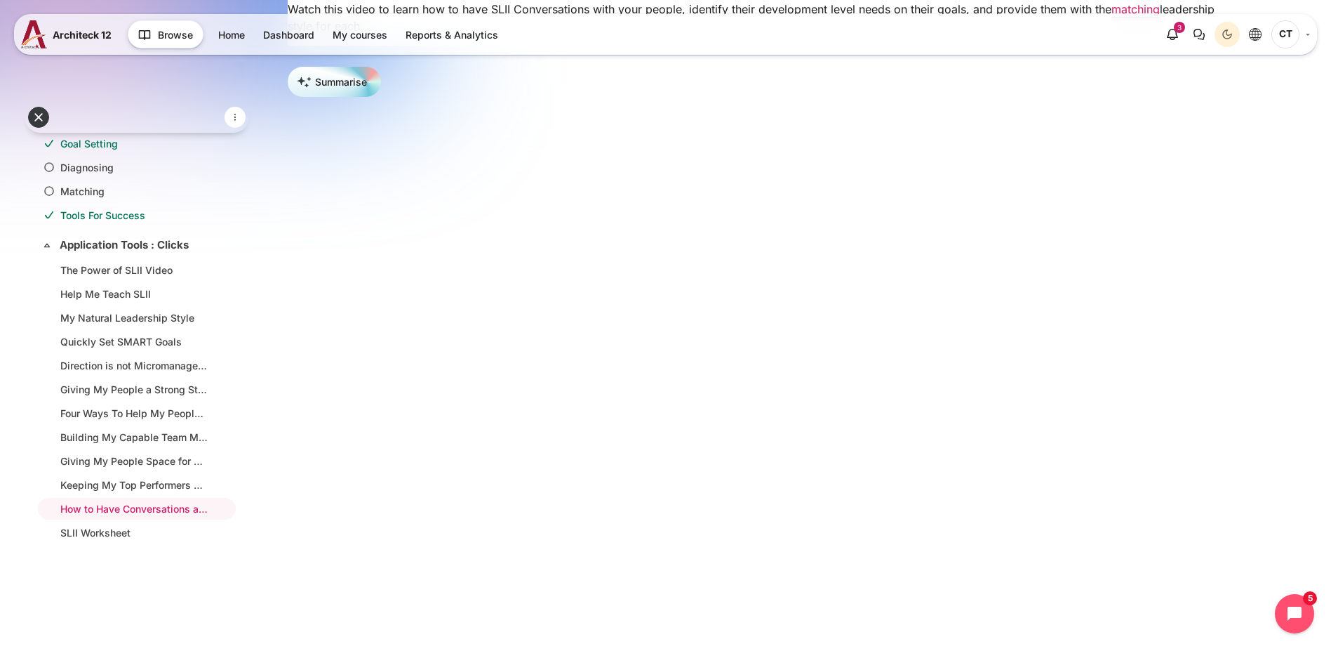
scroll to position [243, 0]
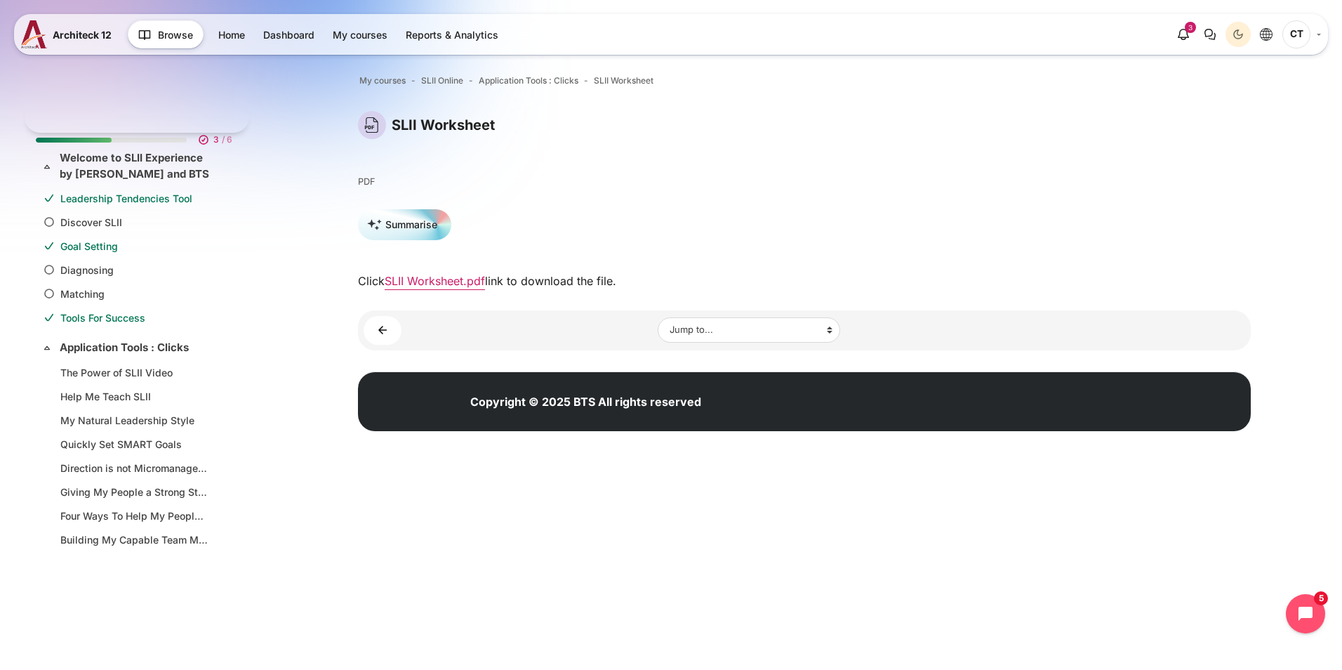
scroll to position [102, 0]
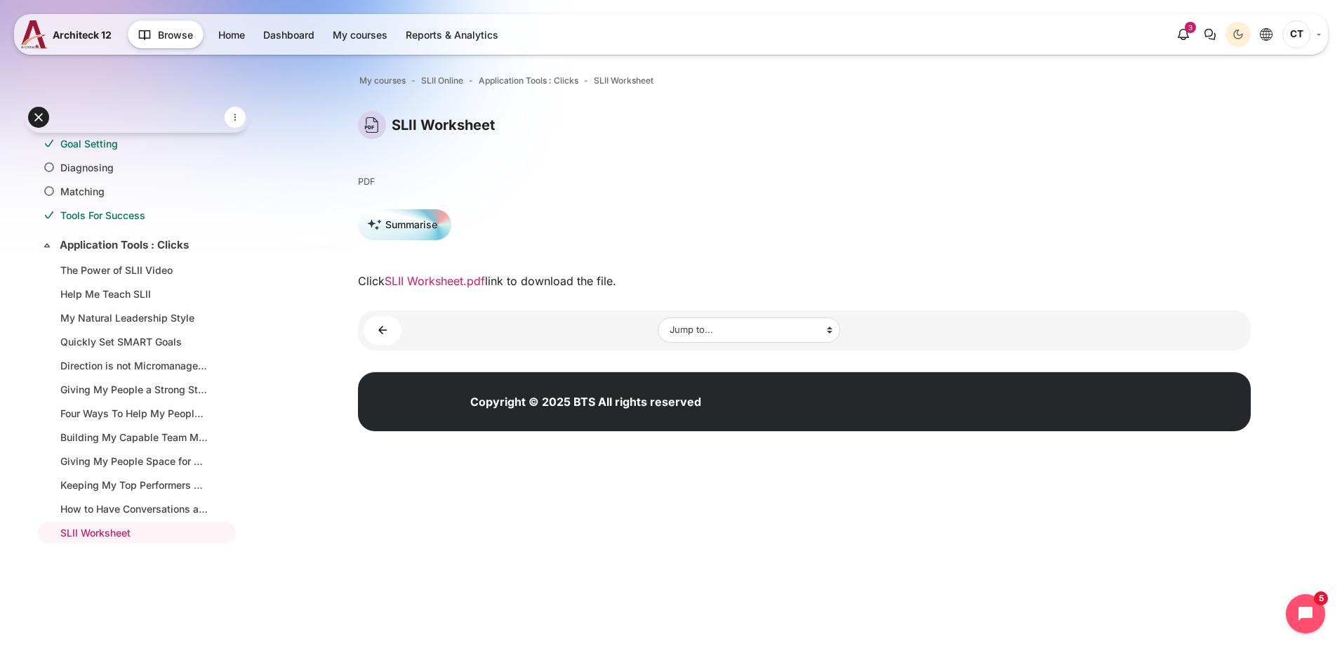
click at [451, 279] on link "SLII Worksheet.pdf" at bounding box center [435, 281] width 100 height 14
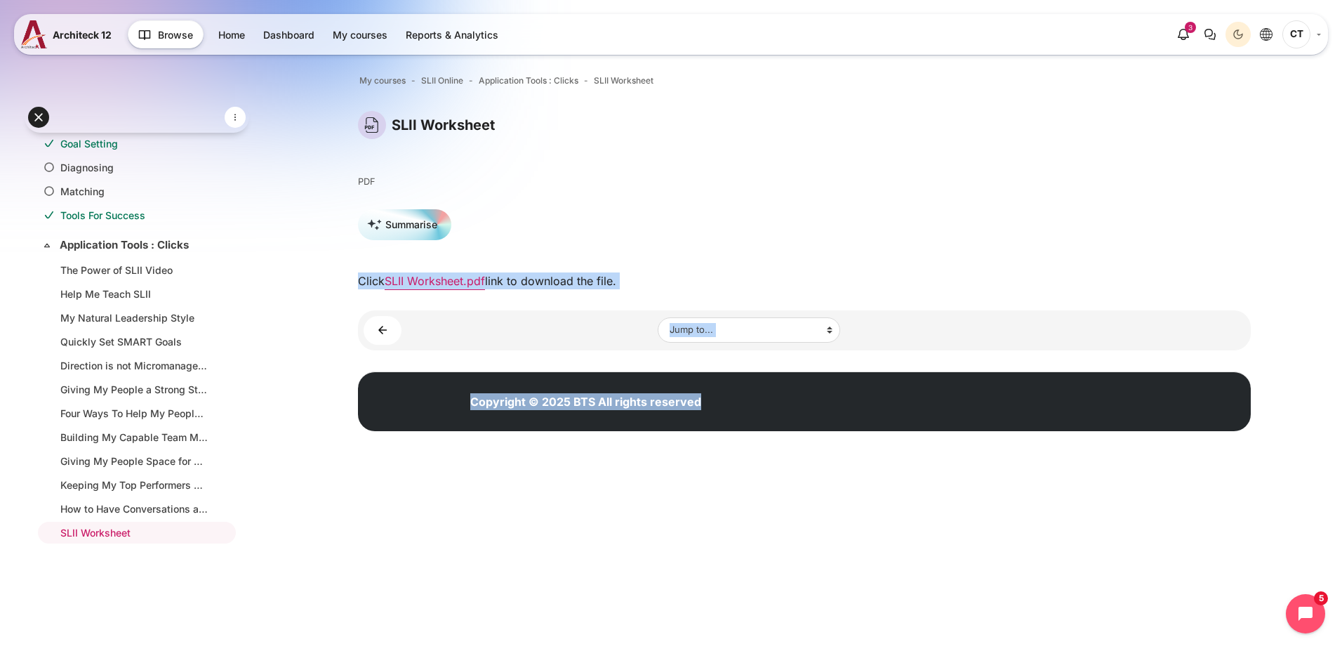
drag, startPoint x: 861, startPoint y: 175, endPoint x: 1306, endPoint y: 375, distance: 487.9
click at [1306, 375] on div "Open course index My courses SLII Online Application Tools : Clicks SLII Worksh…" at bounding box center [804, 255] width 1075 height 428
click at [1097, 469] on html "Skip to main content Expand all Collapse all 3 / 6 Expand" at bounding box center [671, 234] width 1342 height 469
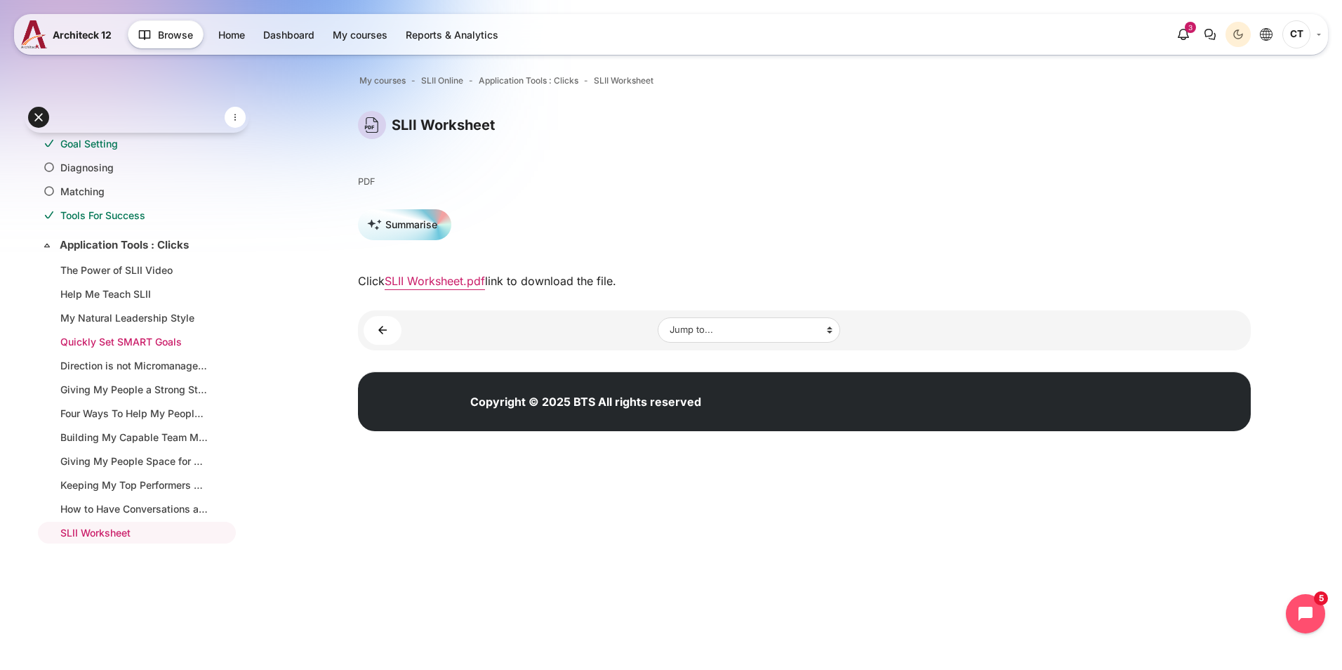
scroll to position [0, 0]
